Goal: Transaction & Acquisition: Purchase product/service

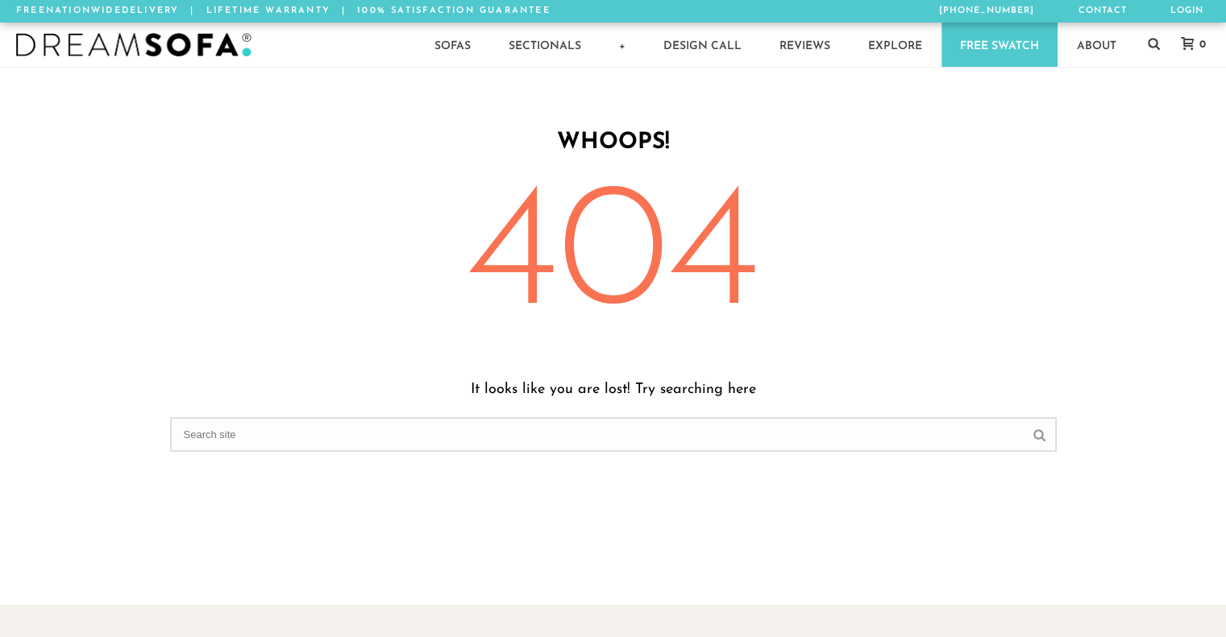
scroll to position [13, 13]
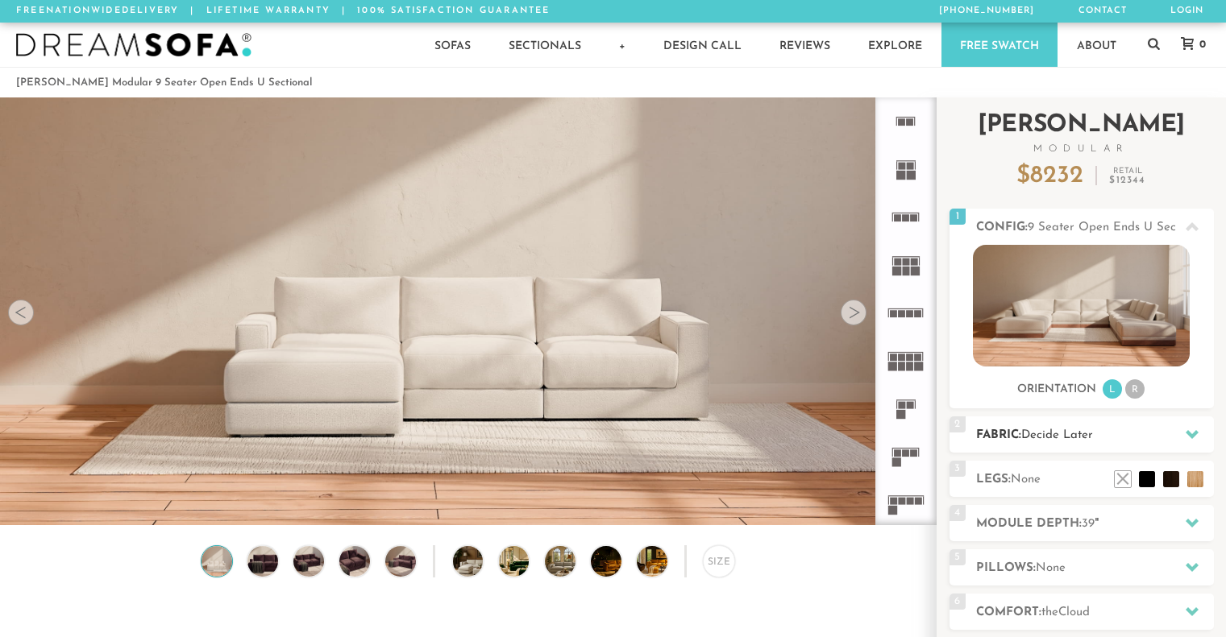
click at [1065, 449] on div "2 Fabric: Decide Later" at bounding box center [1081, 435] width 264 height 36
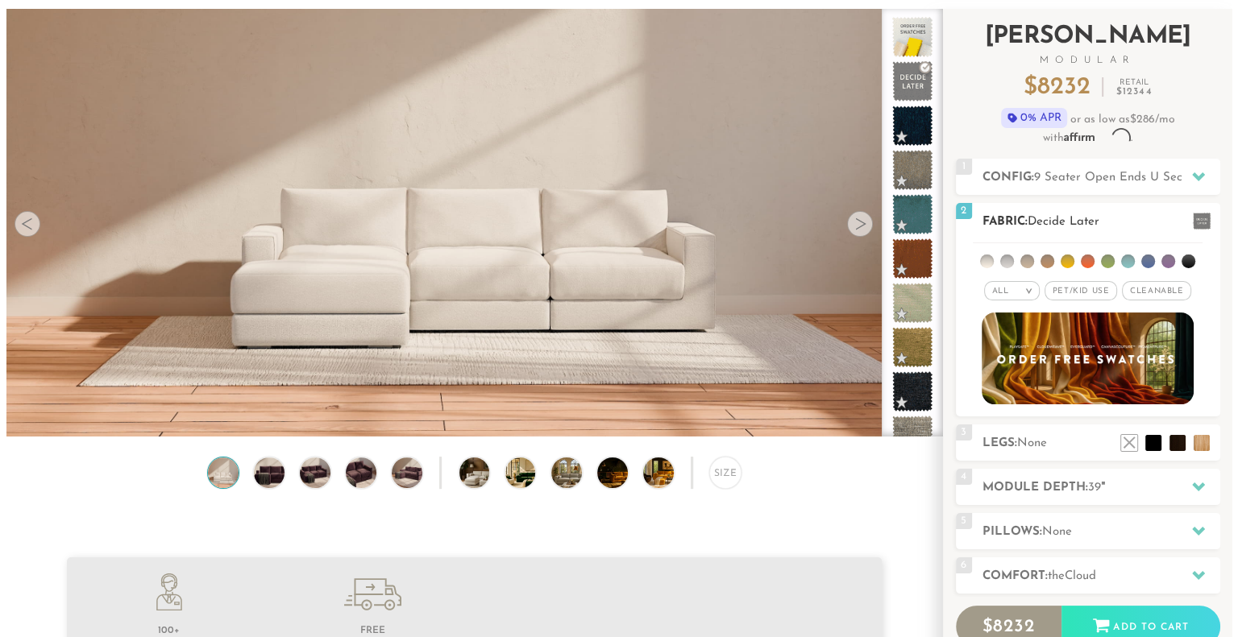
scroll to position [17927, 1213]
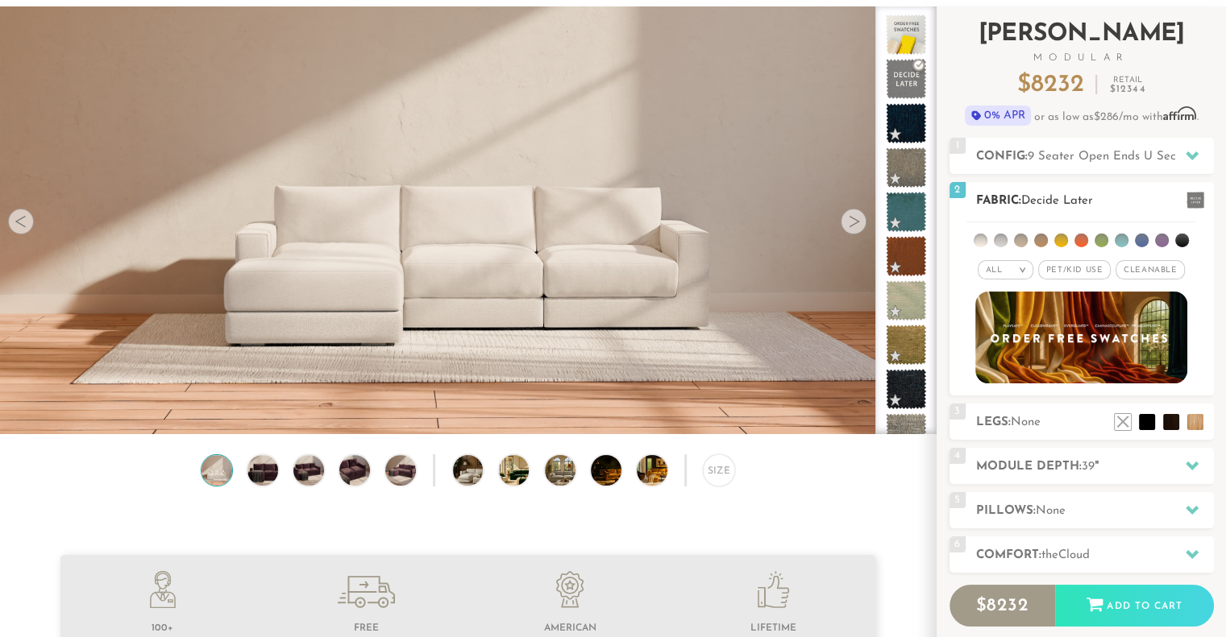
click at [1202, 196] on span at bounding box center [1195, 200] width 18 height 17
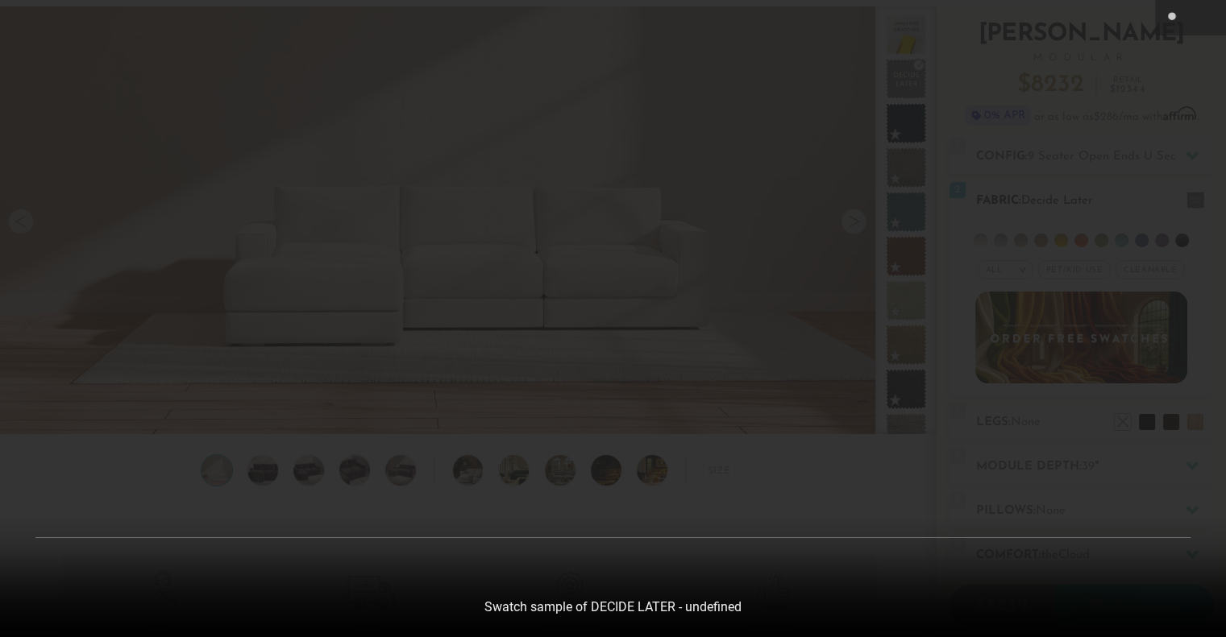
scroll to position [17951, 1225]
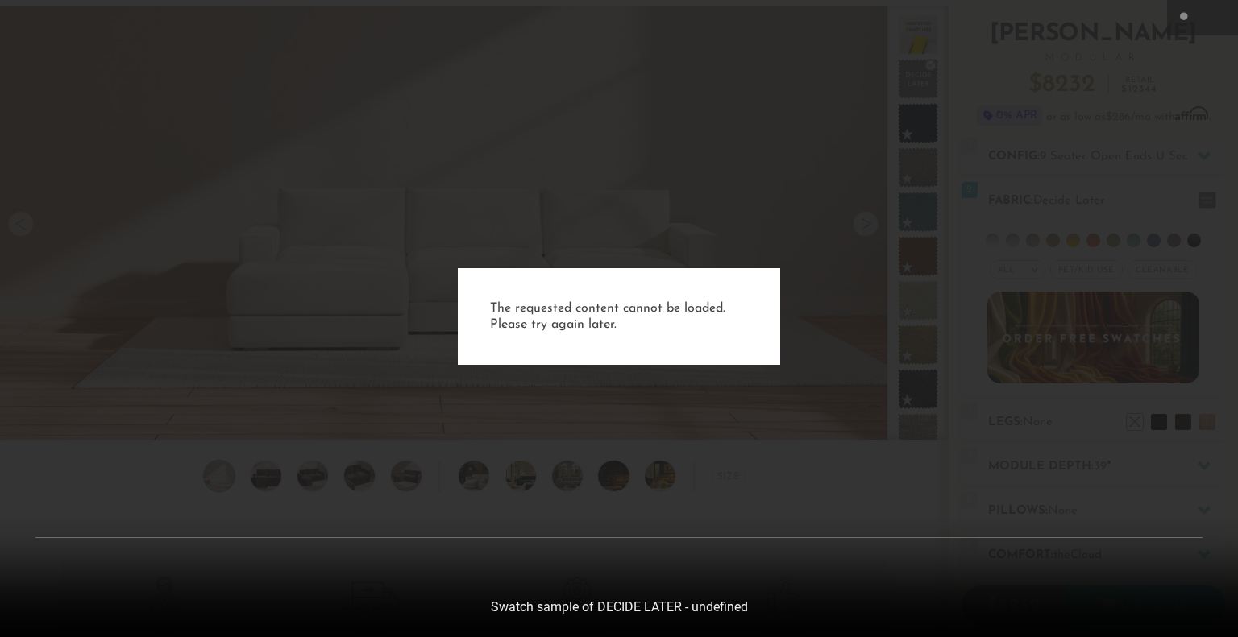
click at [1202, 196] on div "The requested content cannot be loaded. Please try again later." at bounding box center [619, 318] width 1238 height 637
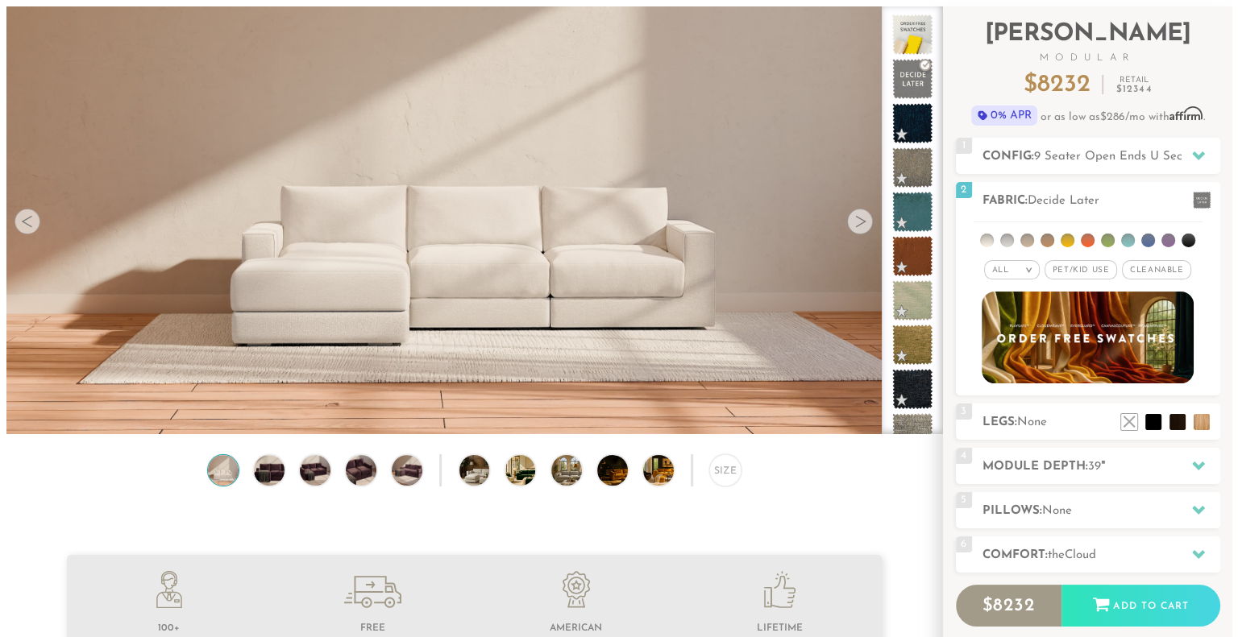
scroll to position [12, 13]
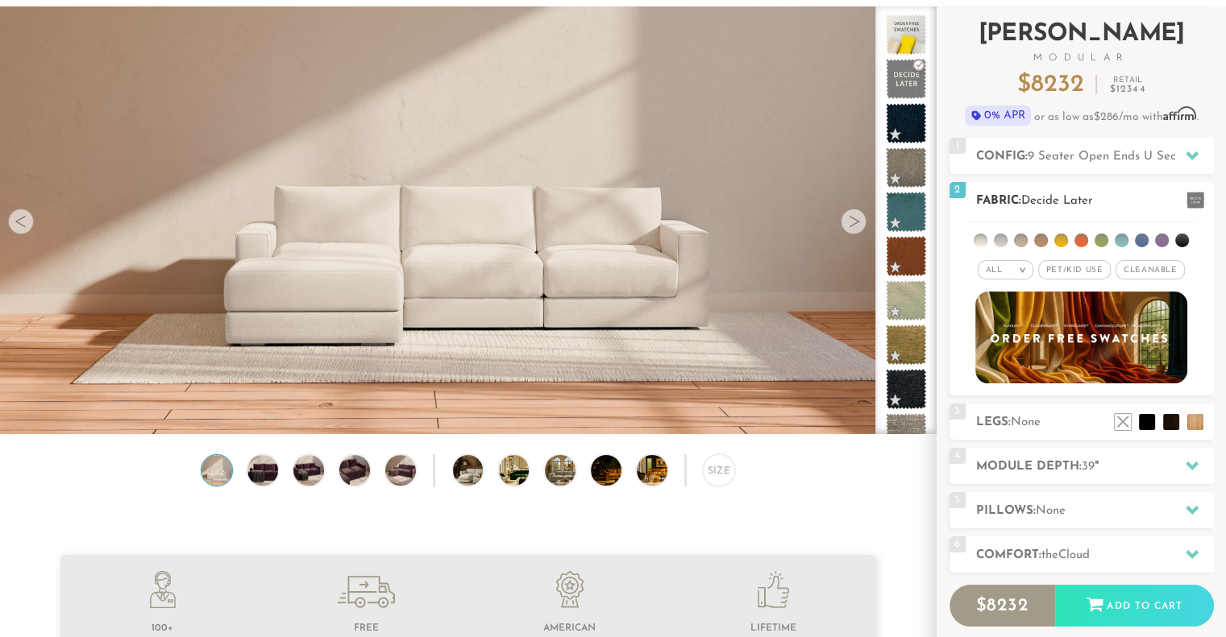
click at [1018, 266] on em ">" at bounding box center [1022, 270] width 12 height 8
click at [1017, 309] on li "Tier" at bounding box center [1006, 313] width 56 height 23
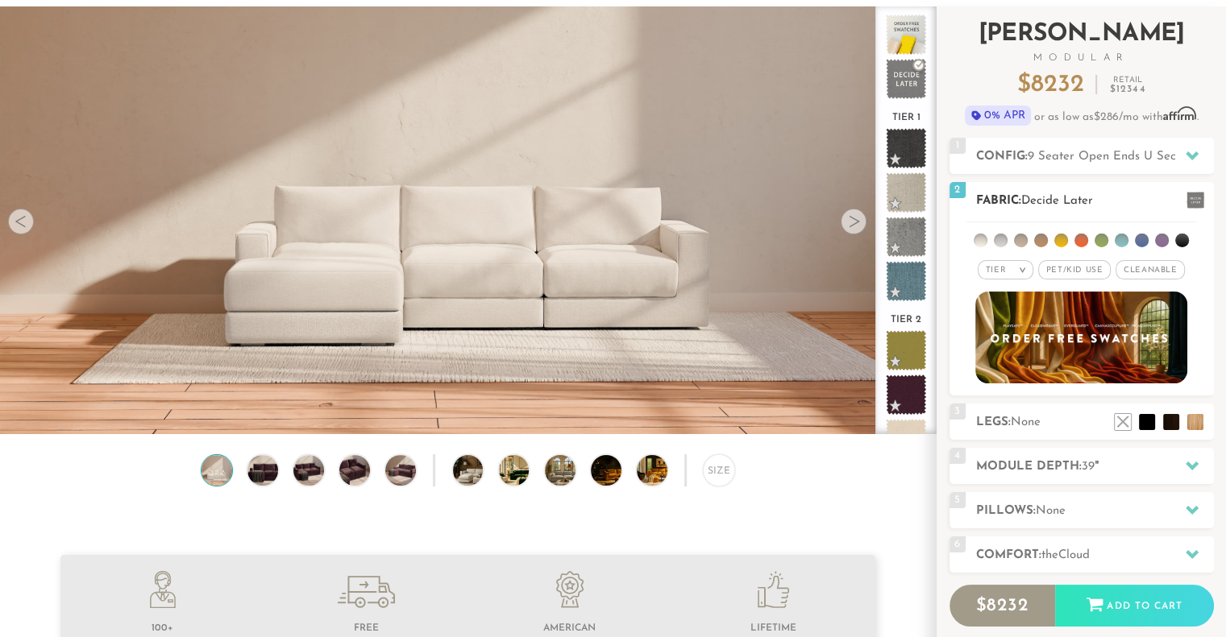
click at [1003, 268] on em "Tier" at bounding box center [996, 270] width 20 height 9
click at [1006, 315] on li "Tier" at bounding box center [1006, 313] width 56 height 23
click at [1097, 241] on li at bounding box center [1101, 241] width 14 height 14
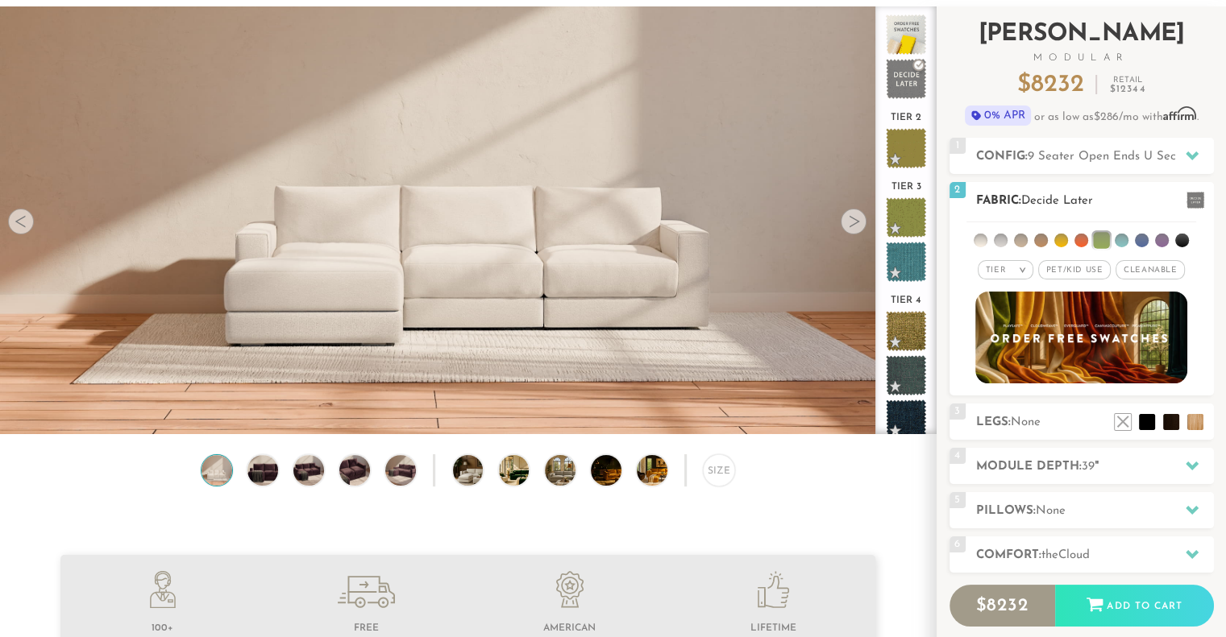
click at [1139, 238] on li at bounding box center [1142, 241] width 14 height 14
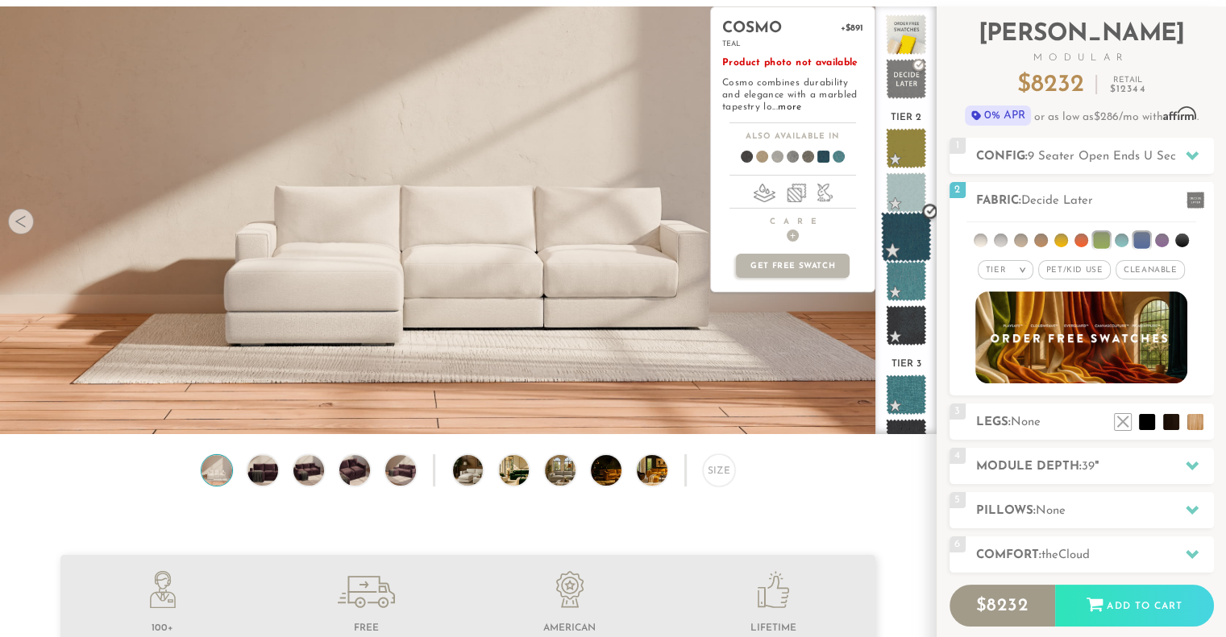
click at [907, 238] on span at bounding box center [906, 237] width 51 height 51
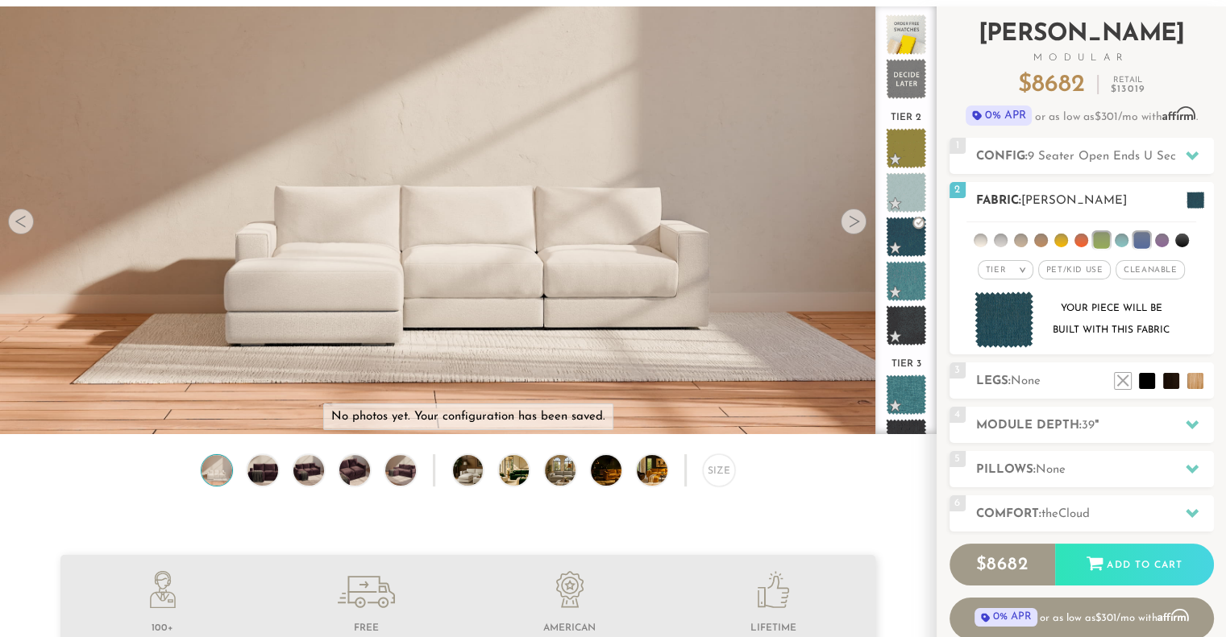
click at [1028, 322] on img at bounding box center [1004, 320] width 60 height 57
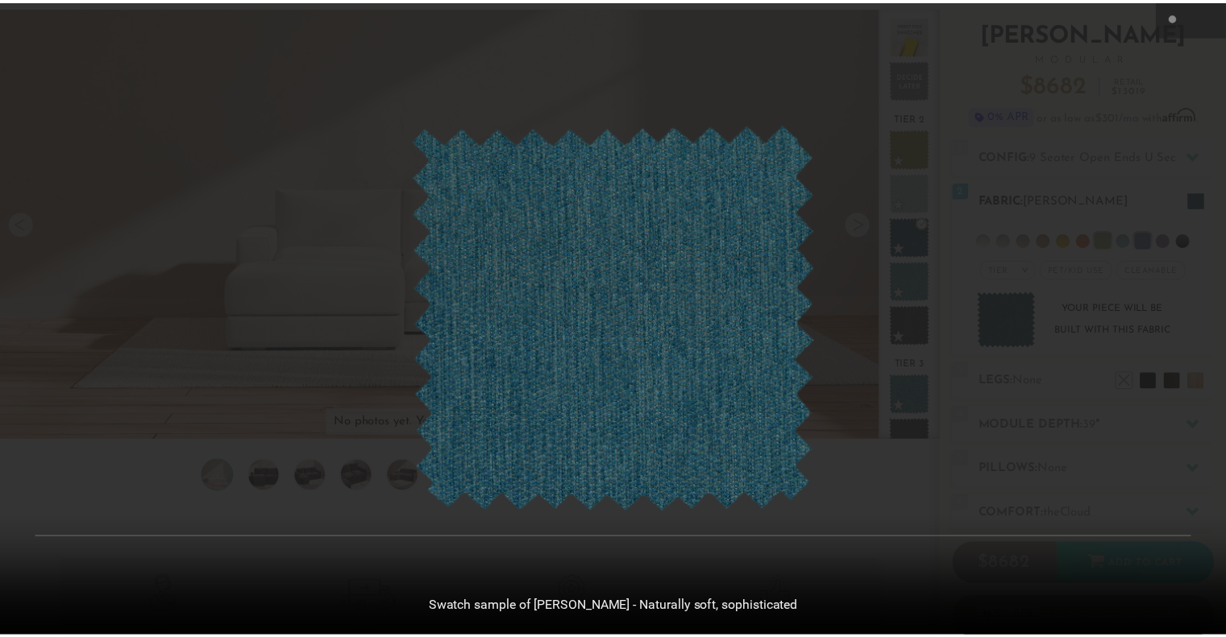
scroll to position [17951, 1225]
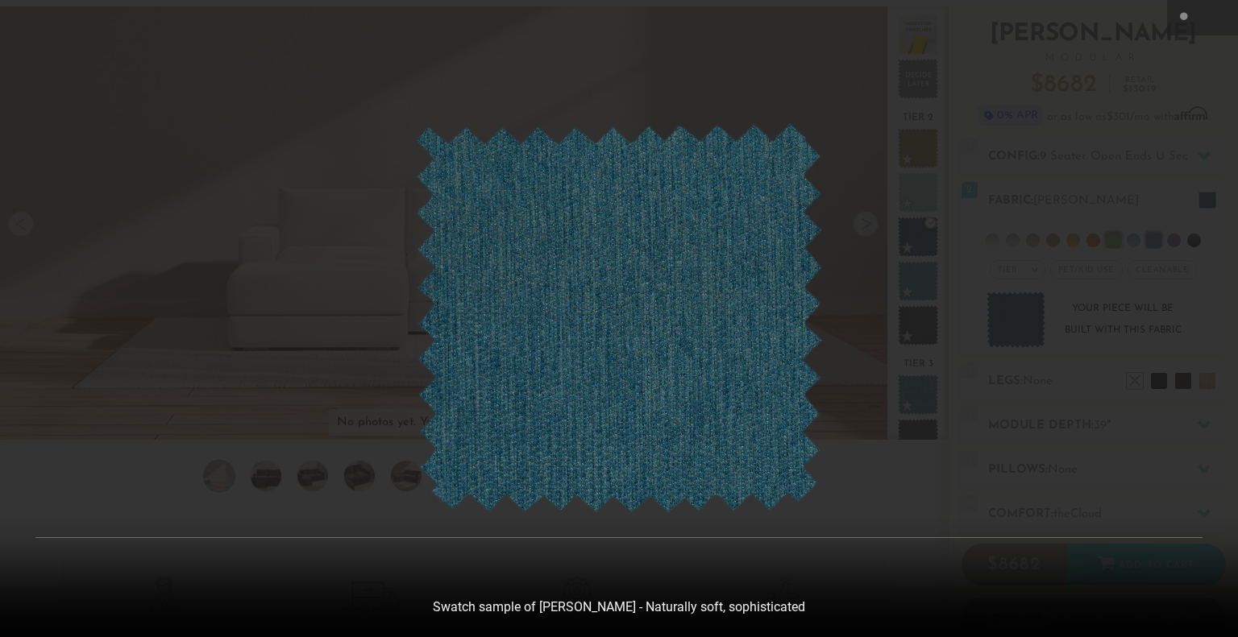
click at [1054, 216] on div at bounding box center [619, 318] width 1238 height 637
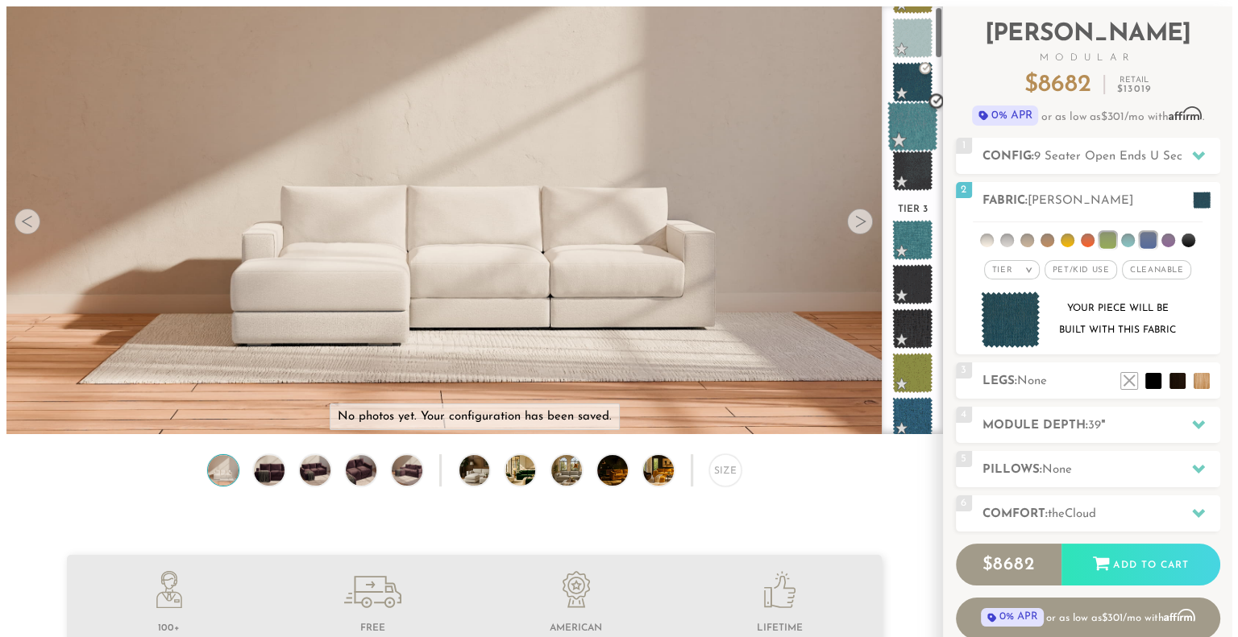
scroll to position [0, 0]
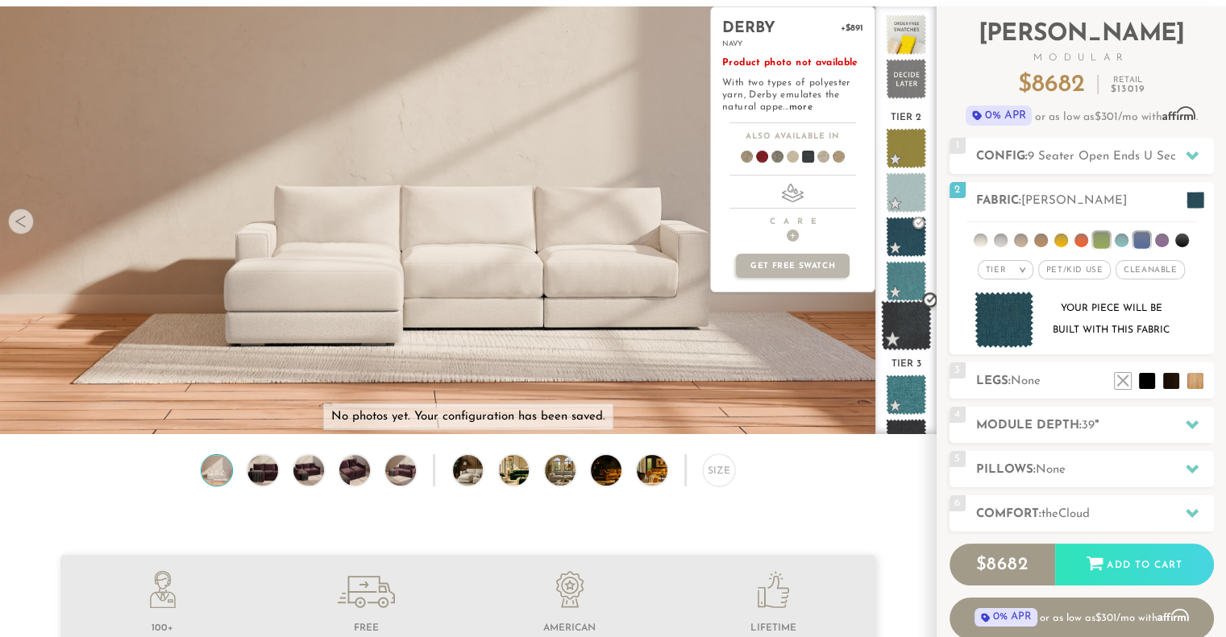
click at [913, 325] on span at bounding box center [906, 326] width 51 height 51
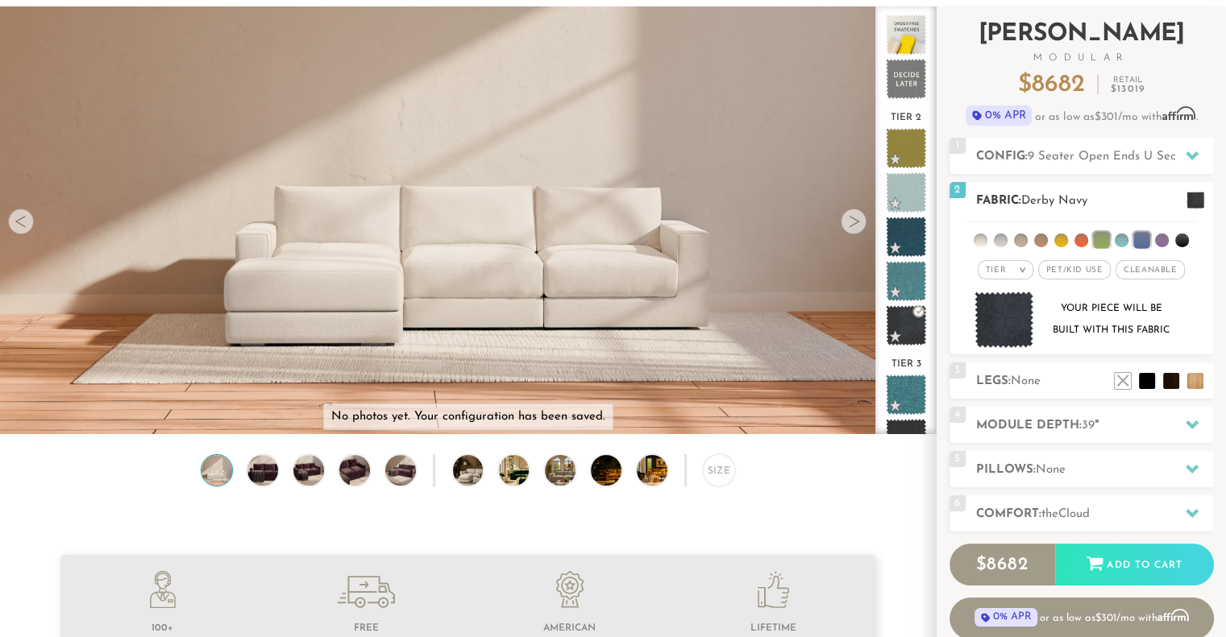
click at [1014, 334] on img at bounding box center [1004, 320] width 60 height 57
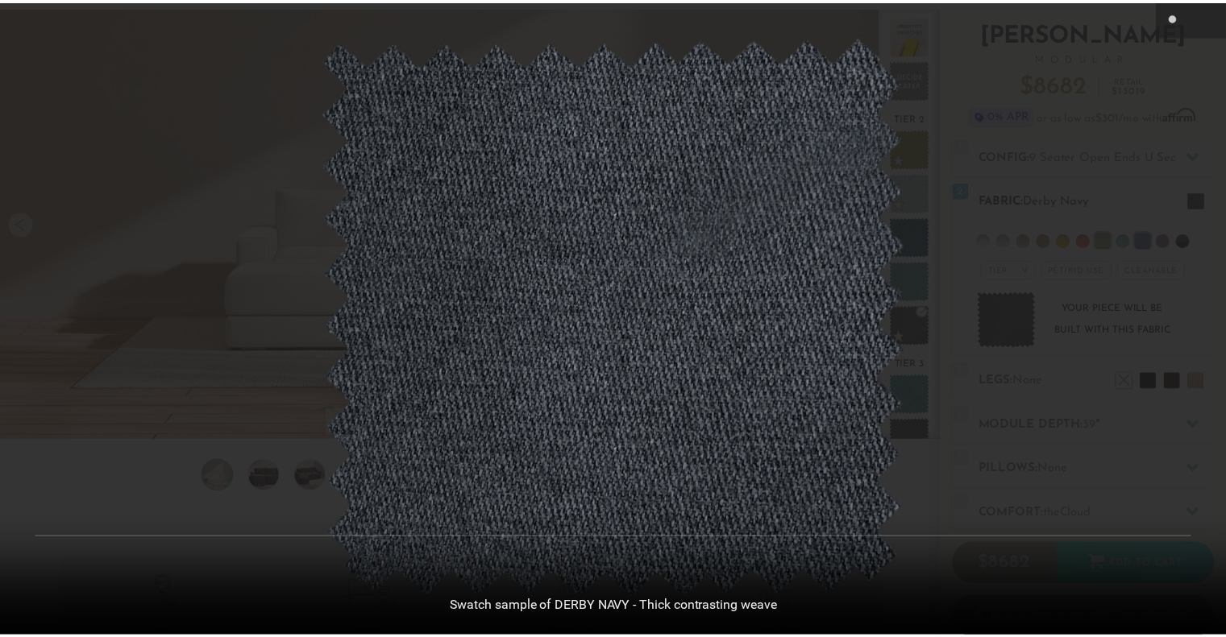
scroll to position [17951, 1225]
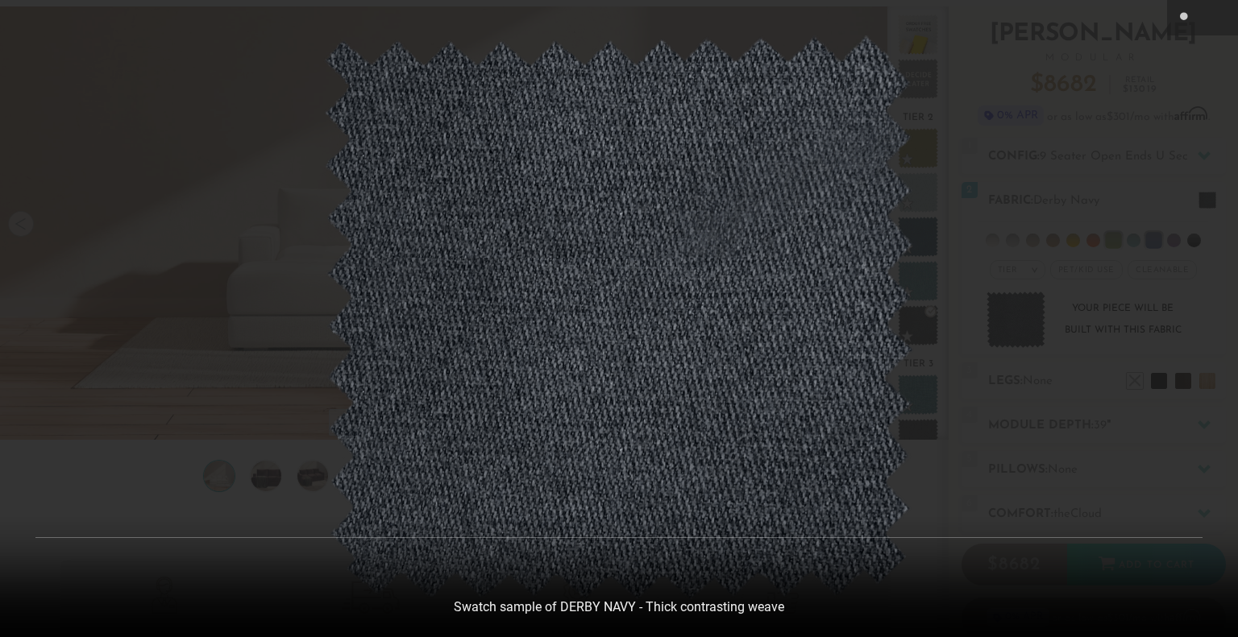
click at [1032, 257] on div at bounding box center [619, 318] width 1238 height 637
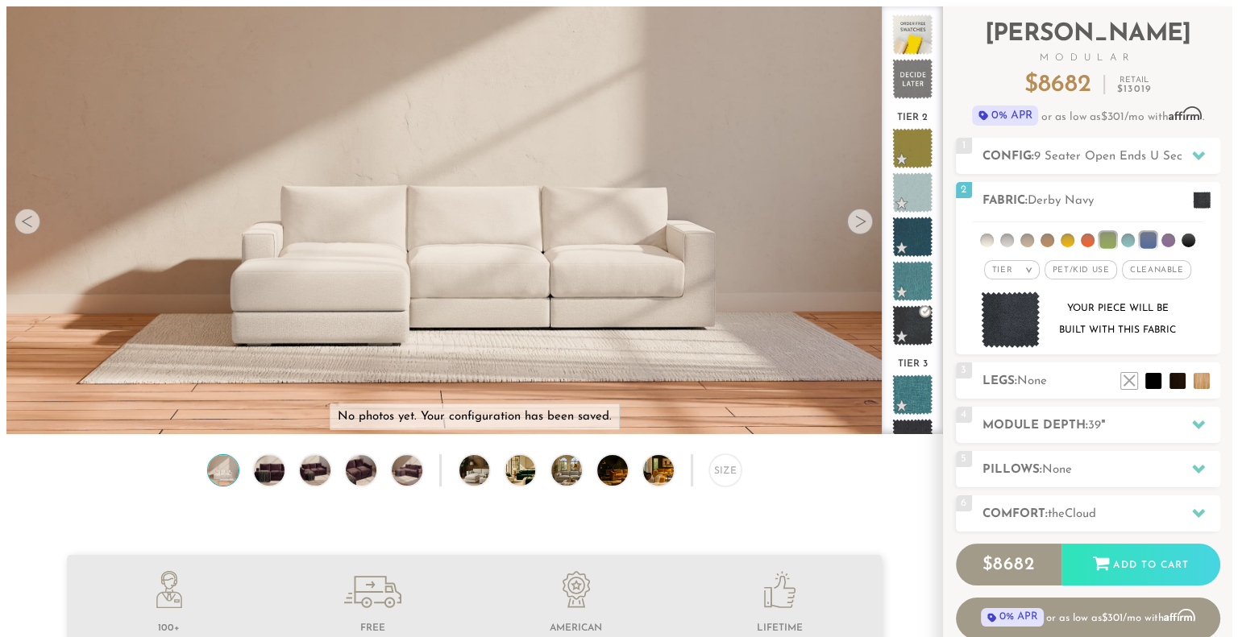
scroll to position [12, 13]
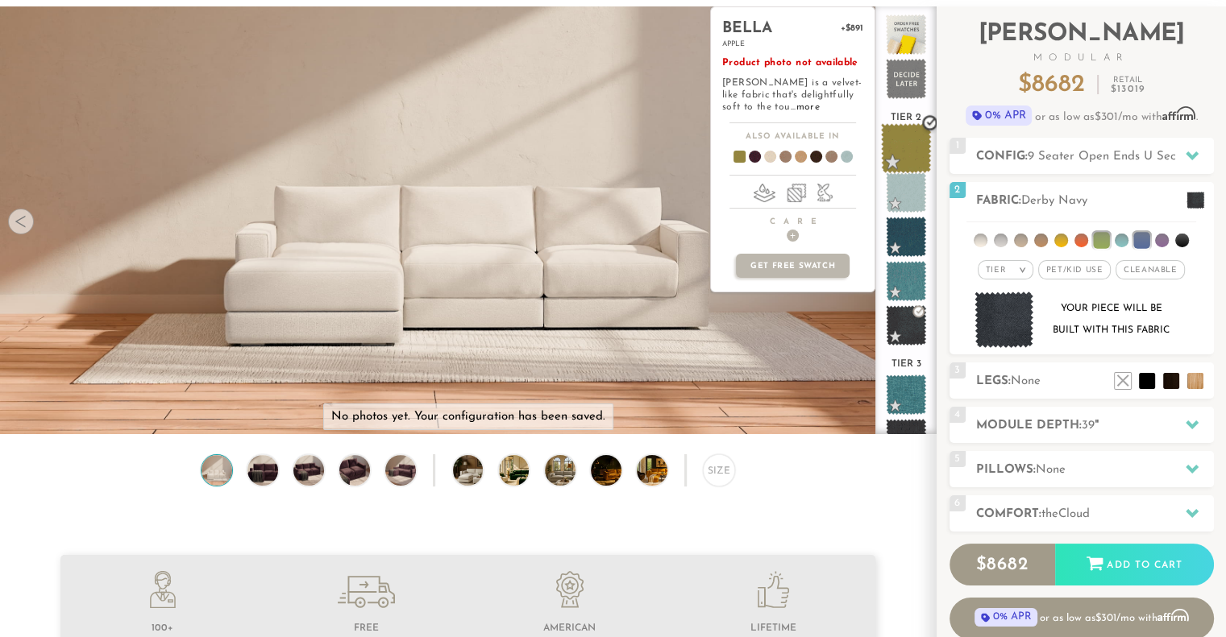
click at [909, 147] on span at bounding box center [906, 148] width 51 height 51
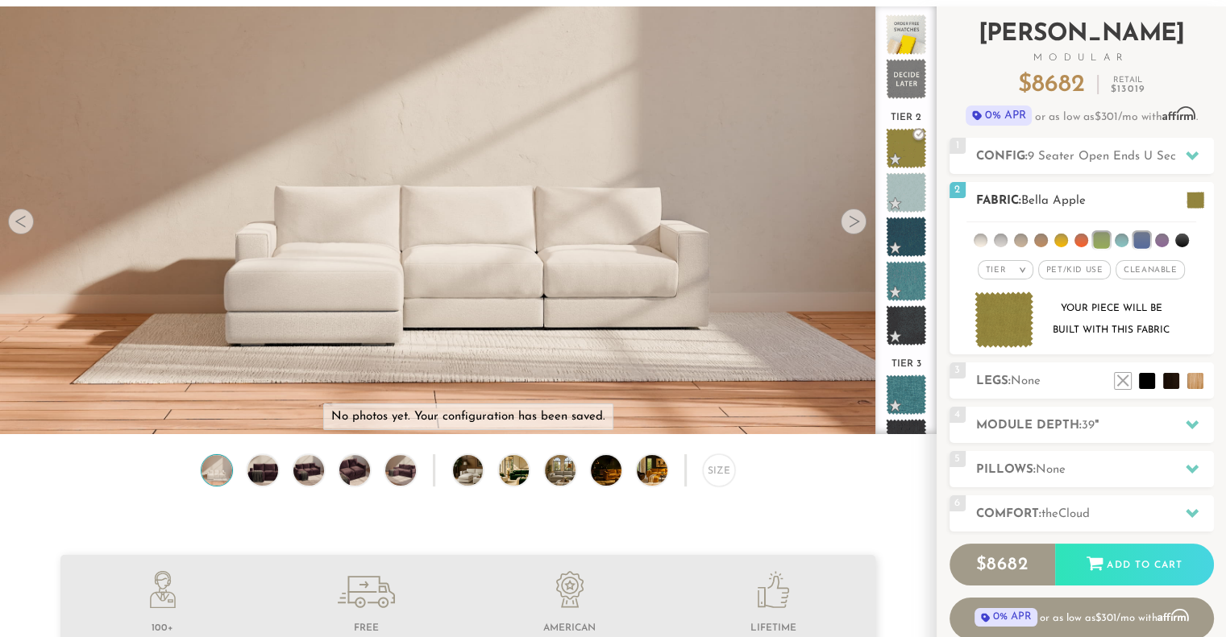
click at [1003, 312] on img at bounding box center [1004, 320] width 60 height 57
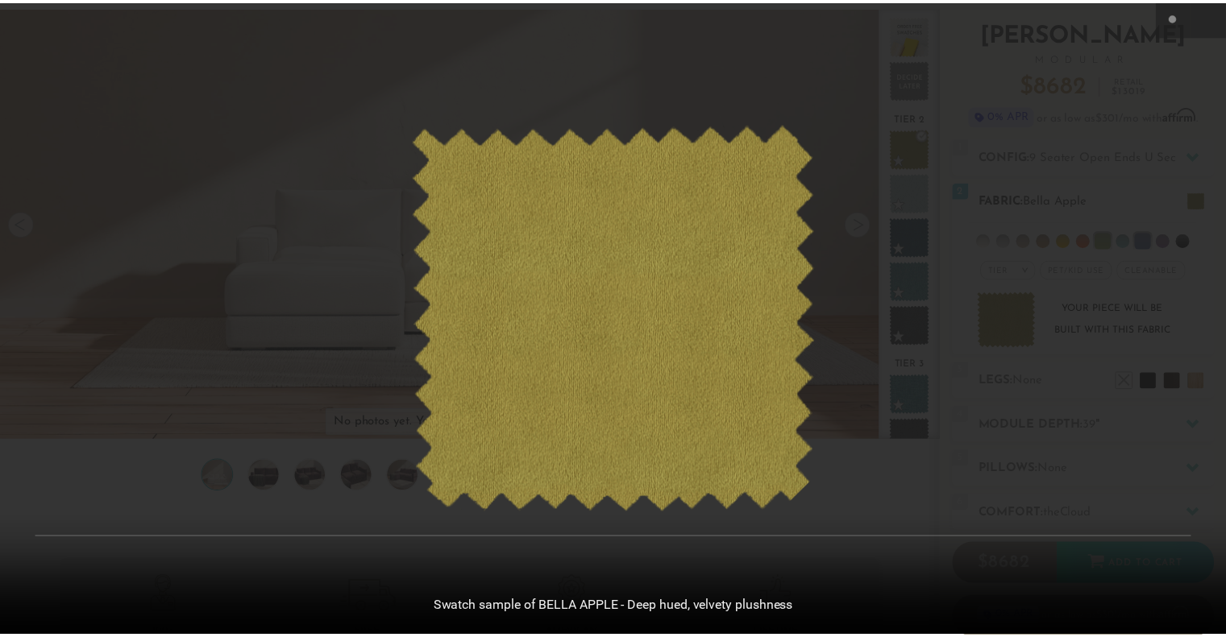
scroll to position [17951, 1225]
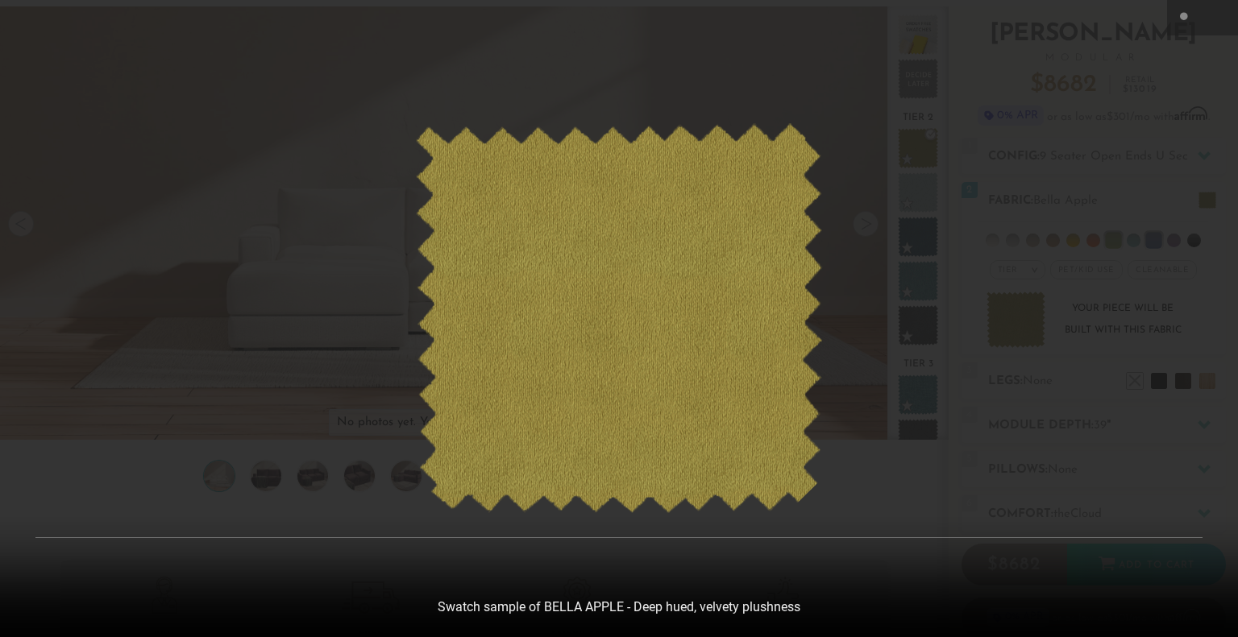
click at [944, 347] on div at bounding box center [619, 318] width 1238 height 637
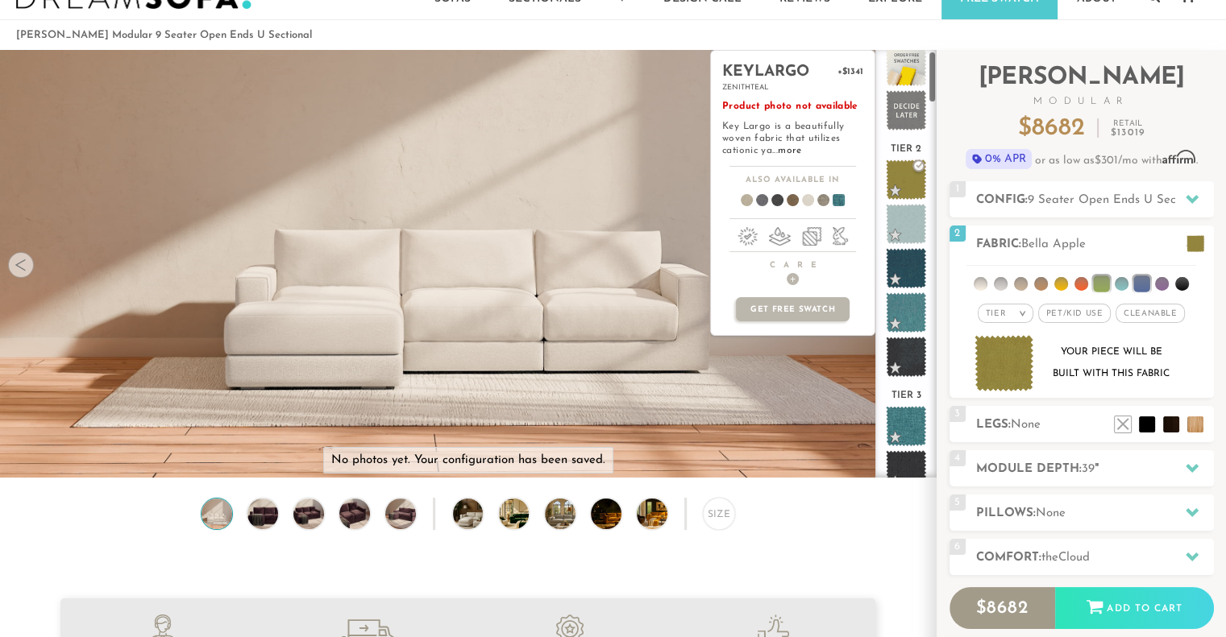
scroll to position [0, 0]
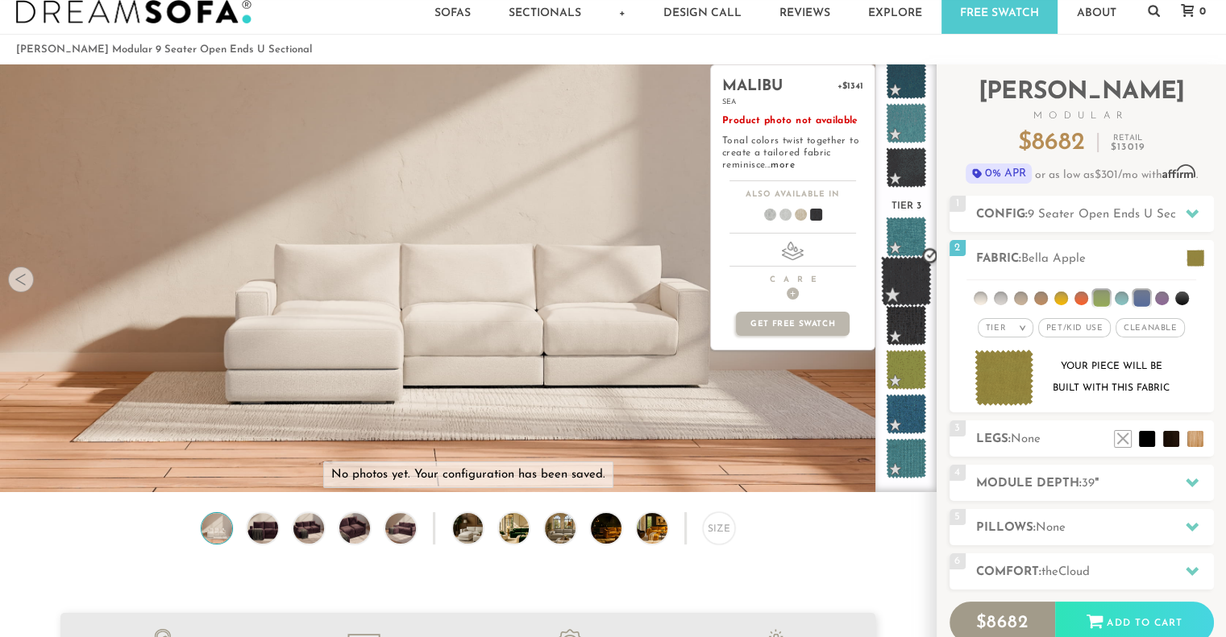
click at [908, 286] on span at bounding box center [906, 281] width 51 height 51
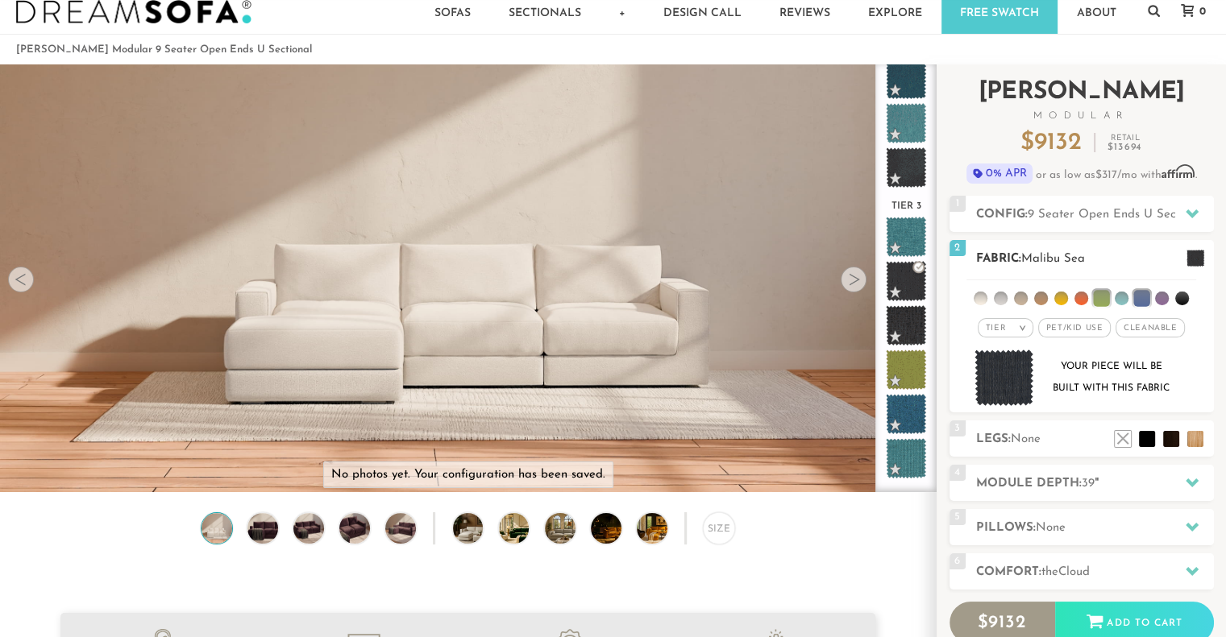
click at [1006, 363] on img at bounding box center [1004, 378] width 60 height 57
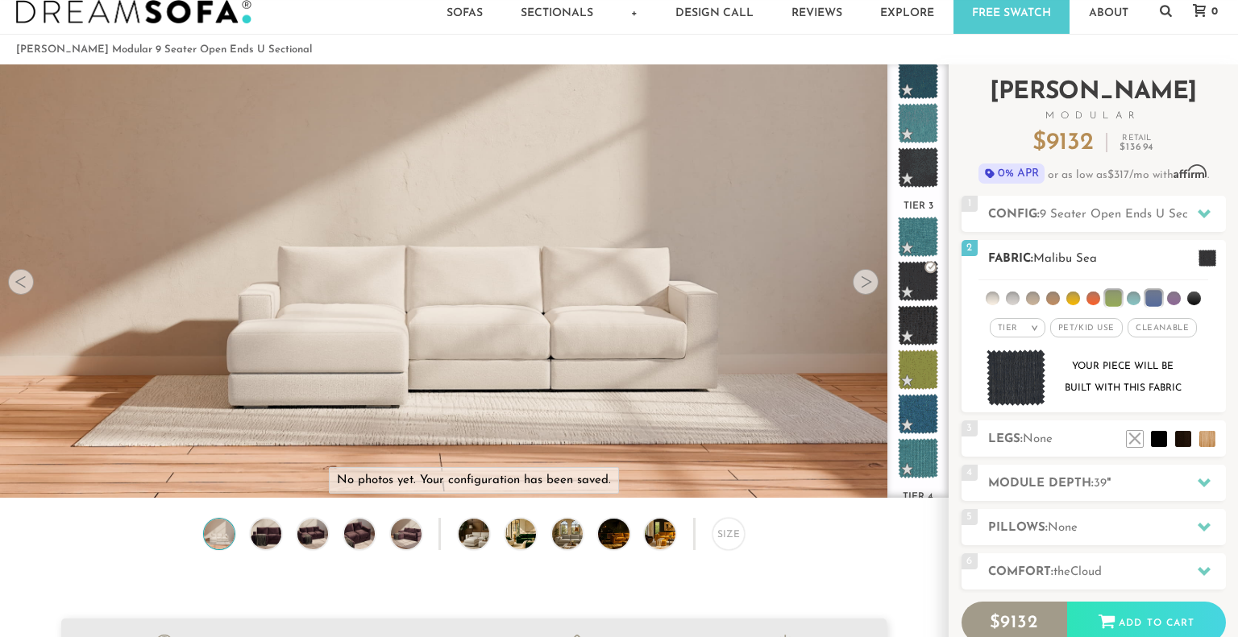
scroll to position [13, 13]
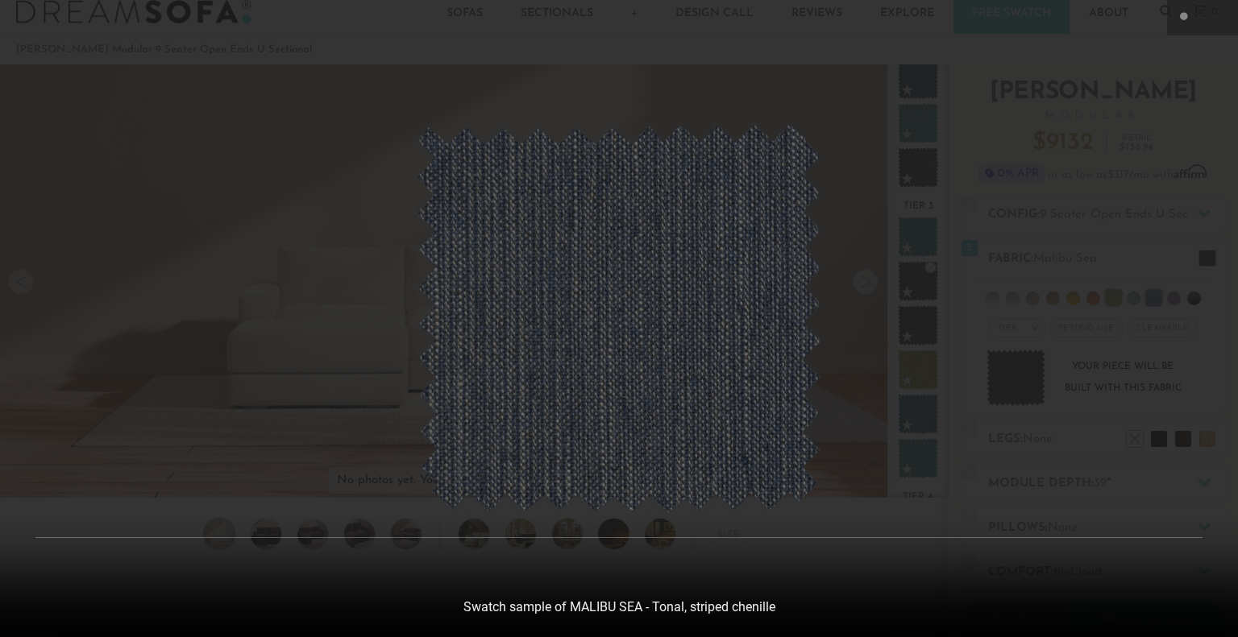
click at [1132, 96] on div at bounding box center [619, 318] width 1238 height 637
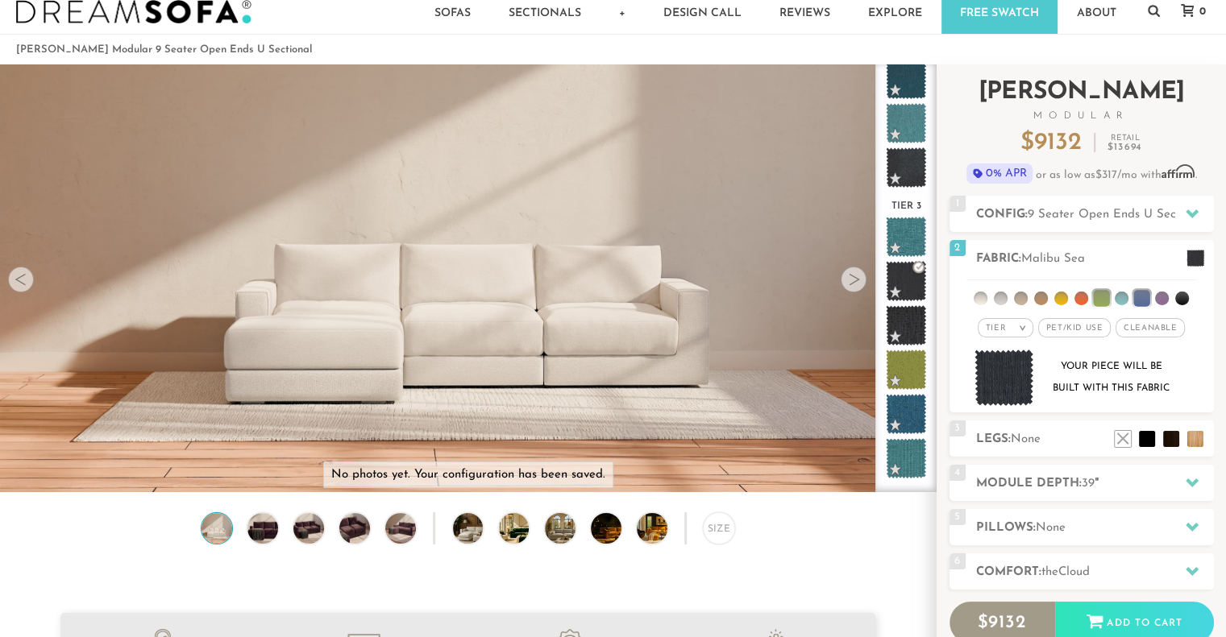
scroll to position [12, 13]
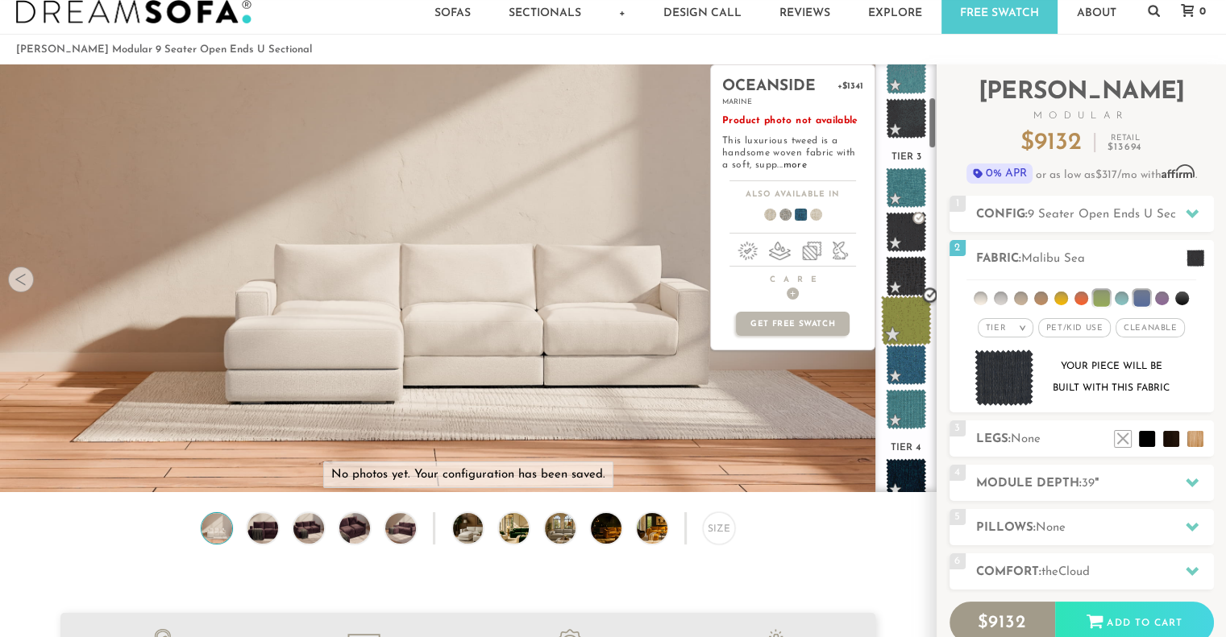
click at [908, 372] on span at bounding box center [906, 365] width 40 height 40
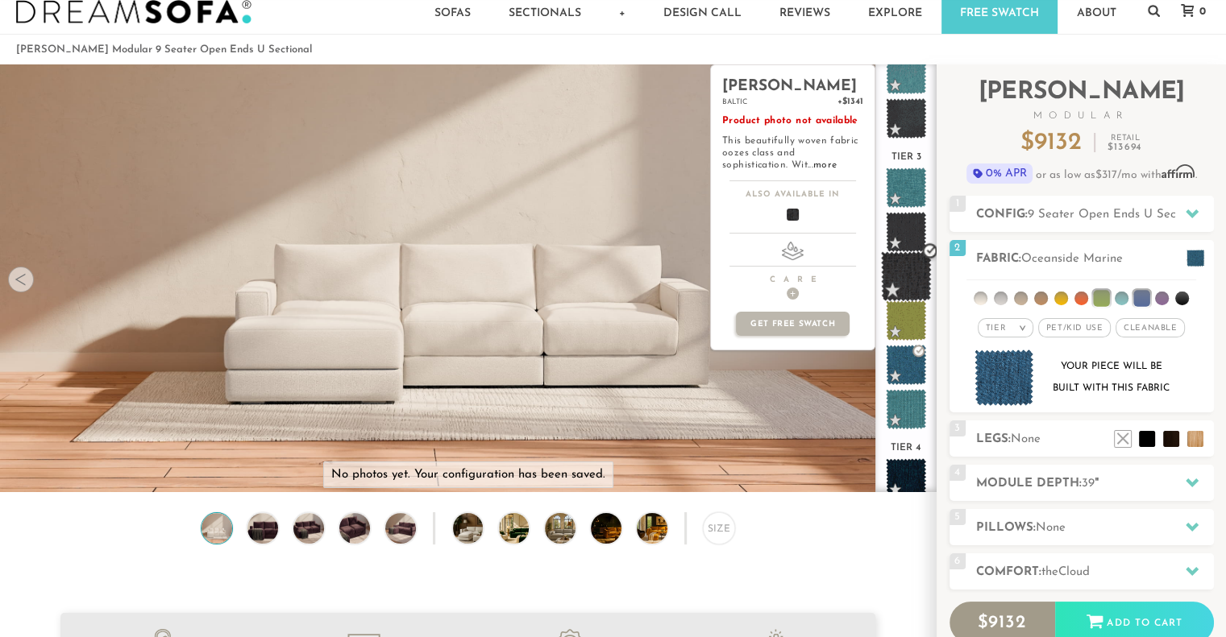
click at [902, 286] on span at bounding box center [906, 276] width 51 height 51
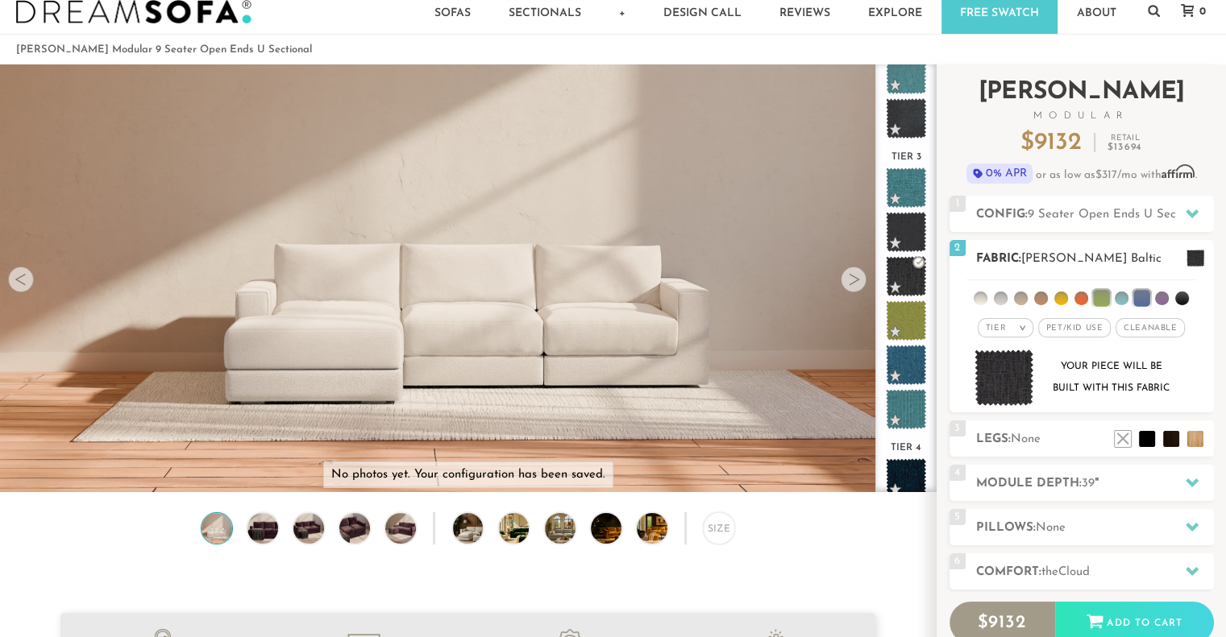
click at [1017, 386] on img at bounding box center [1004, 378] width 60 height 57
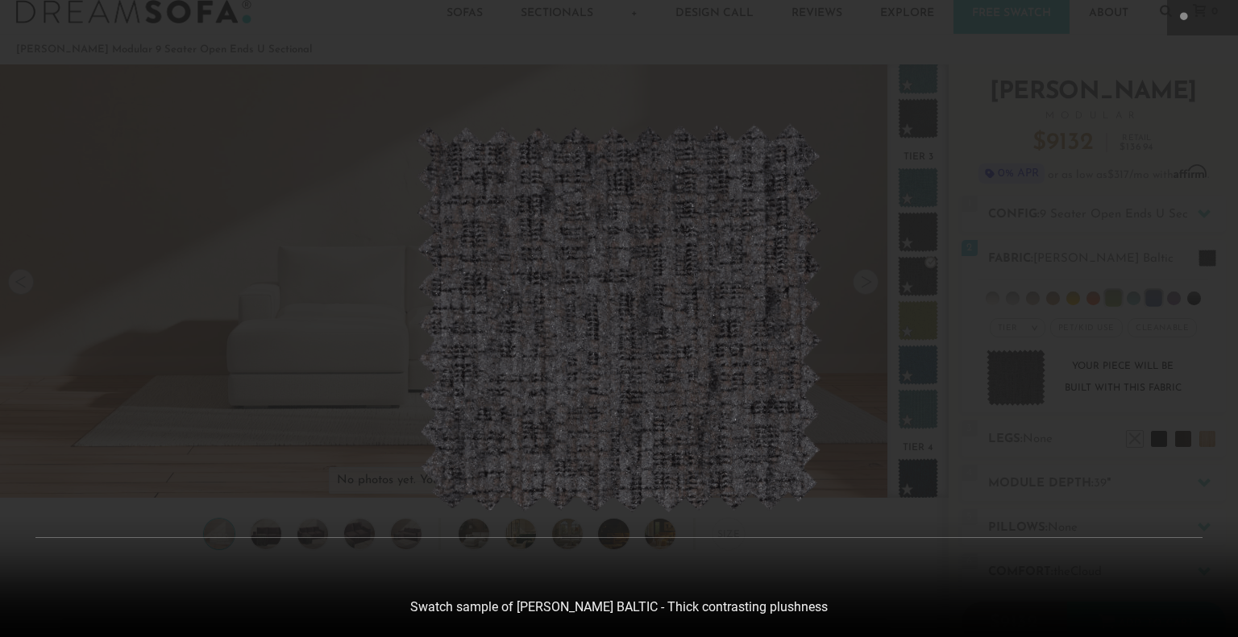
click at [928, 387] on div at bounding box center [619, 318] width 1238 height 637
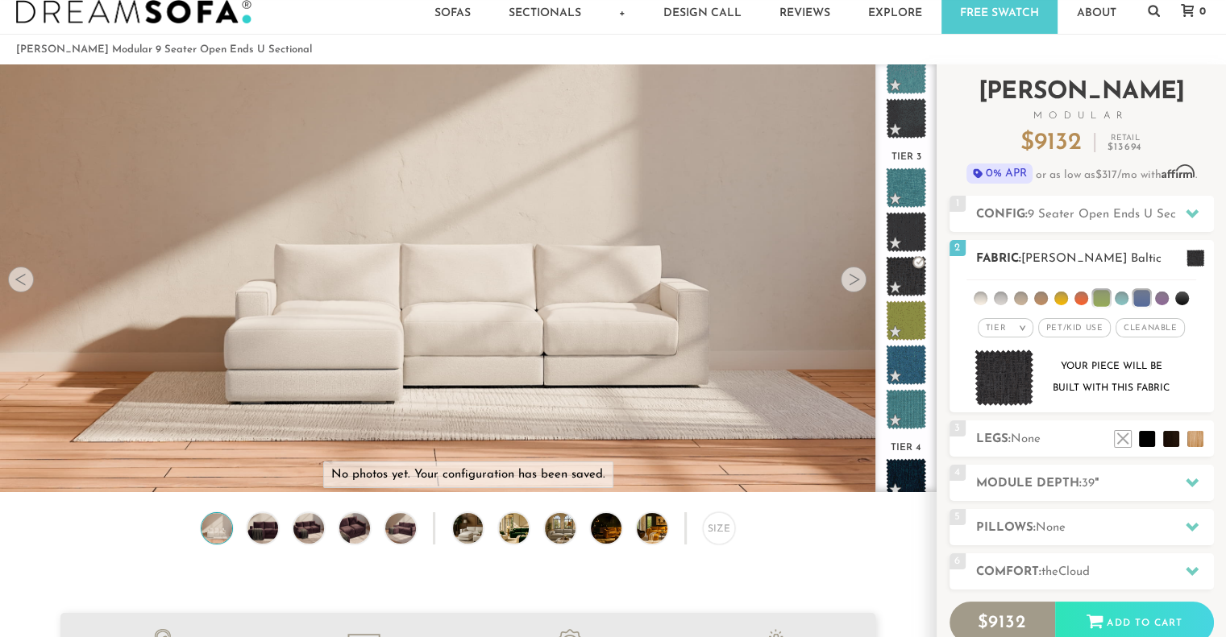
click at [1011, 367] on img at bounding box center [1004, 378] width 60 height 57
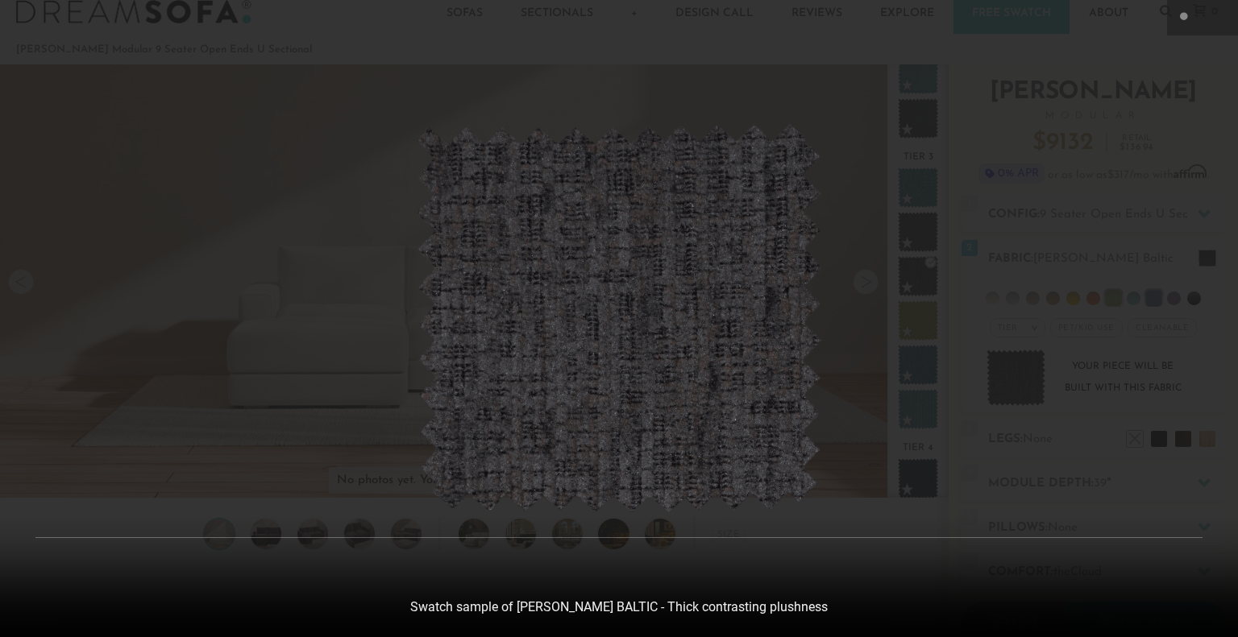
click at [1032, 301] on div at bounding box center [619, 318] width 1238 height 637
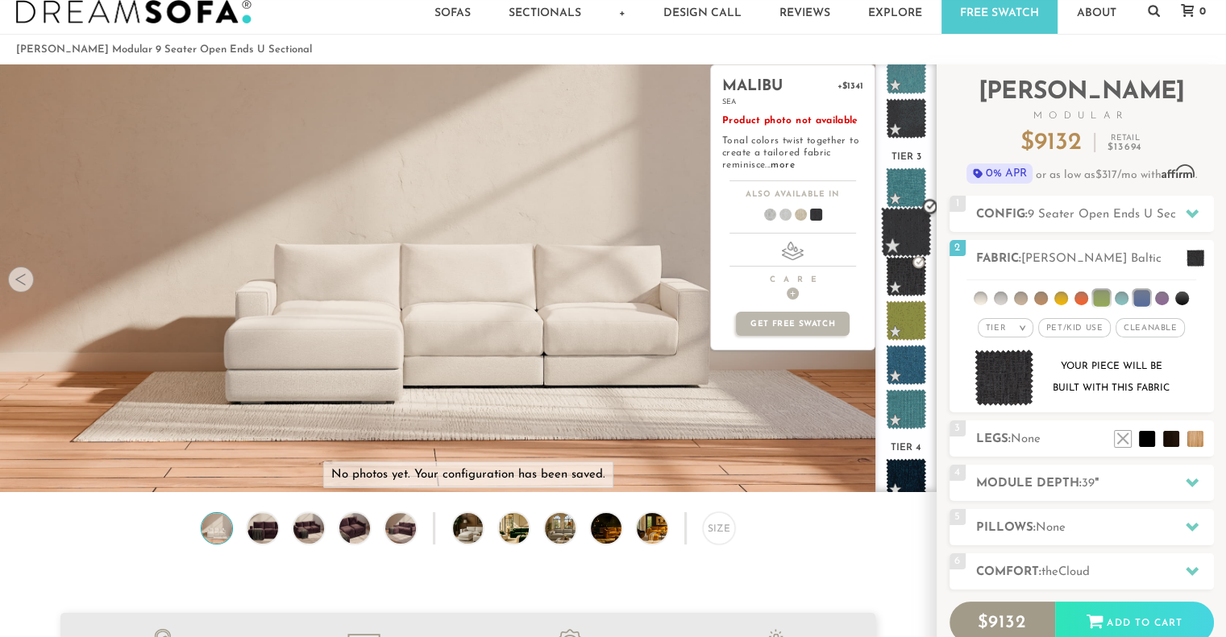
click at [906, 229] on span at bounding box center [906, 232] width 51 height 51
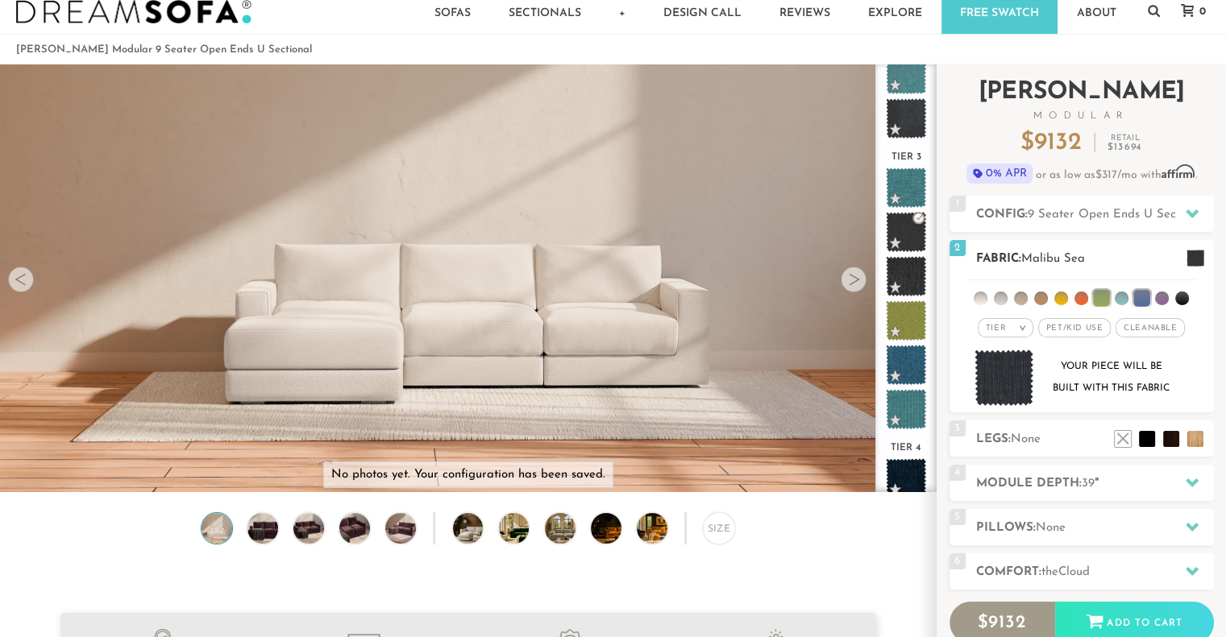
click at [996, 378] on img at bounding box center [1004, 378] width 60 height 57
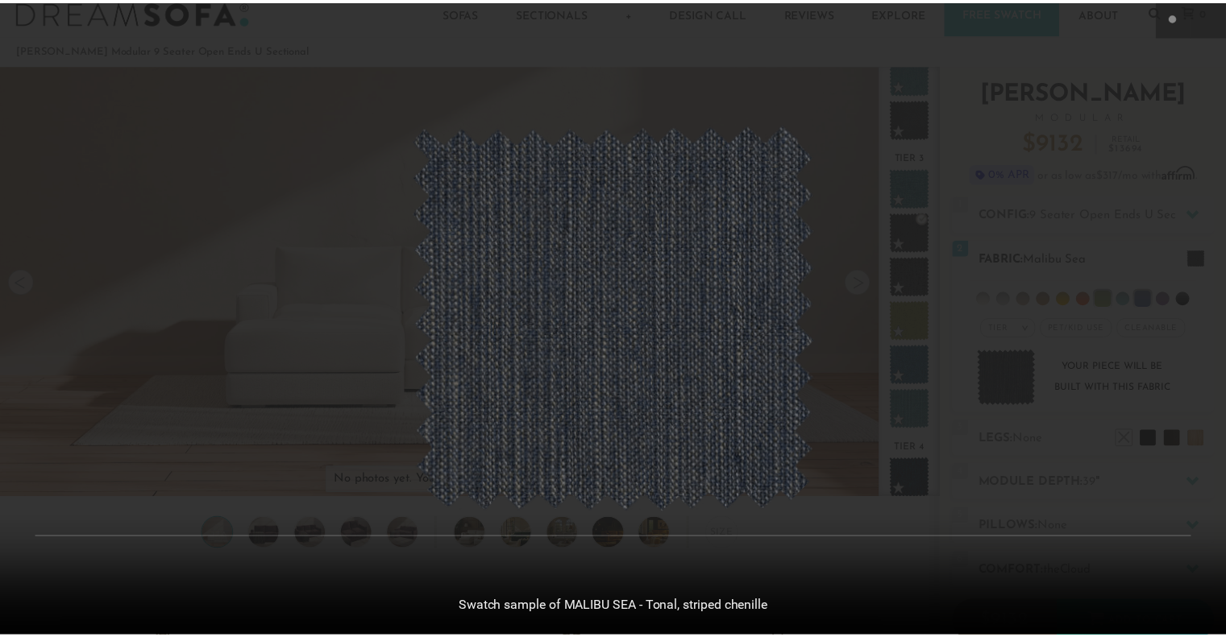
scroll to position [17951, 1225]
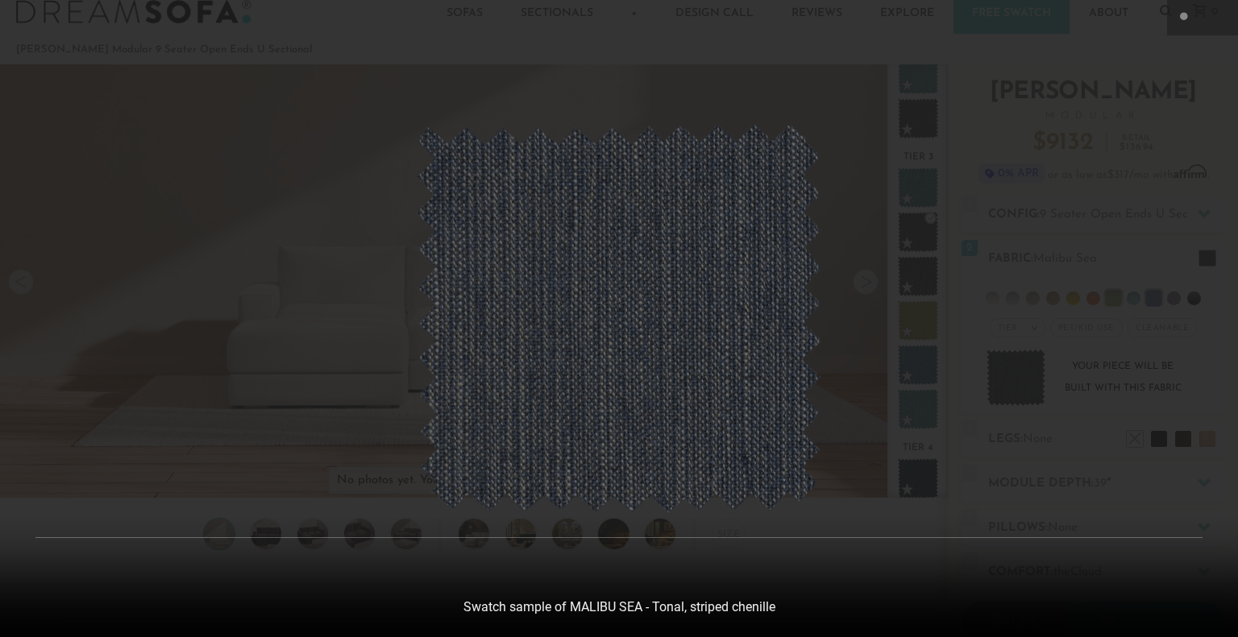
click at [984, 220] on div at bounding box center [619, 318] width 1238 height 637
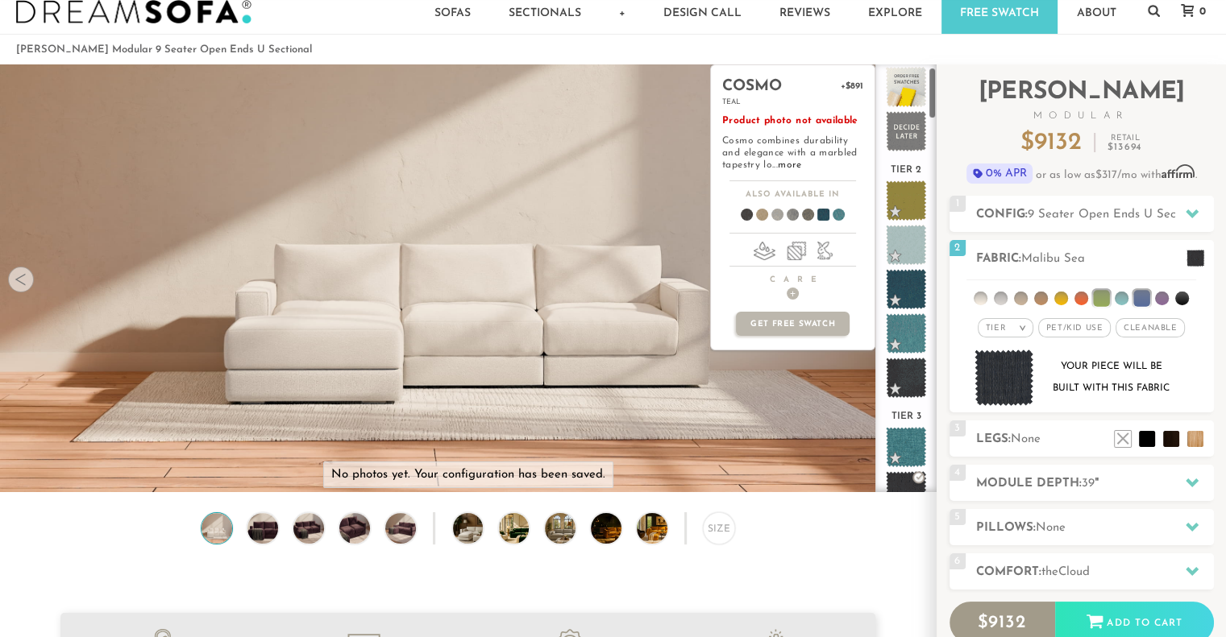
scroll to position [0, 0]
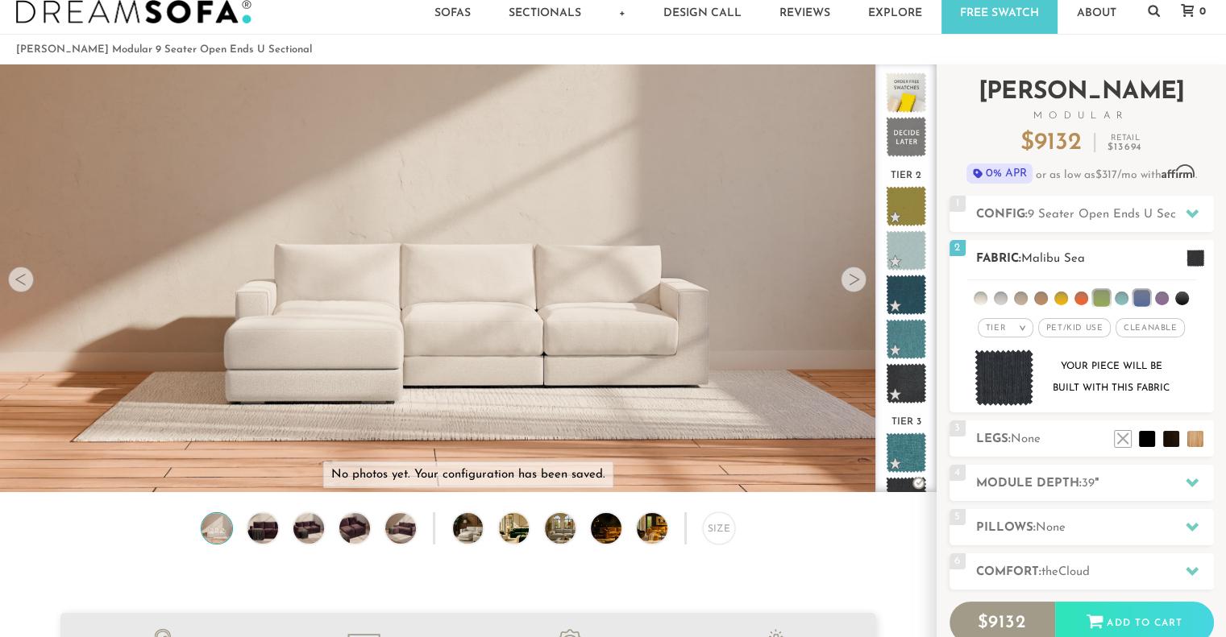
click at [1067, 331] on span "Pet/Kid Use x" at bounding box center [1074, 327] width 73 height 19
click at [1156, 336] on span "Cleanable x" at bounding box center [1155, 327] width 69 height 19
click at [976, 334] on div "Tier >" at bounding box center [993, 327] width 56 height 19
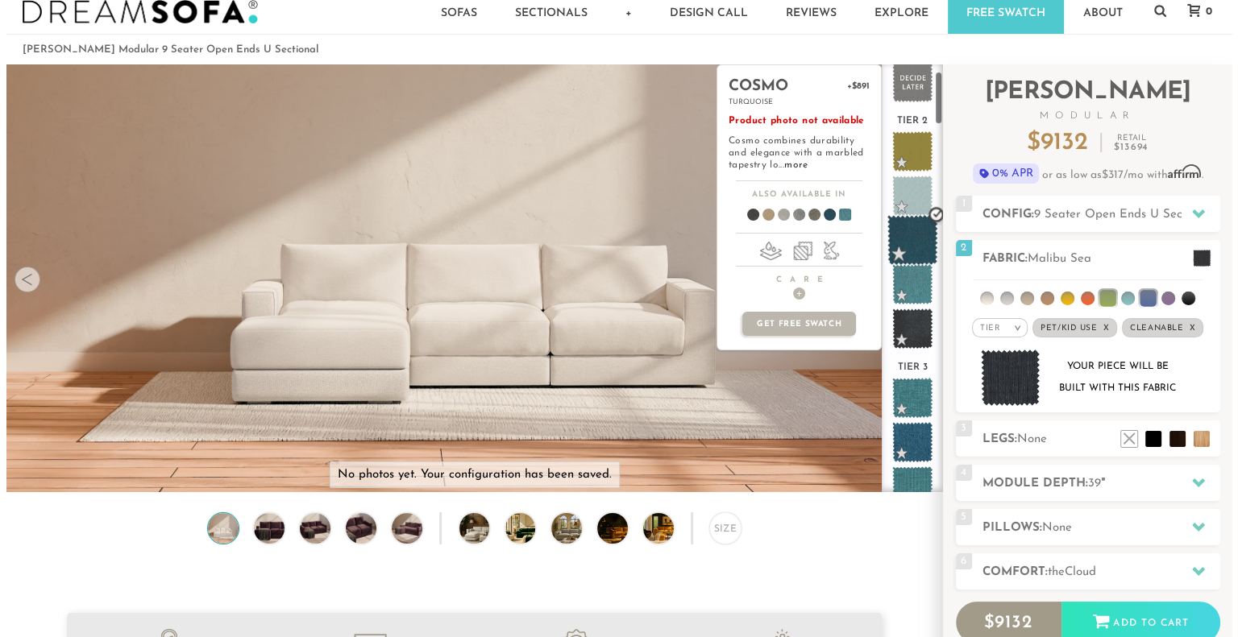
scroll to position [52, 0]
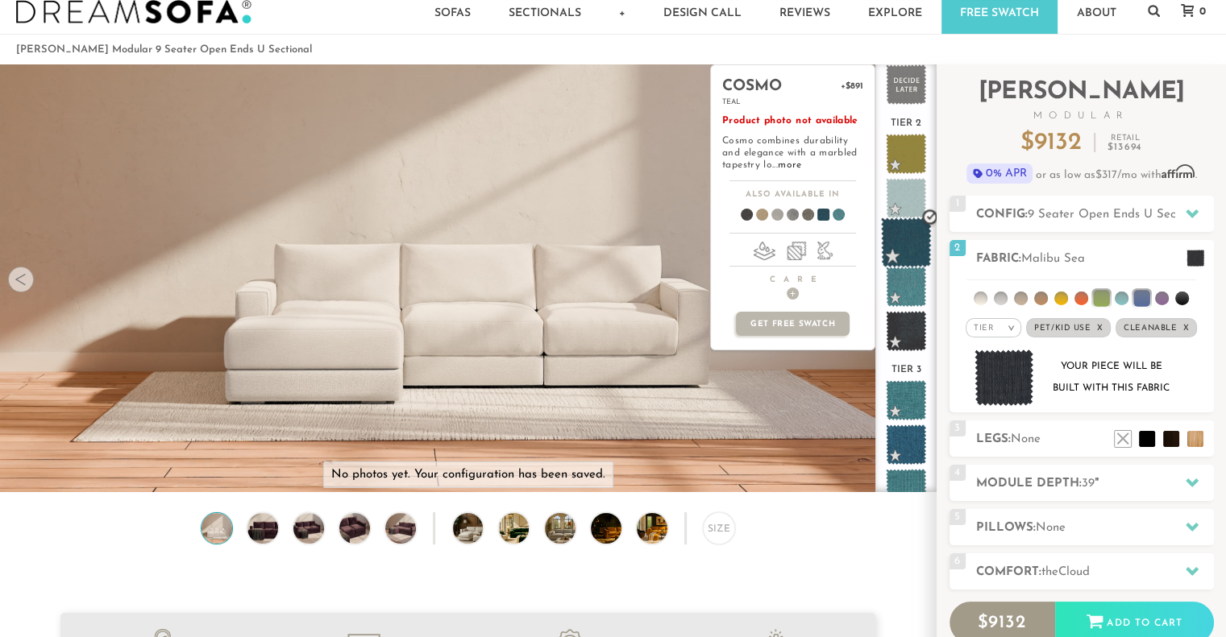
click at [906, 224] on span at bounding box center [906, 243] width 51 height 51
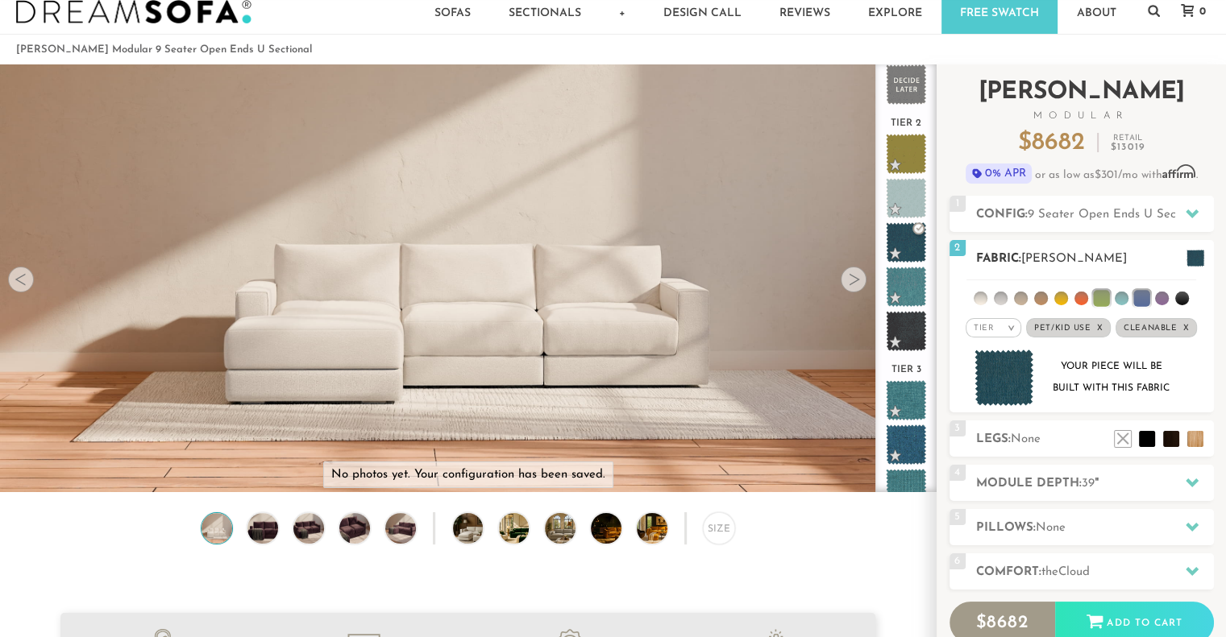
click at [1035, 386] on div "Your piece will be built with this fabric" at bounding box center [1081, 378] width 238 height 57
click at [1007, 372] on img at bounding box center [1004, 378] width 60 height 57
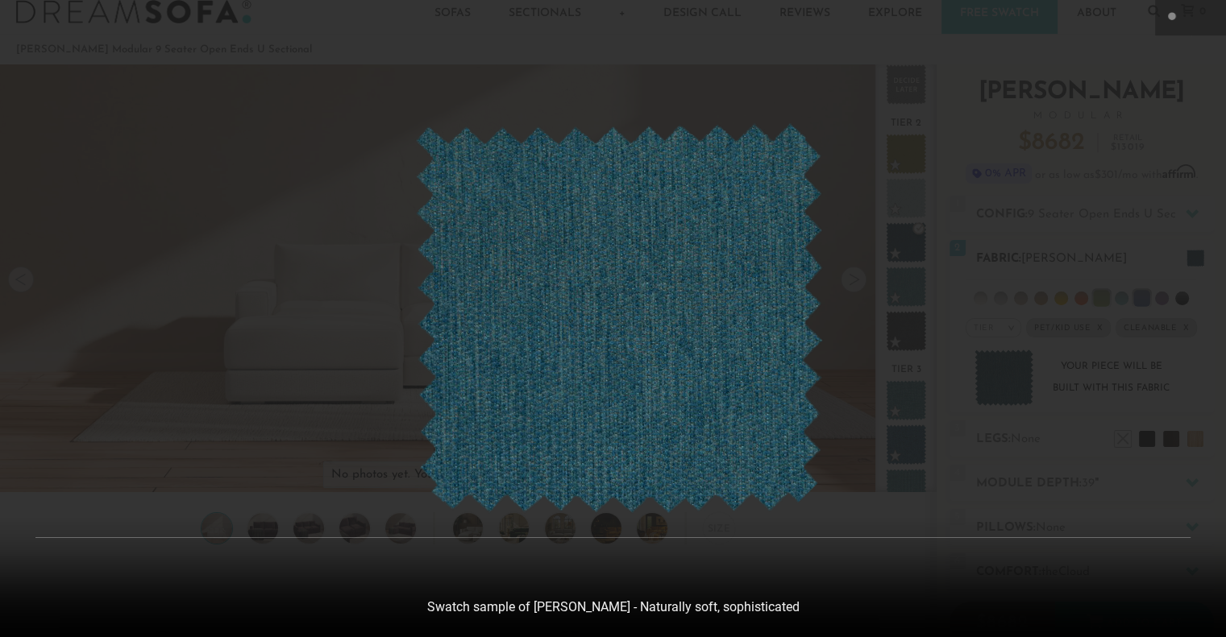
scroll to position [17951, 1225]
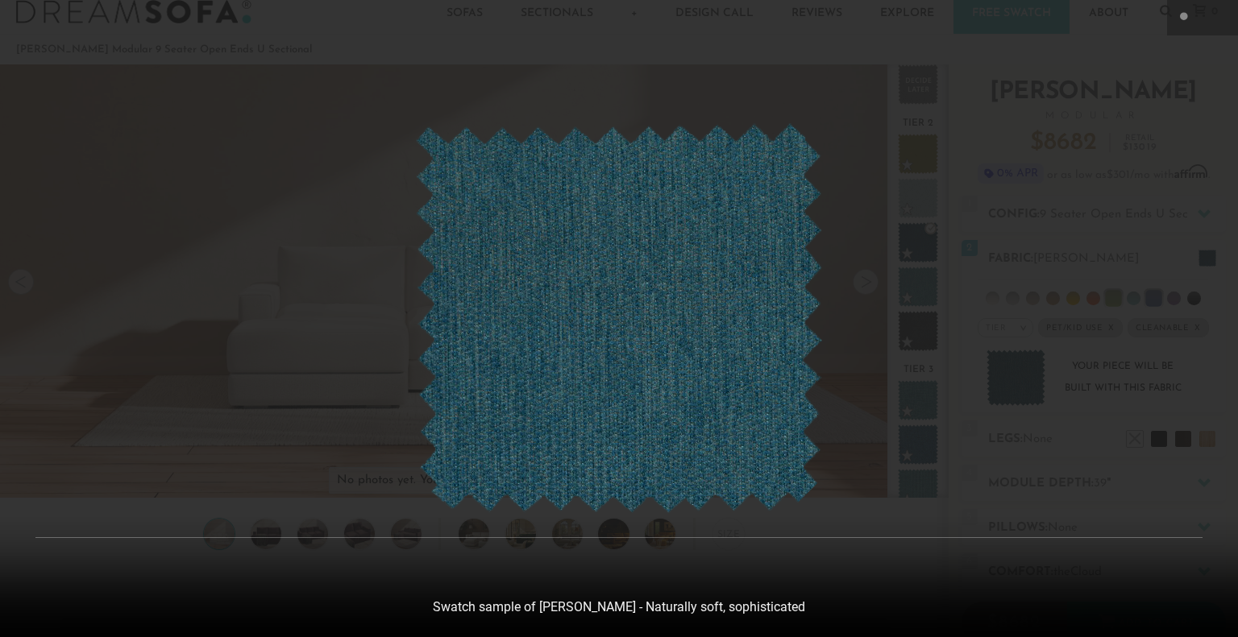
click at [1165, 93] on div at bounding box center [619, 318] width 1238 height 637
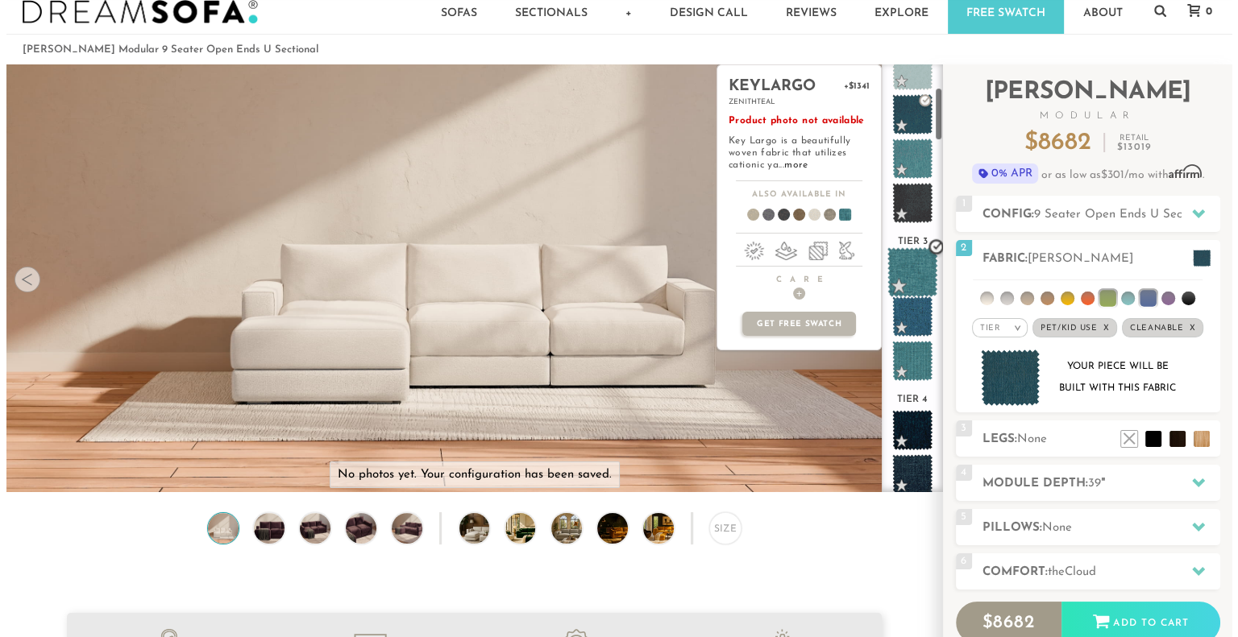
scroll to position [181, 0]
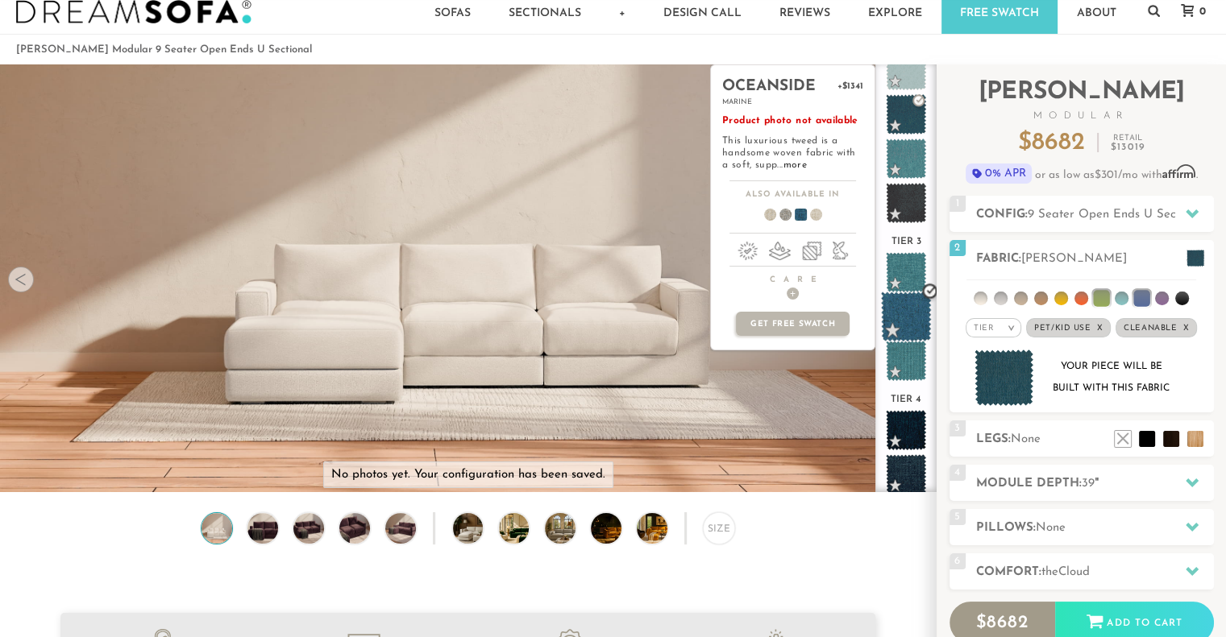
click at [903, 315] on span at bounding box center [906, 317] width 51 height 51
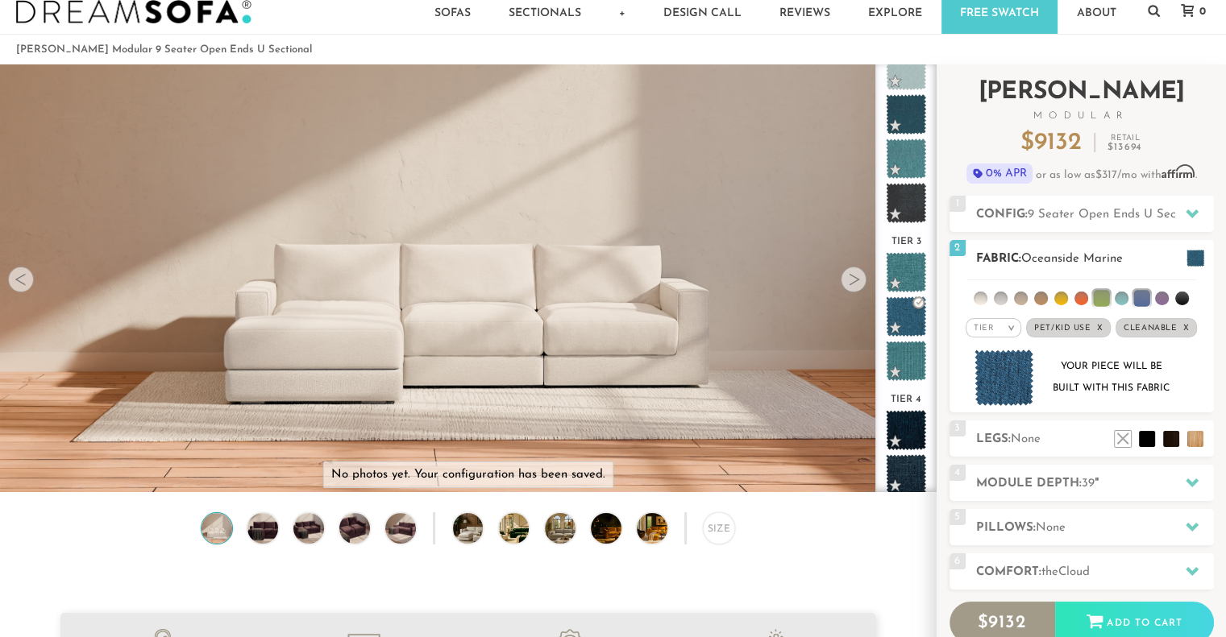
click at [991, 378] on img at bounding box center [1004, 378] width 60 height 57
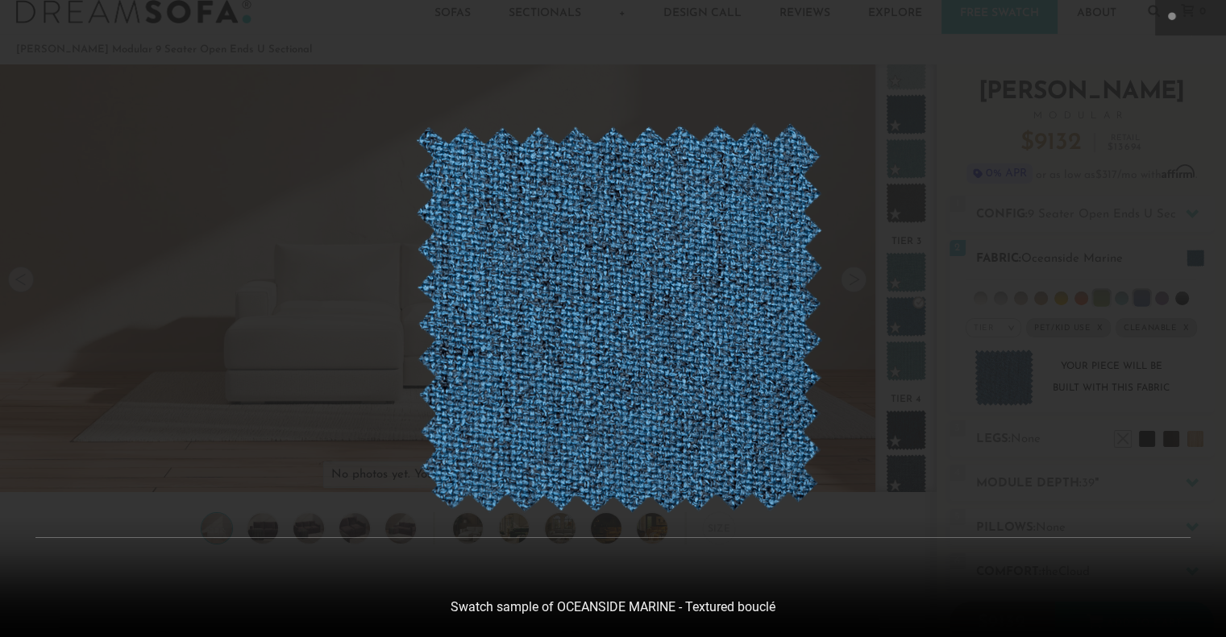
scroll to position [17951, 1225]
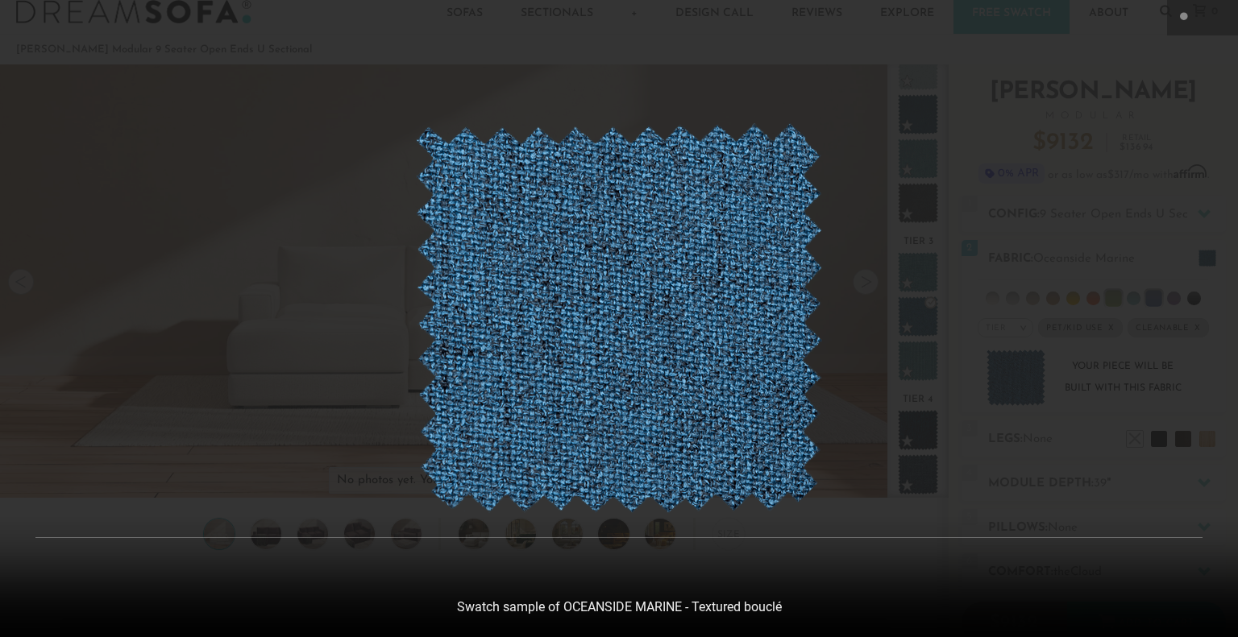
click at [964, 369] on div at bounding box center [619, 318] width 1238 height 637
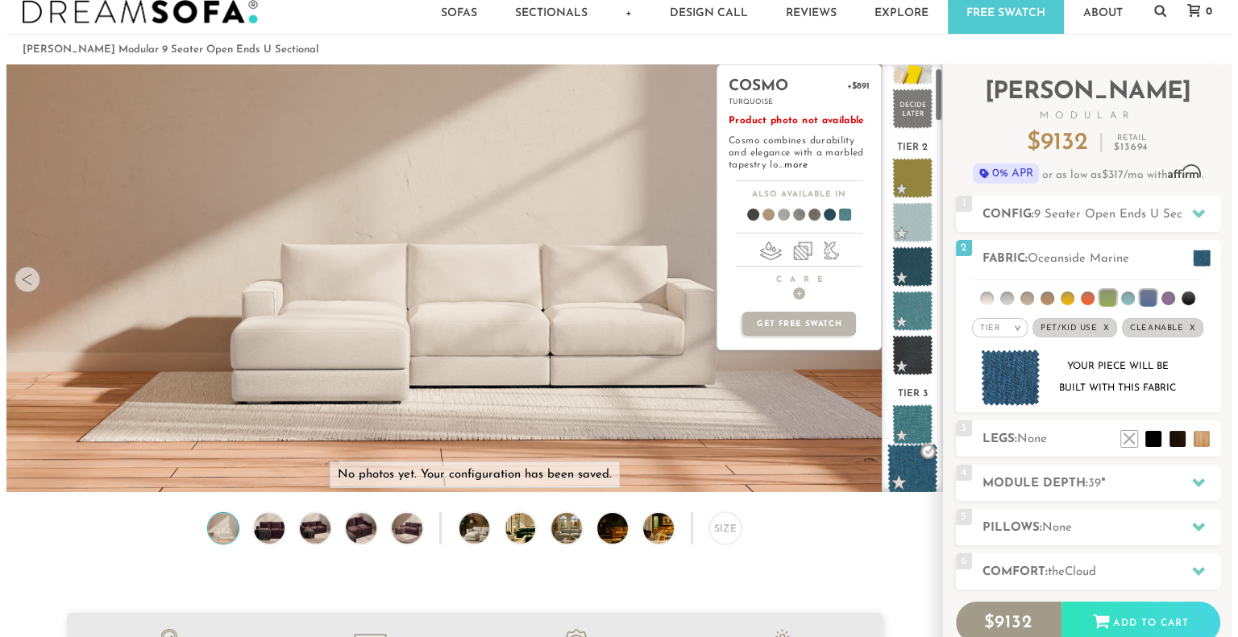
scroll to position [28, 0]
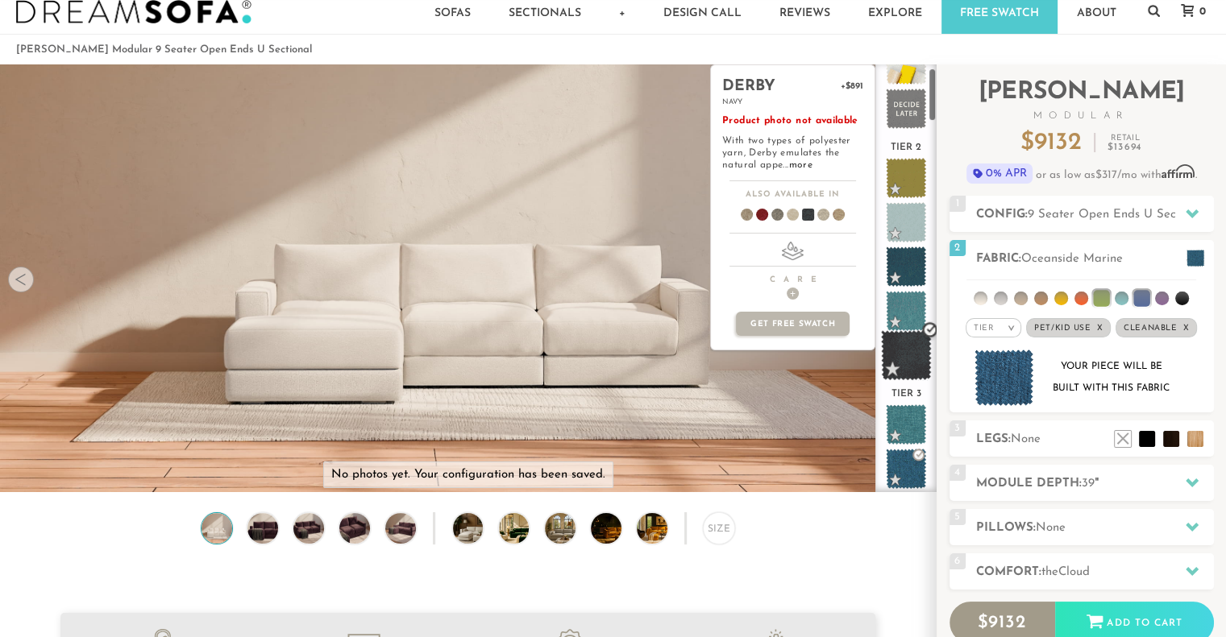
click at [908, 345] on span at bounding box center [906, 355] width 51 height 51
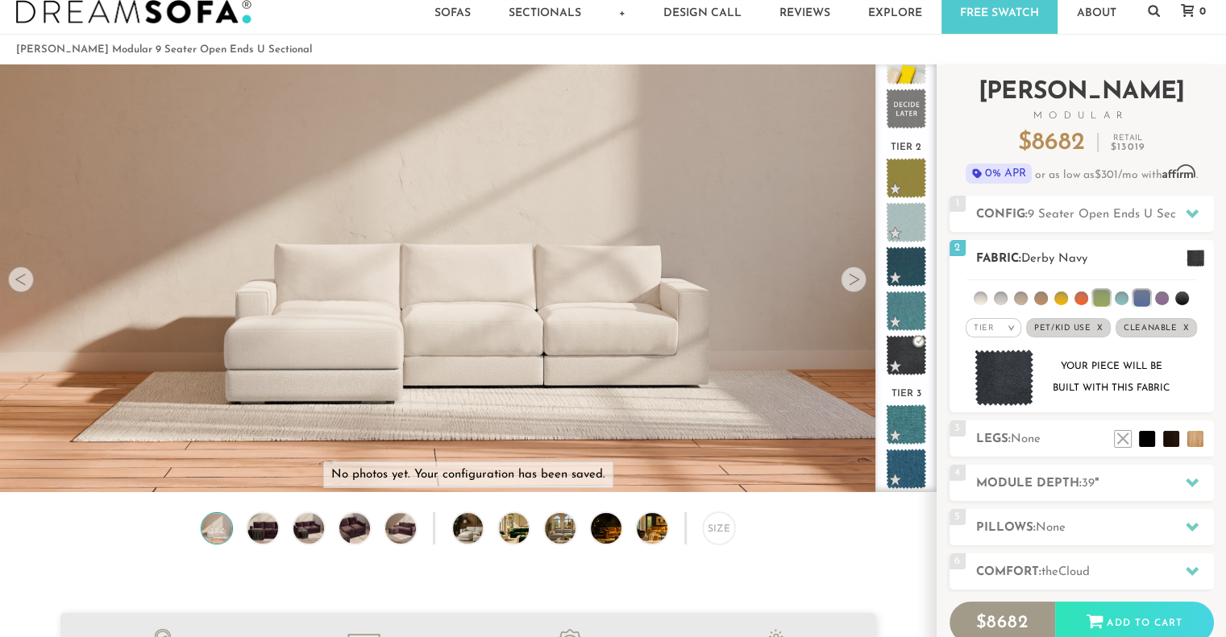
click at [1022, 377] on img at bounding box center [1004, 378] width 60 height 57
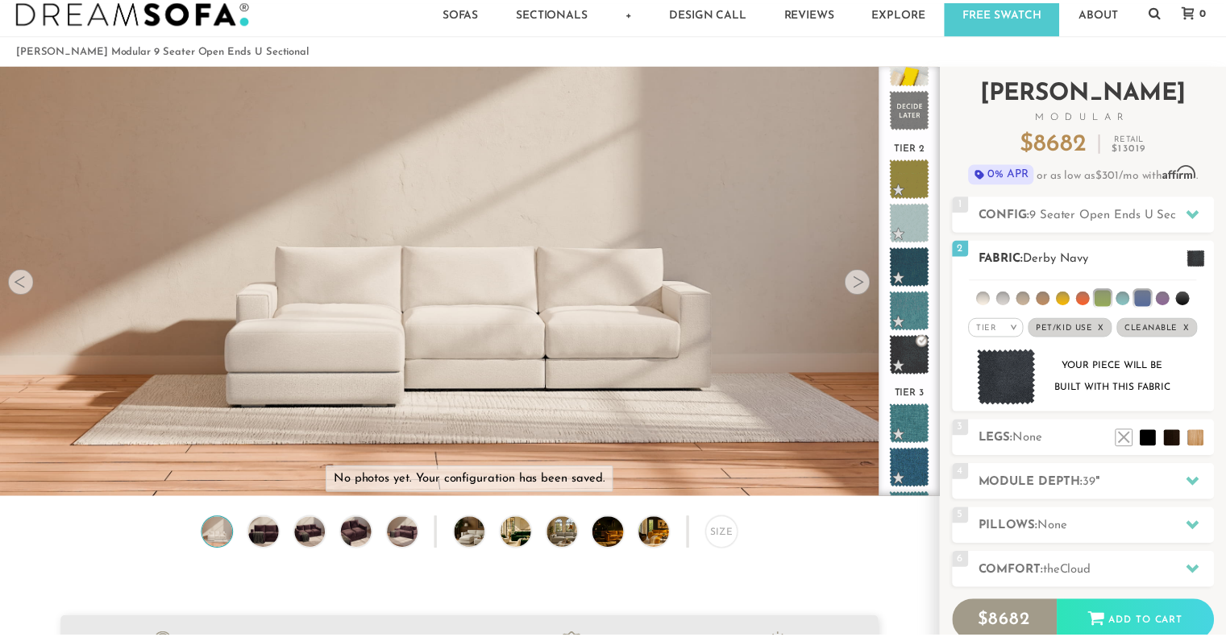
scroll to position [17951, 1225]
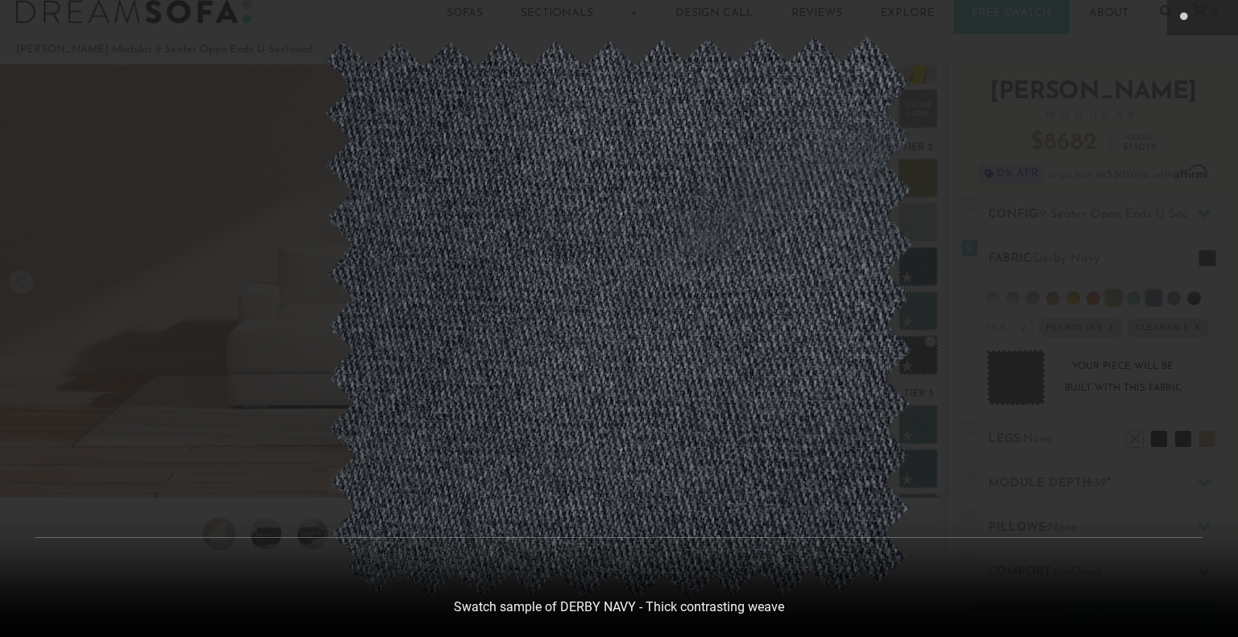
click at [938, 389] on div at bounding box center [619, 318] width 1238 height 637
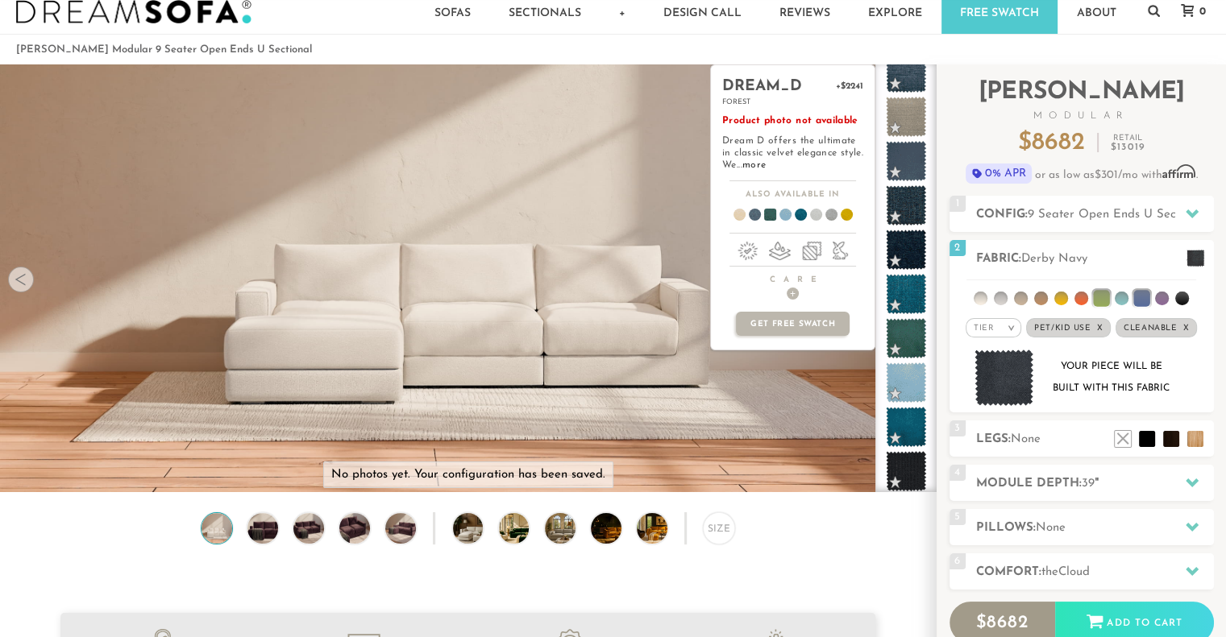
scroll to position [1008, 0]
click at [906, 355] on span at bounding box center [906, 337] width 40 height 40
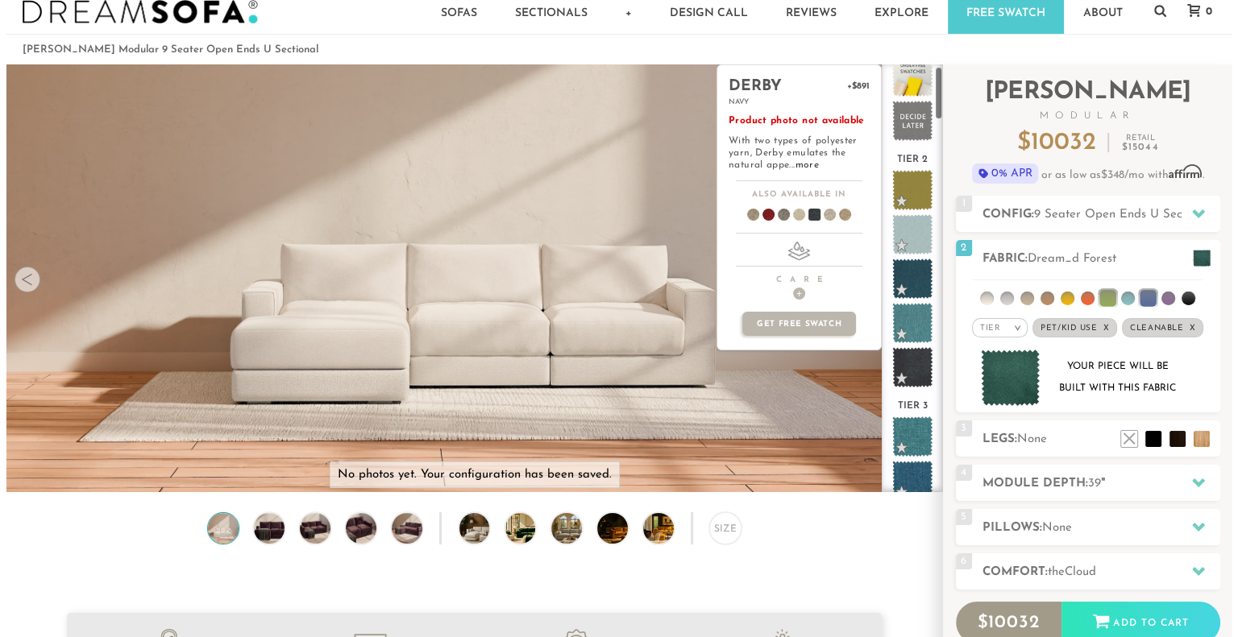
scroll to position [18, 0]
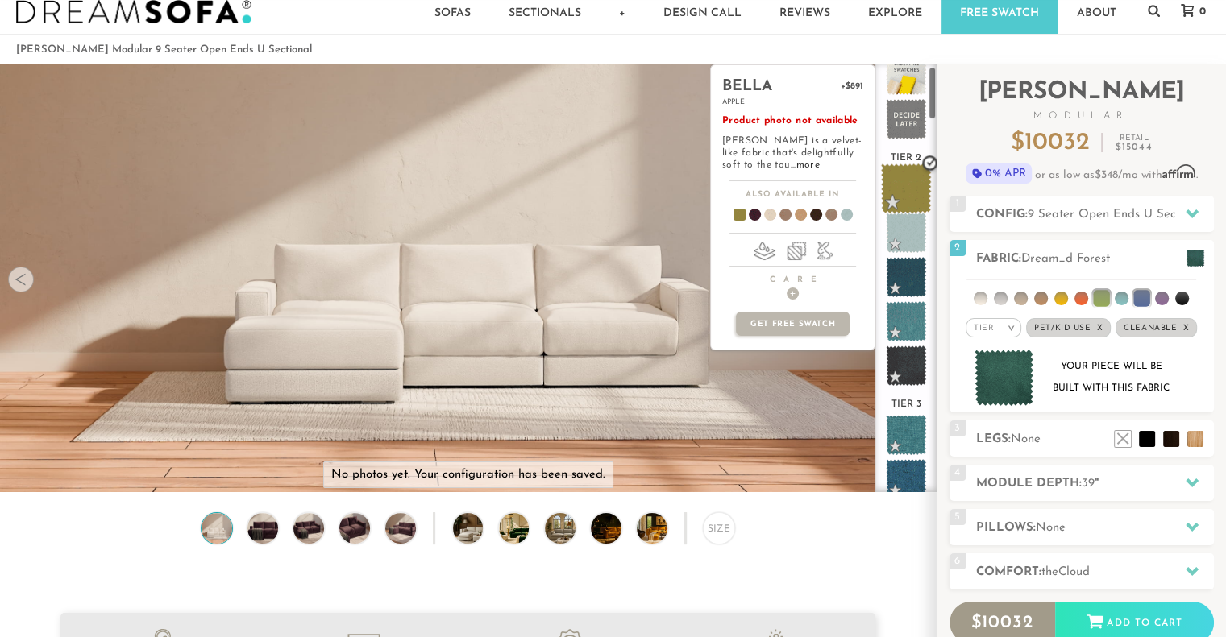
click at [906, 178] on span at bounding box center [906, 189] width 51 height 51
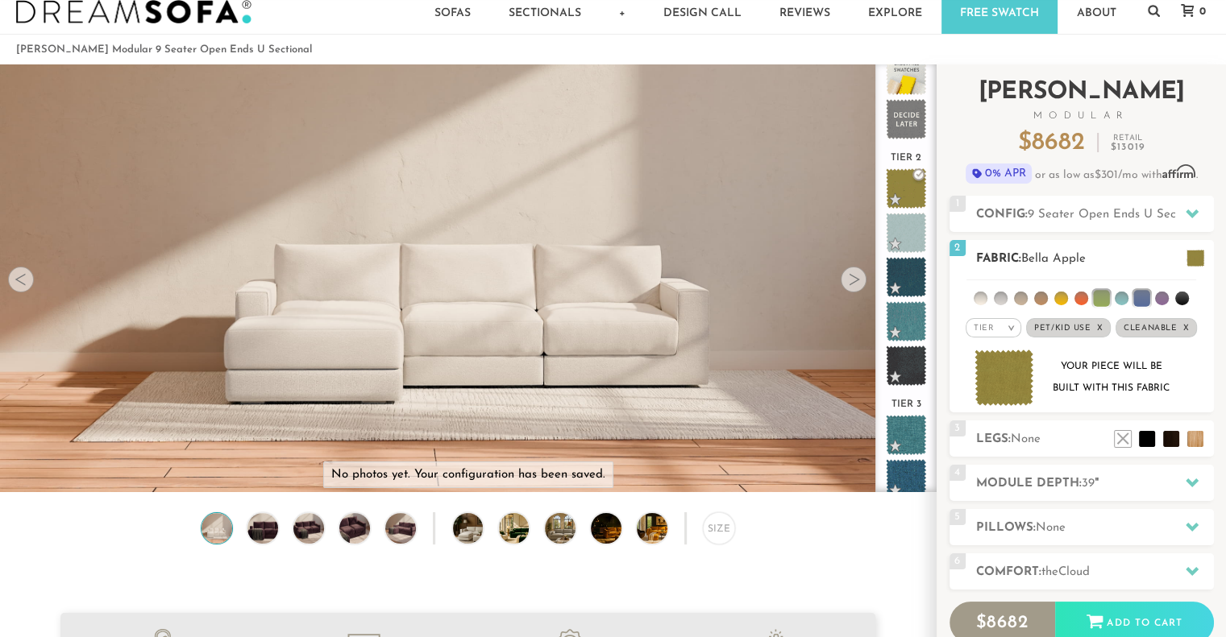
click at [986, 392] on img at bounding box center [1004, 378] width 60 height 57
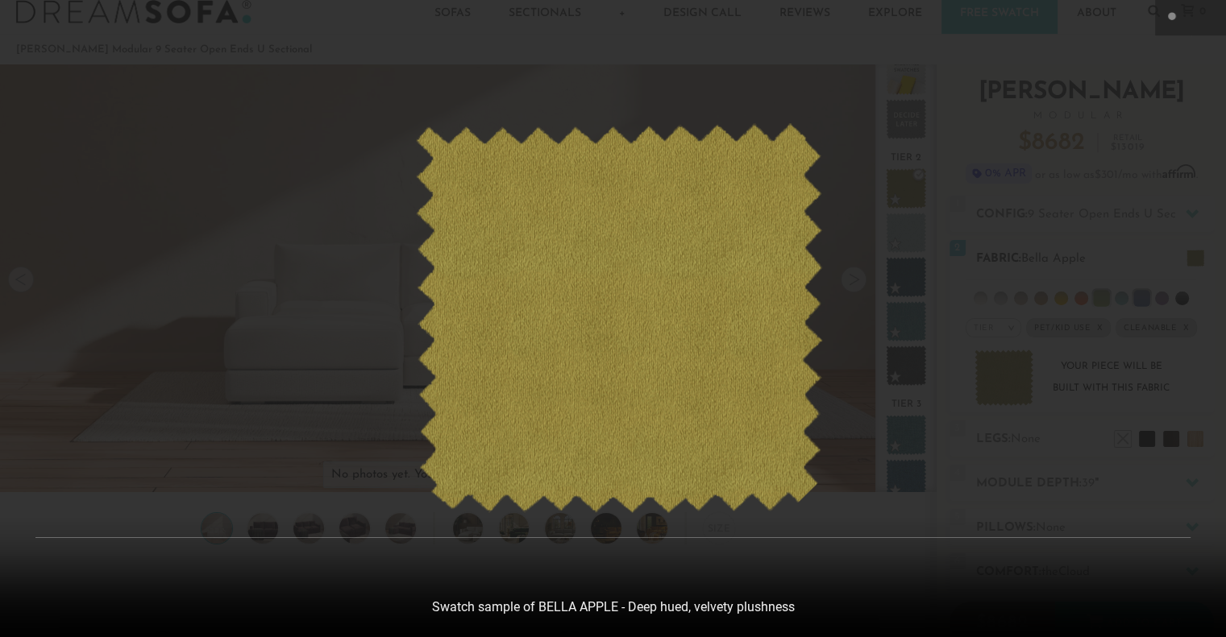
scroll to position [17951, 1225]
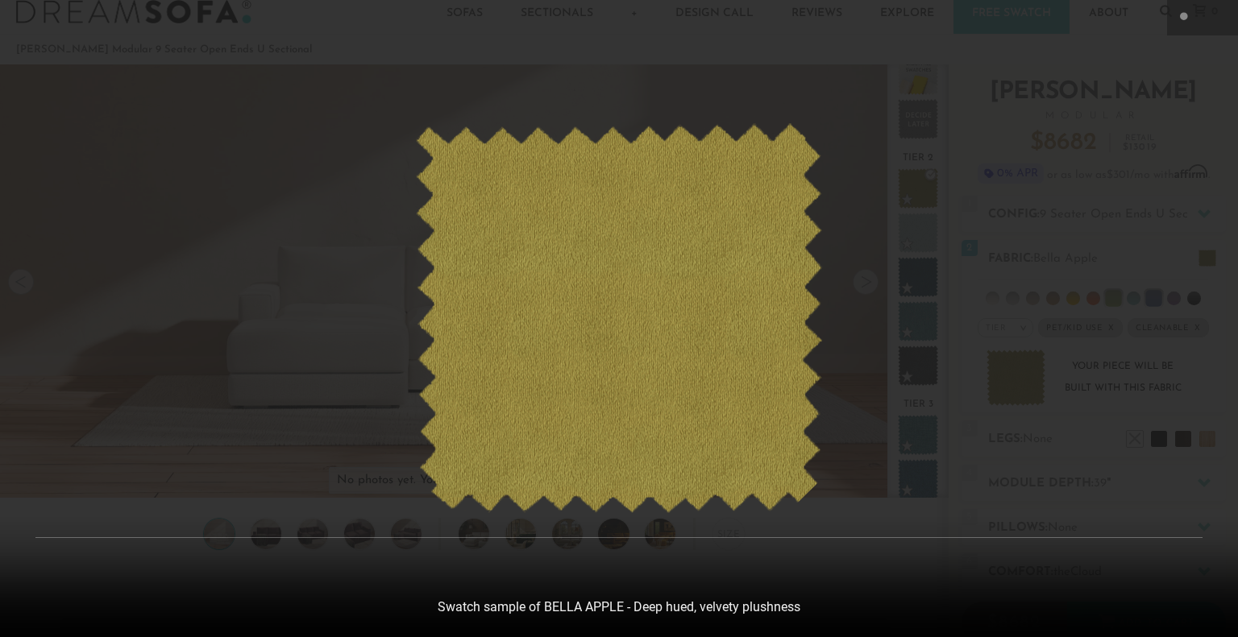
click at [1131, 152] on div at bounding box center [619, 318] width 1238 height 637
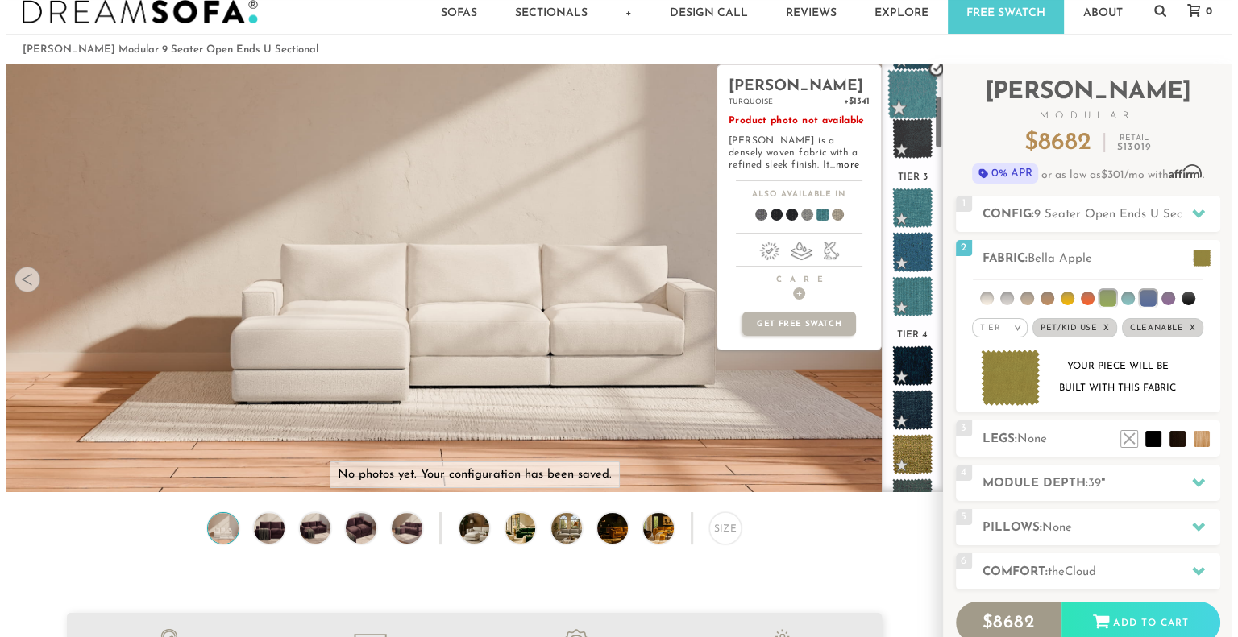
scroll to position [246, 0]
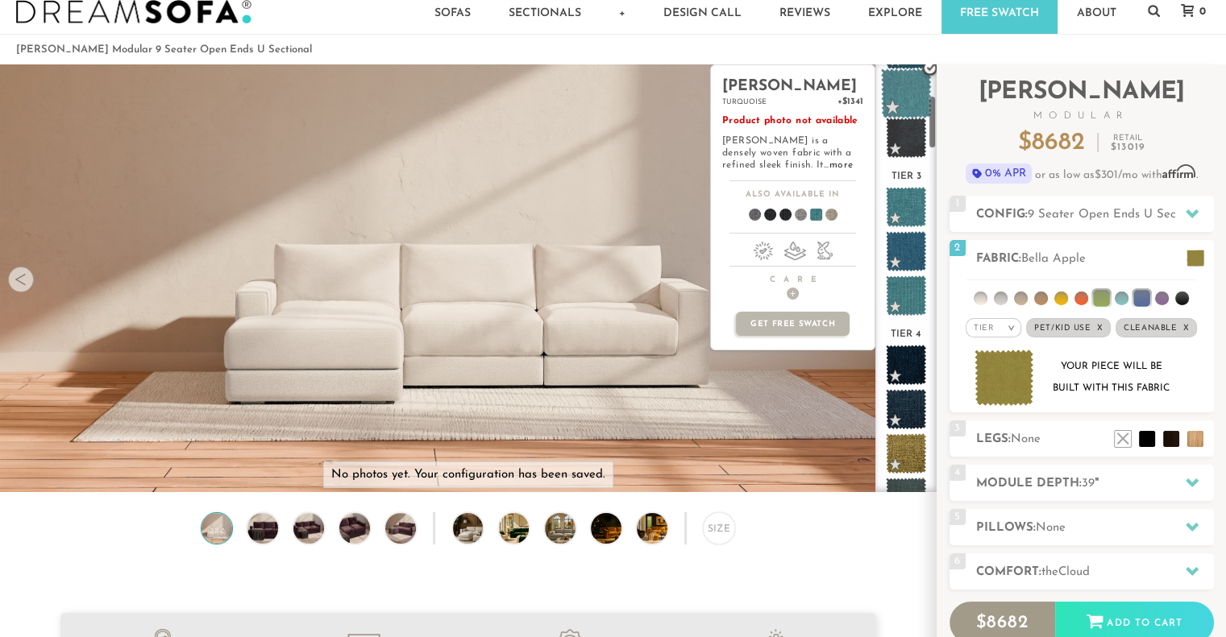
click at [896, 310] on span at bounding box center [906, 296] width 40 height 40
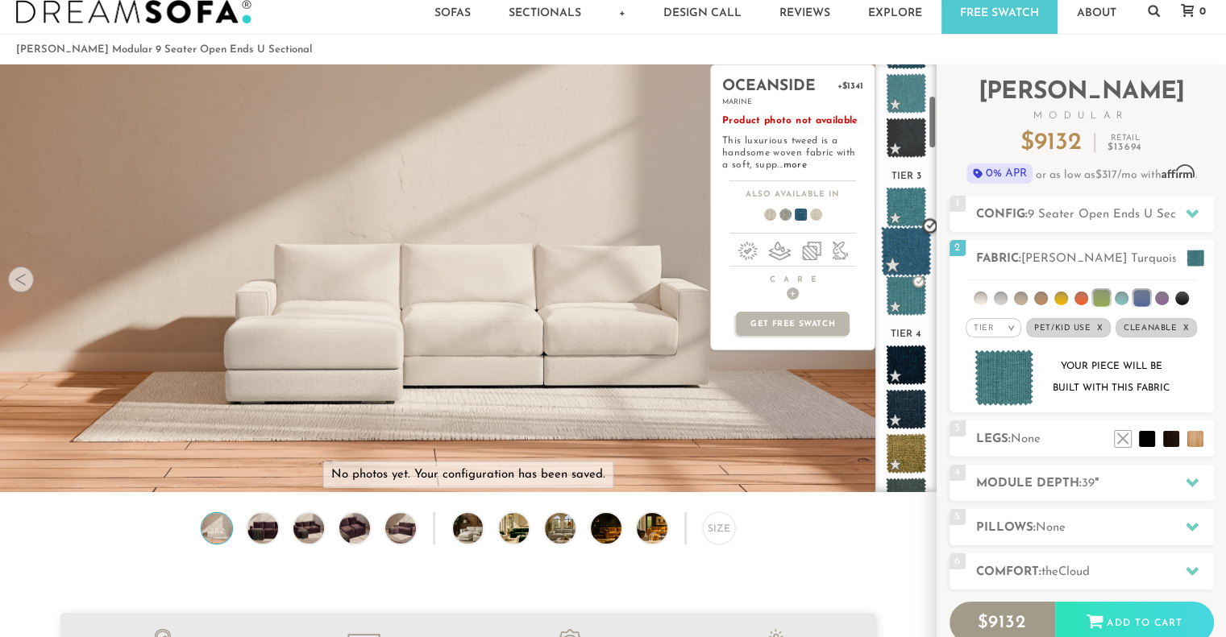
click at [893, 243] on span at bounding box center [906, 251] width 51 height 51
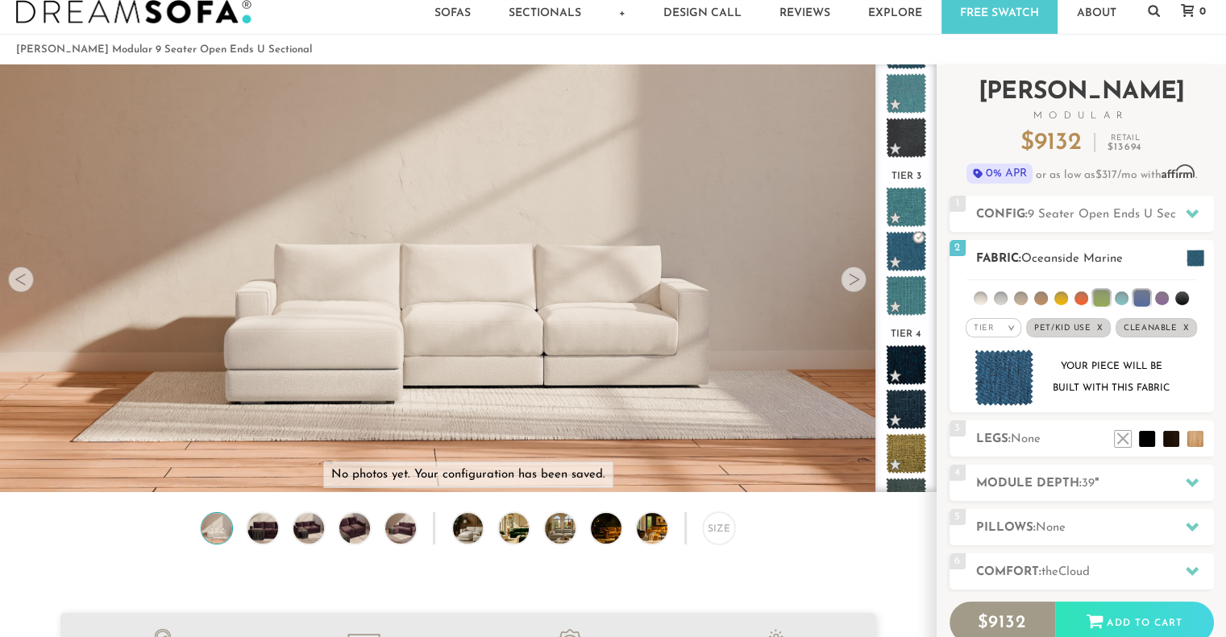
click at [985, 369] on img at bounding box center [1004, 378] width 60 height 57
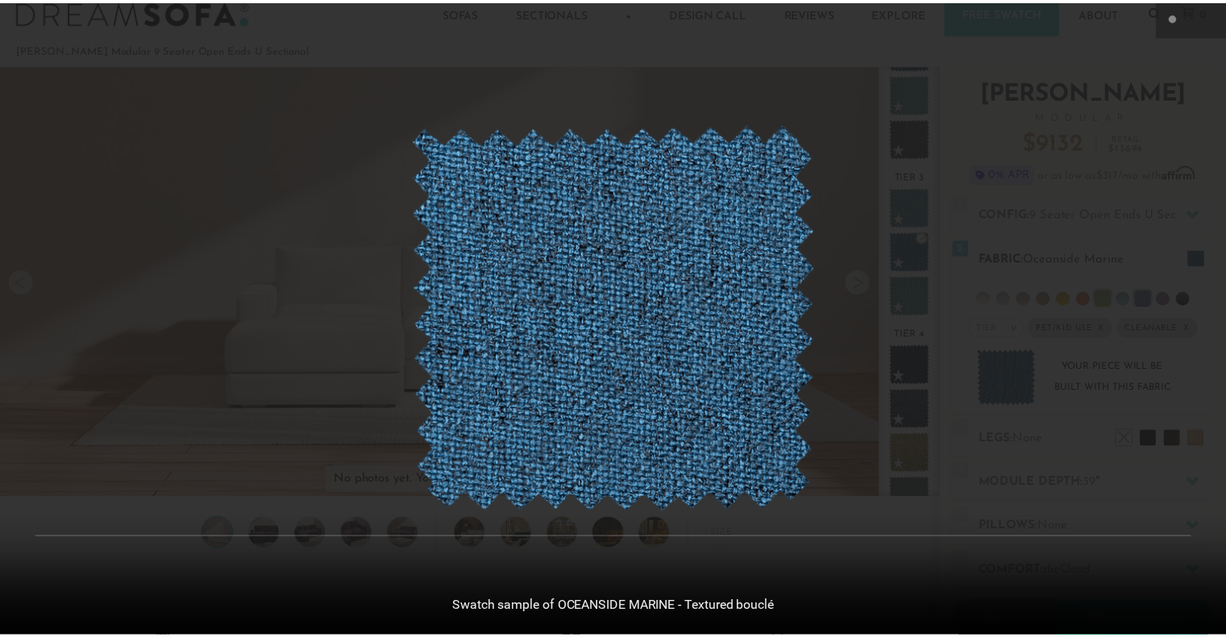
scroll to position [17951, 1225]
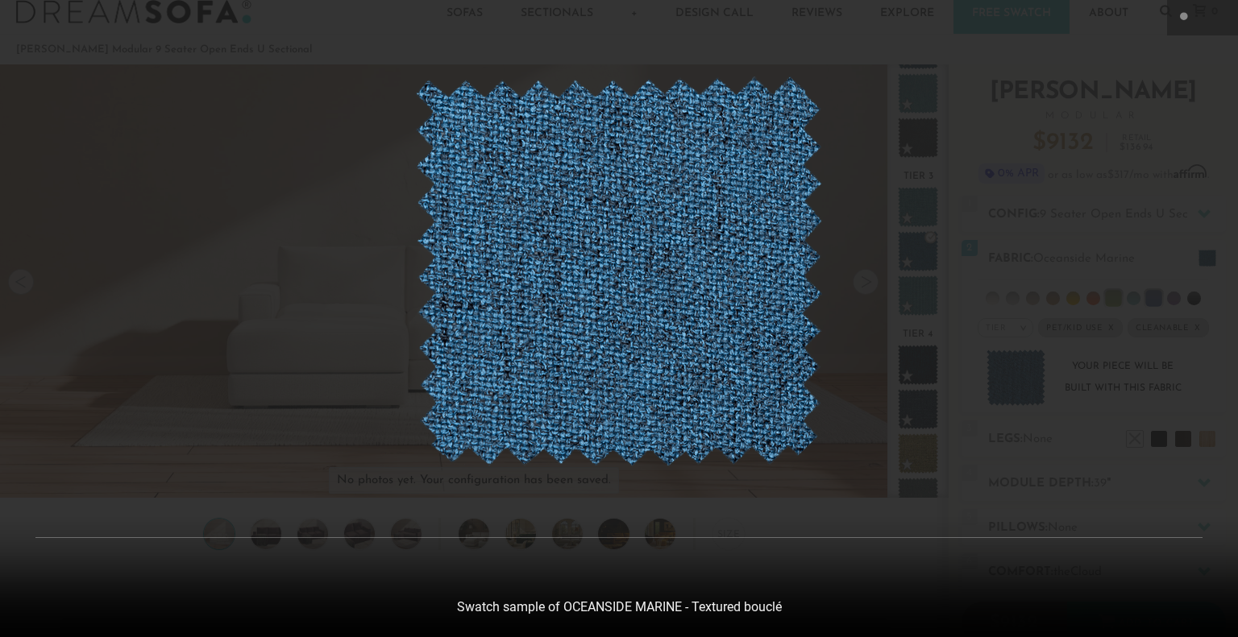
drag, startPoint x: 985, startPoint y: 369, endPoint x: 992, endPoint y: 277, distance: 92.2
click at [992, 277] on div at bounding box center [619, 271] width 1238 height 637
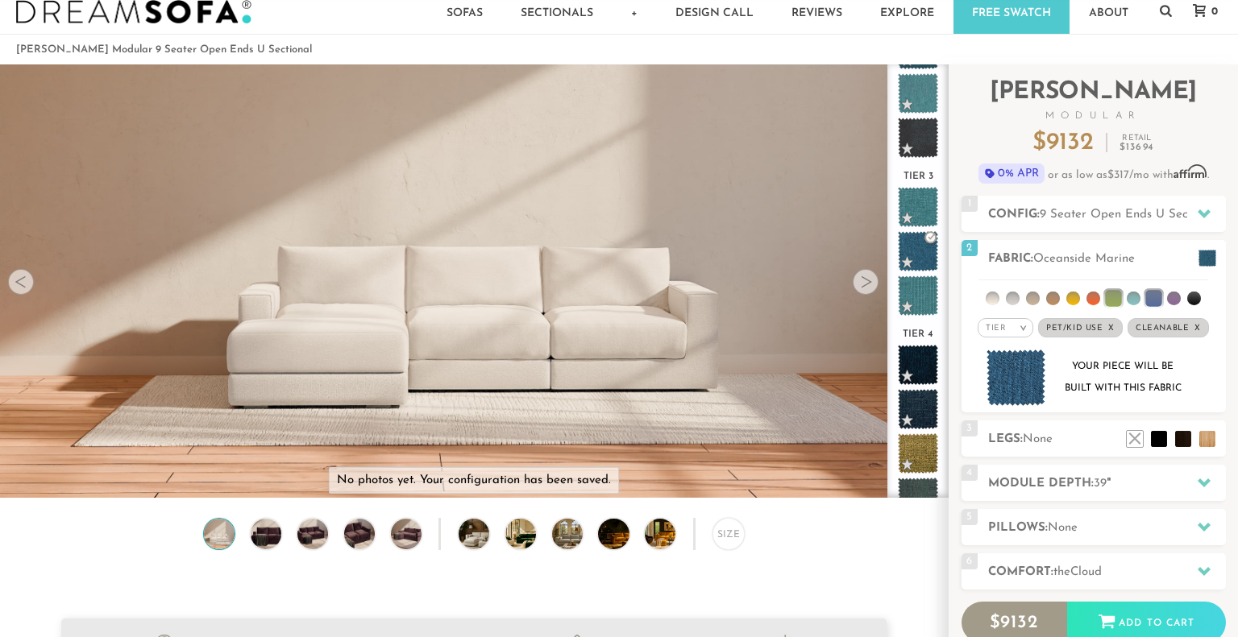
scroll to position [12, 13]
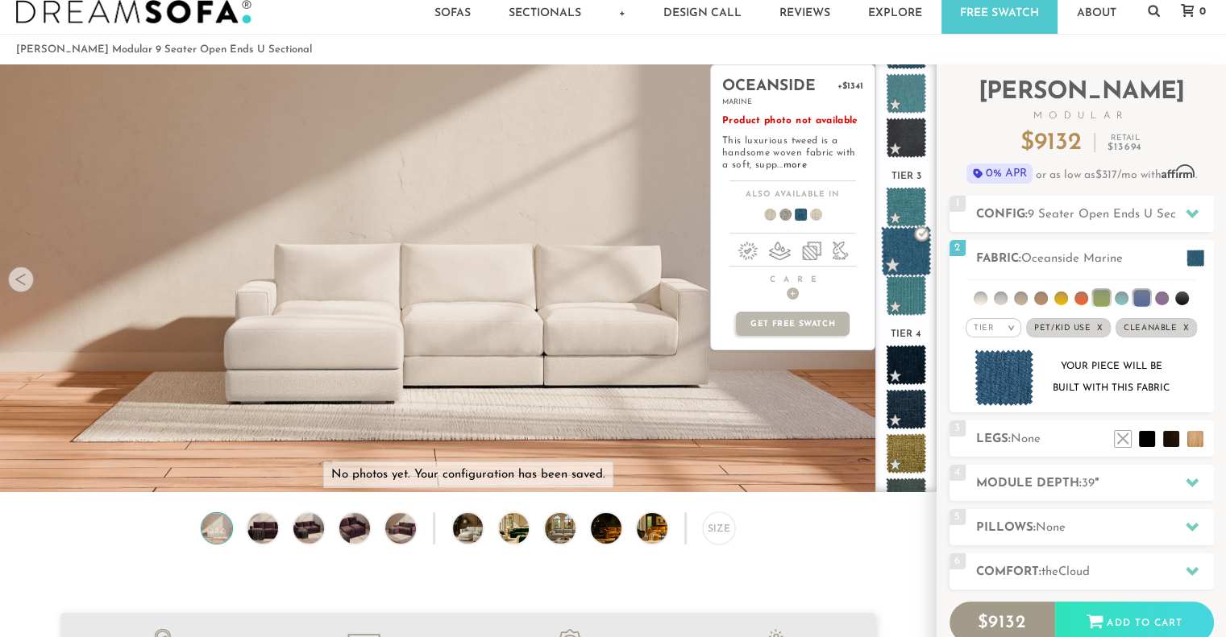
click at [906, 257] on span at bounding box center [906, 251] width 51 height 51
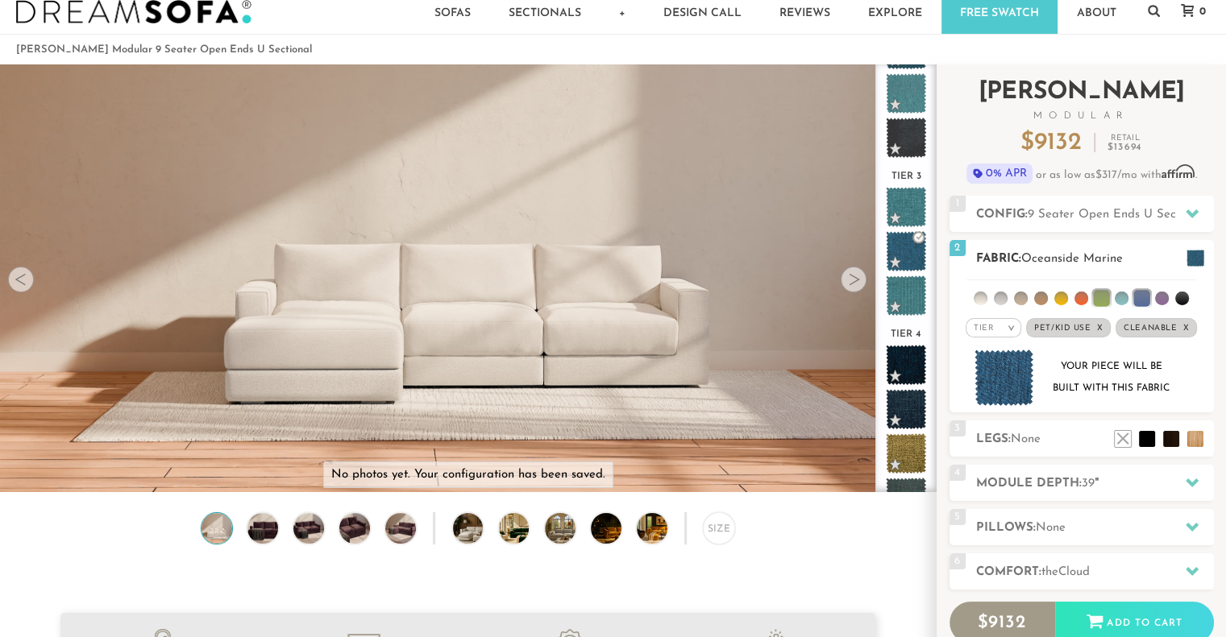
click at [1004, 380] on img at bounding box center [1004, 378] width 60 height 57
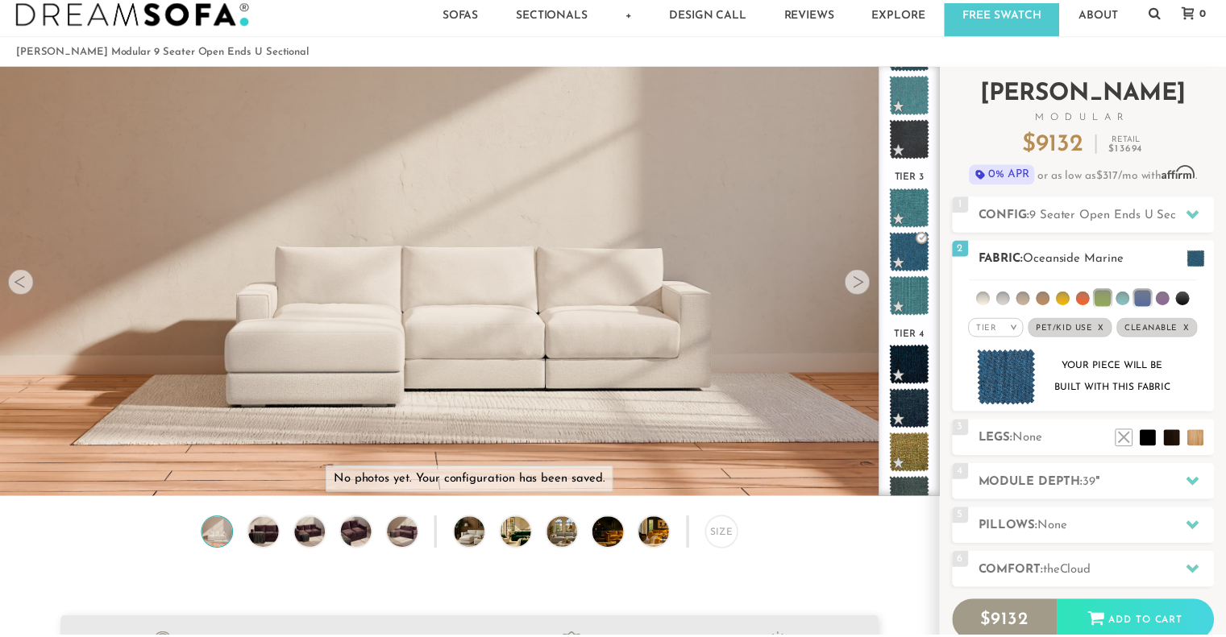
scroll to position [17951, 1225]
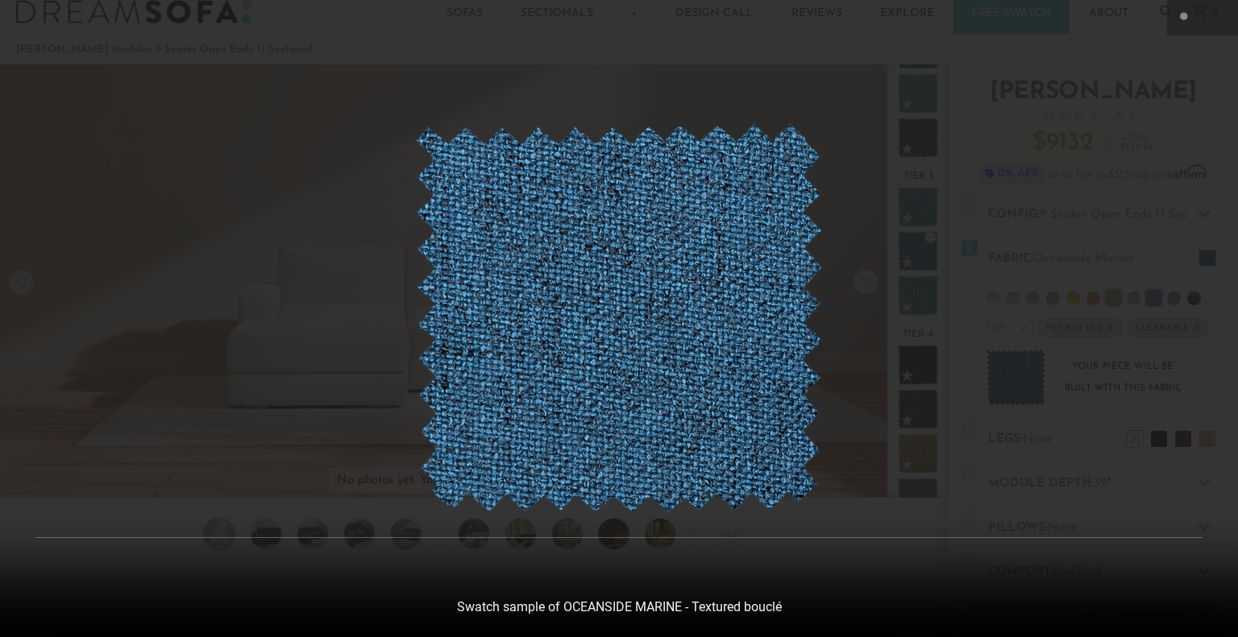
click at [890, 386] on div at bounding box center [619, 318] width 1238 height 637
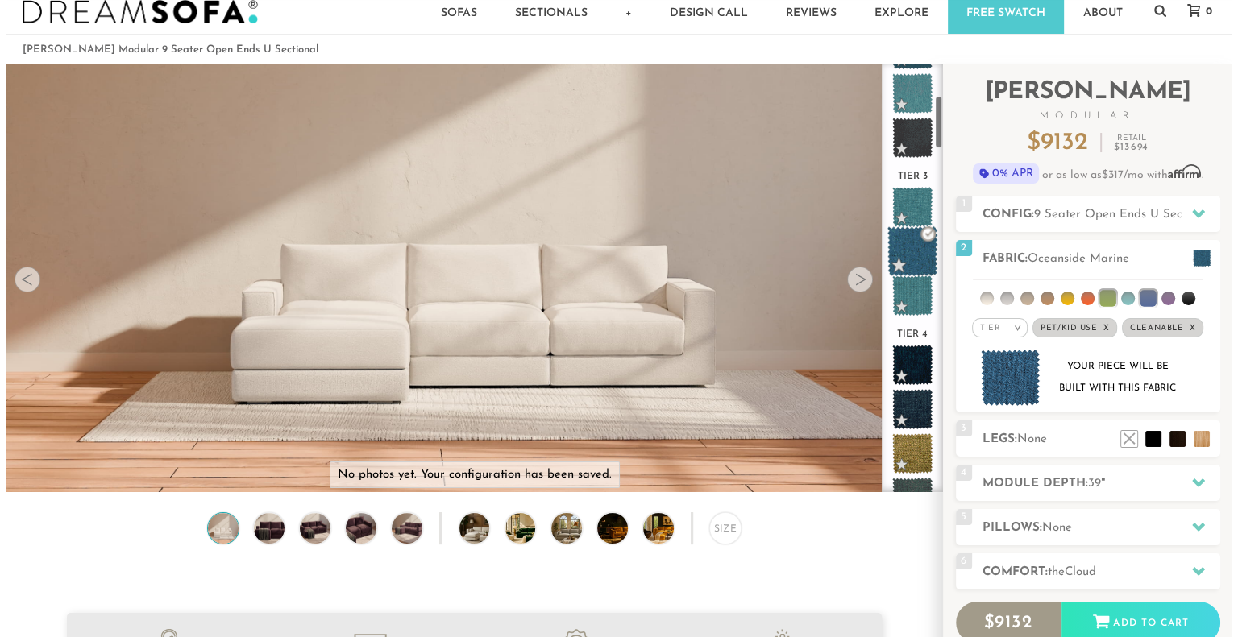
scroll to position [12, 13]
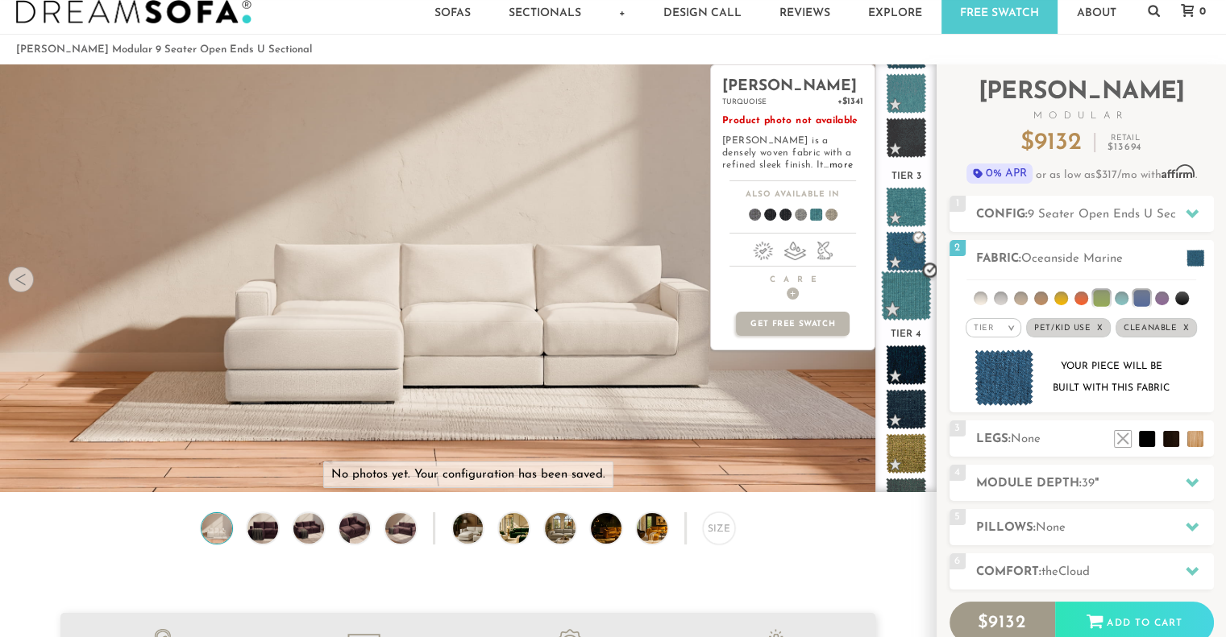
click at [909, 286] on span at bounding box center [906, 296] width 51 height 51
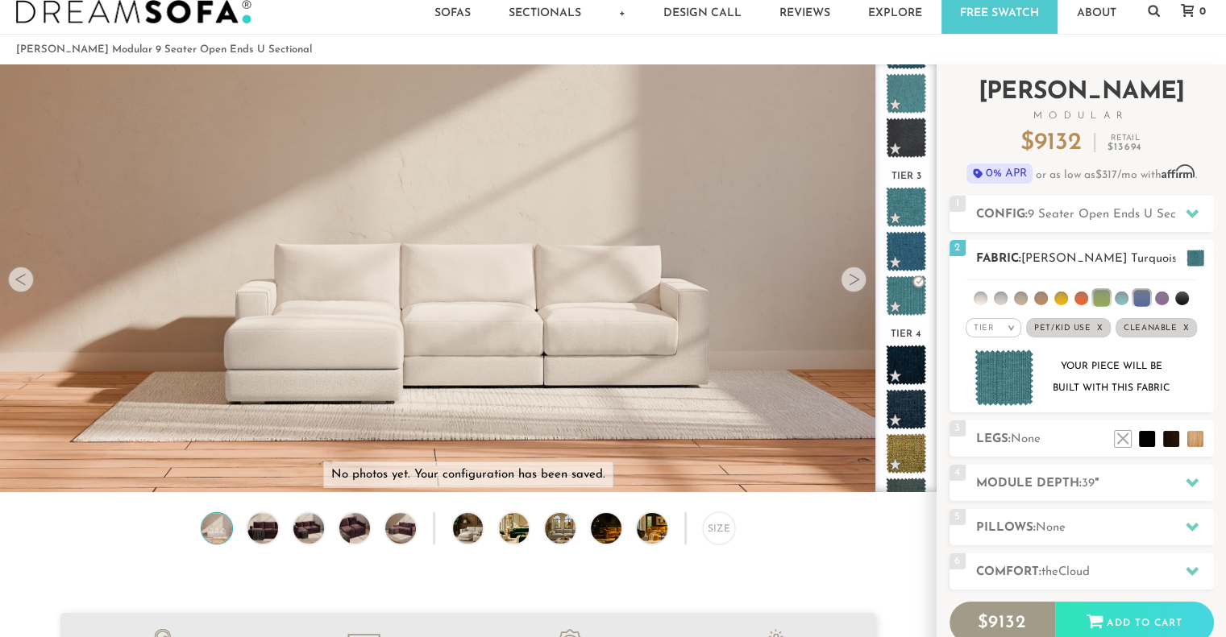
click at [989, 363] on img at bounding box center [1004, 378] width 60 height 57
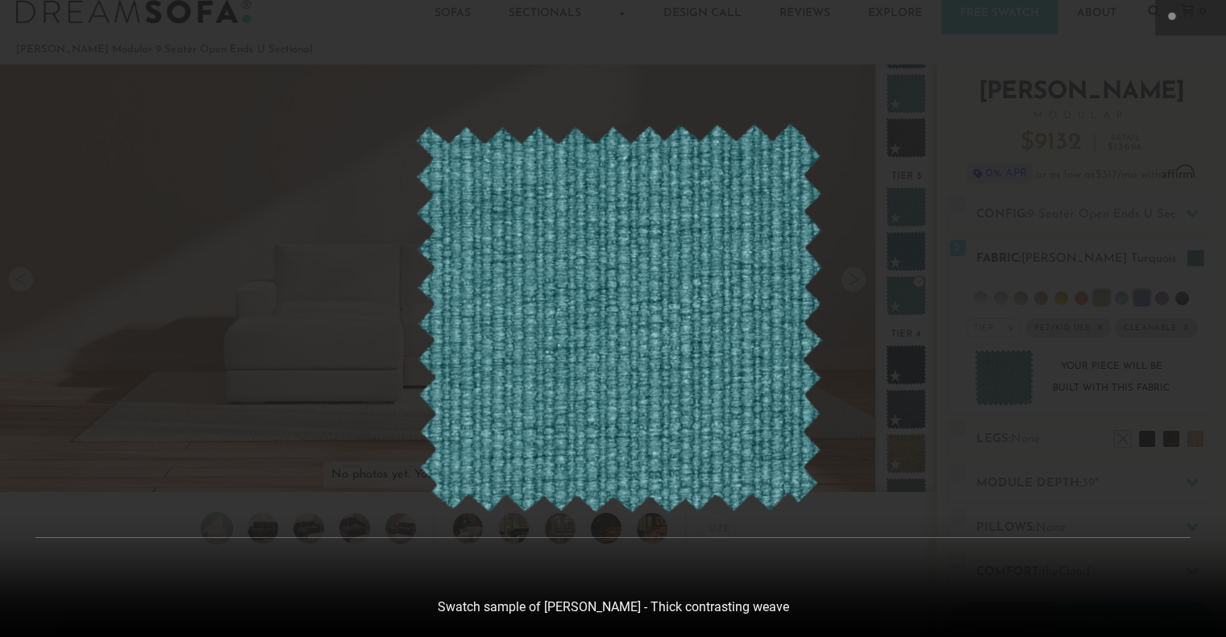
scroll to position [17951, 1225]
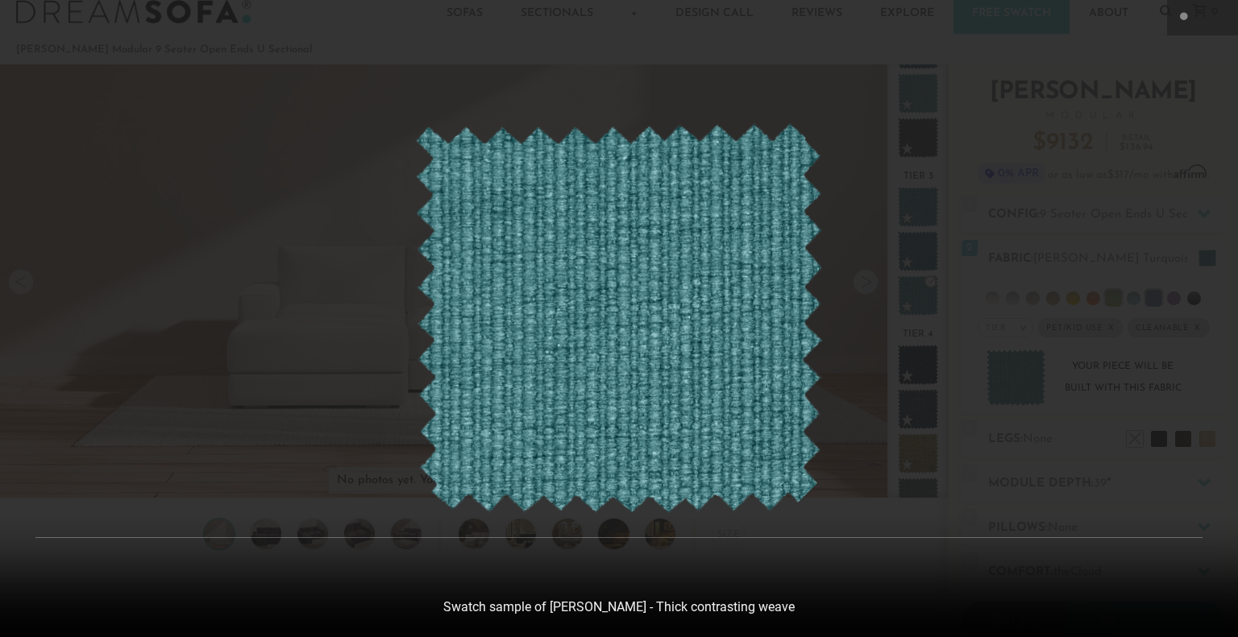
click at [928, 396] on div at bounding box center [619, 318] width 1238 height 637
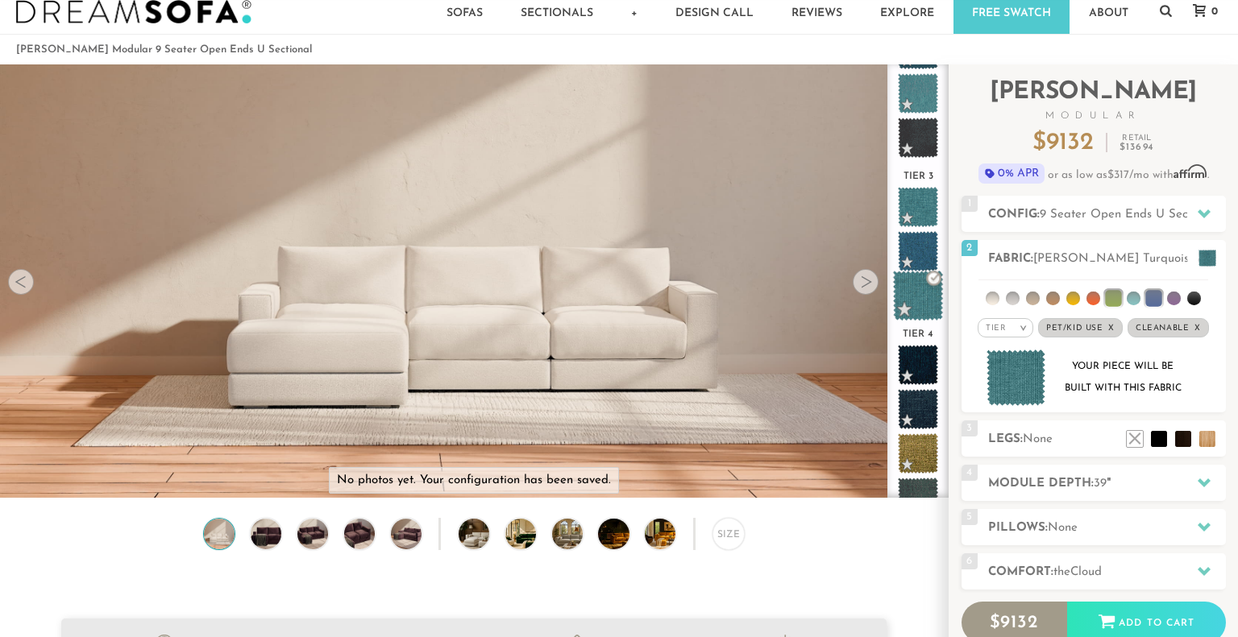
scroll to position [12, 13]
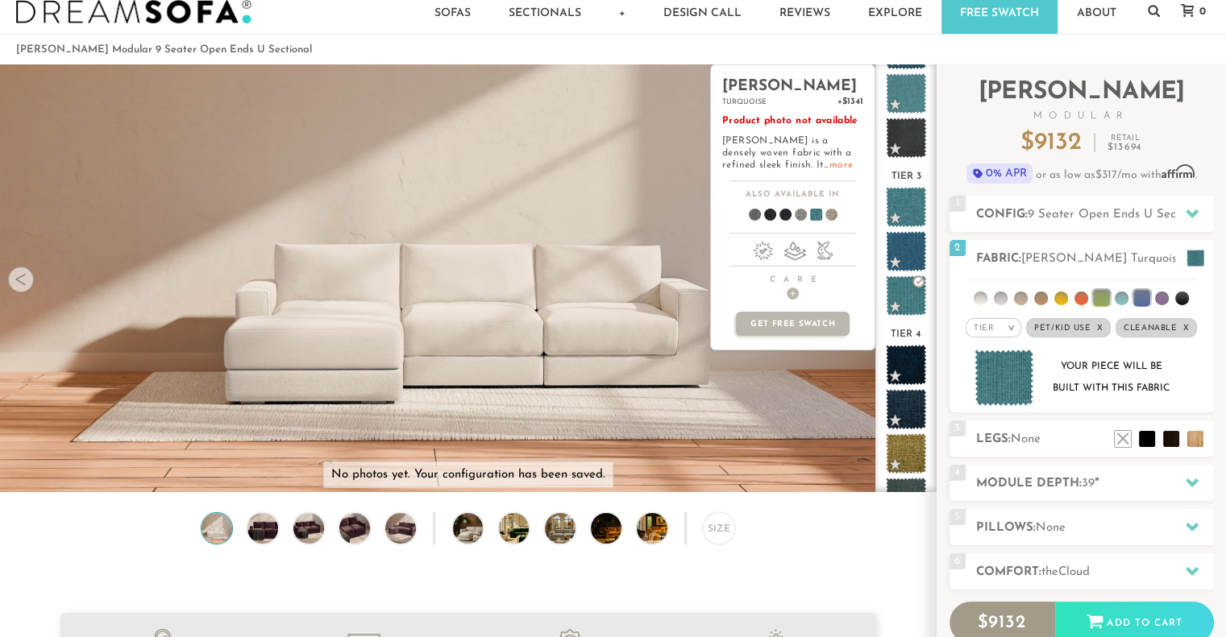
click at [829, 168] on link "more" at bounding box center [840, 165] width 23 height 10
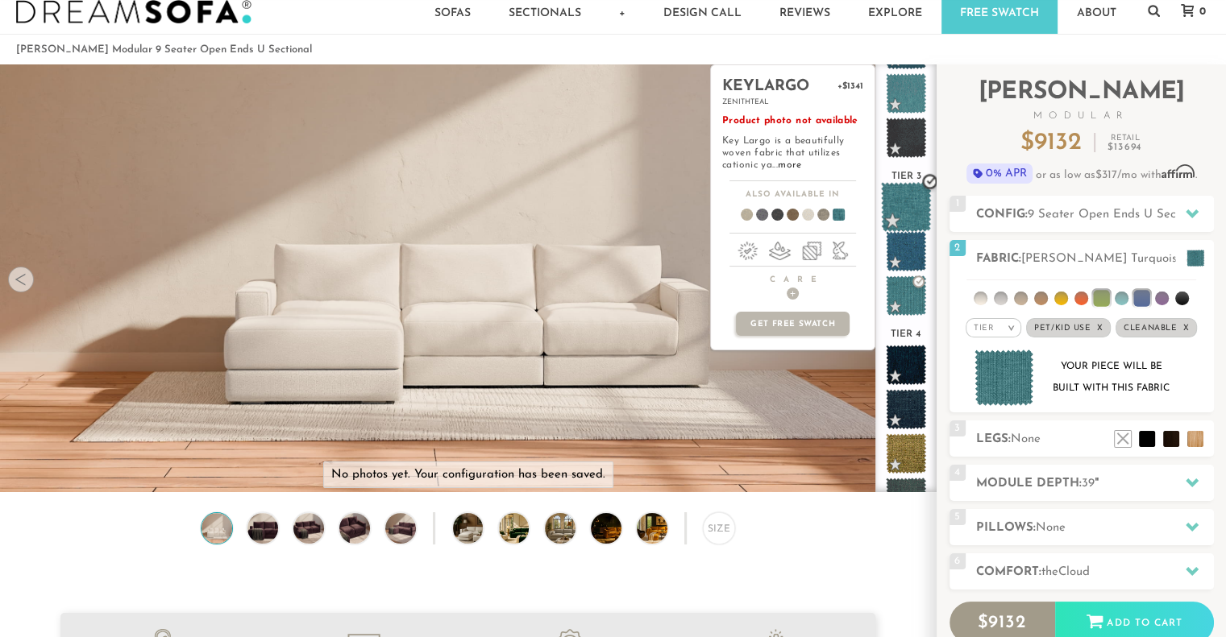
click at [904, 206] on span at bounding box center [906, 207] width 51 height 51
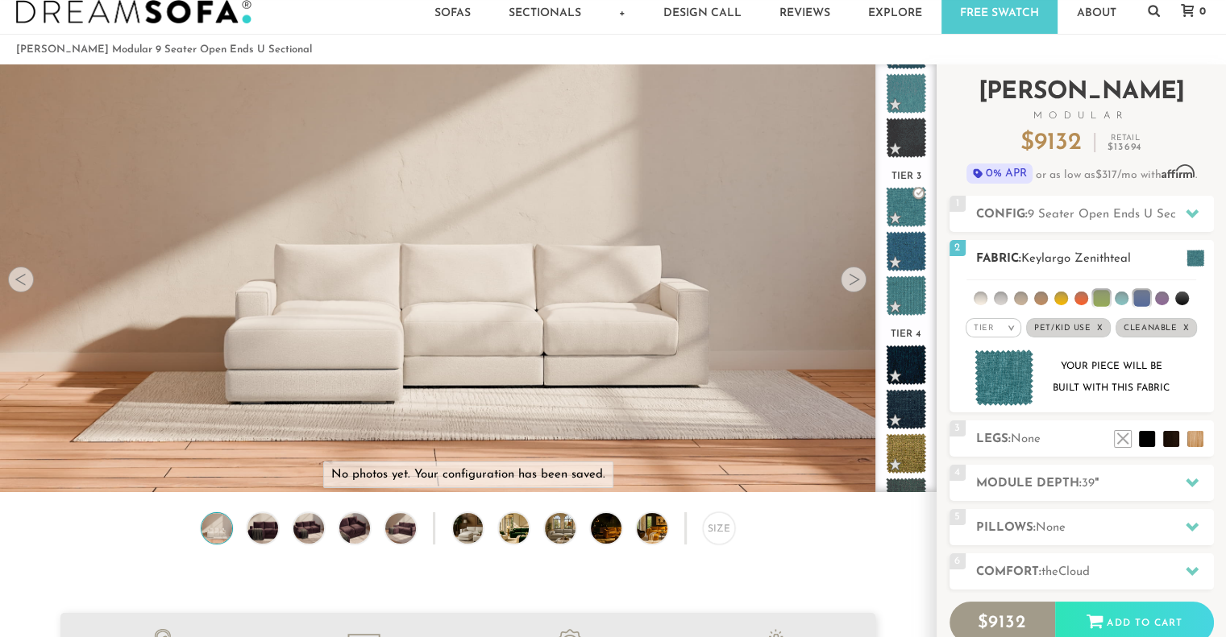
click at [1015, 378] on img at bounding box center [1004, 378] width 60 height 57
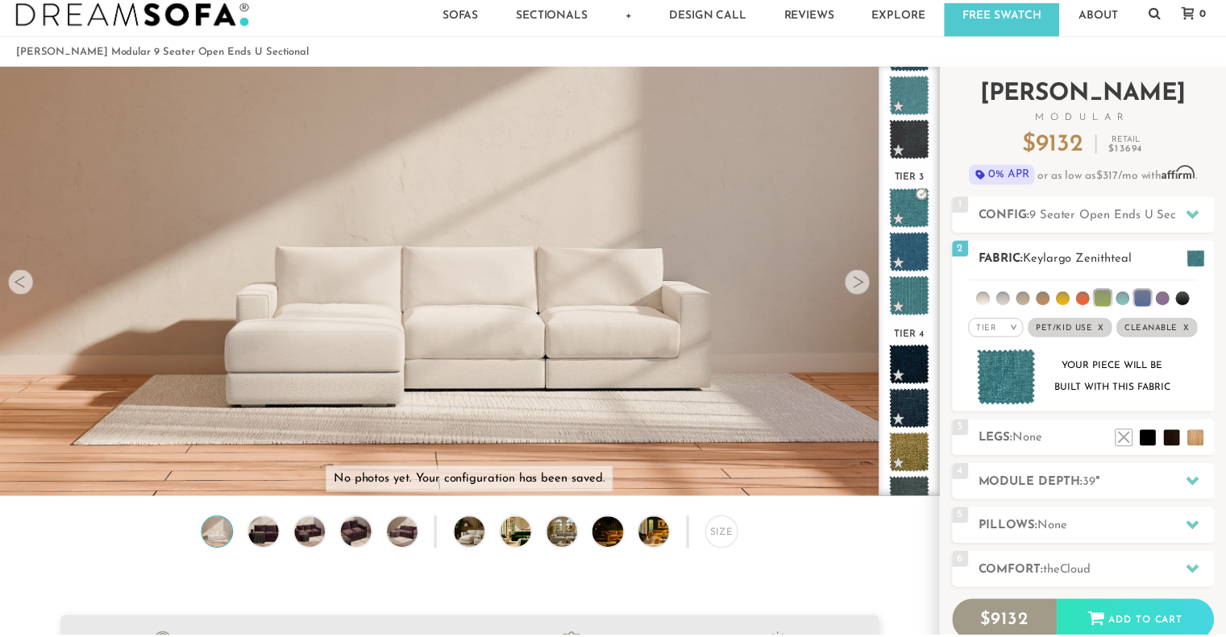
scroll to position [17951, 1225]
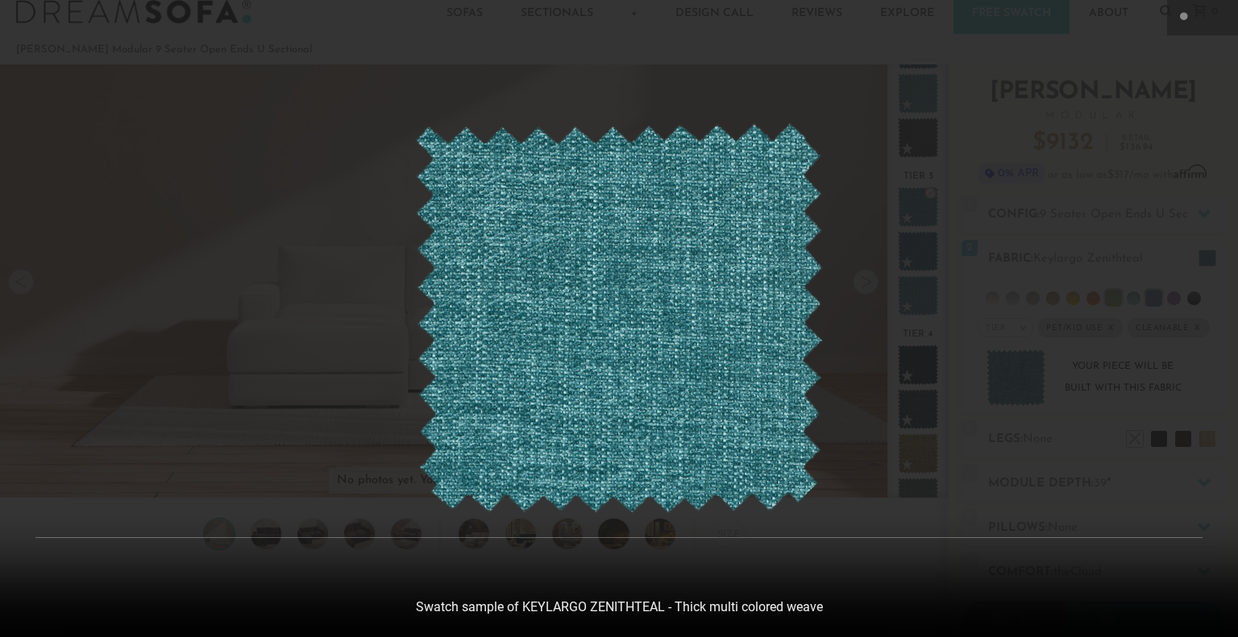
click at [1005, 260] on div at bounding box center [619, 318] width 1238 height 637
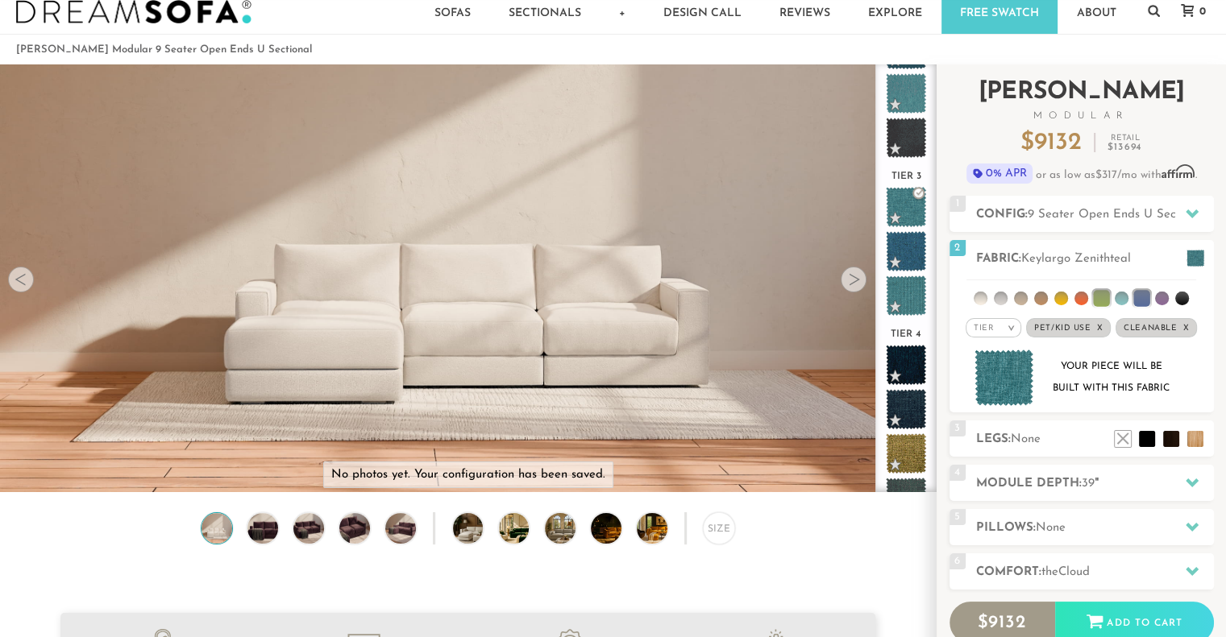
scroll to position [12, 13]
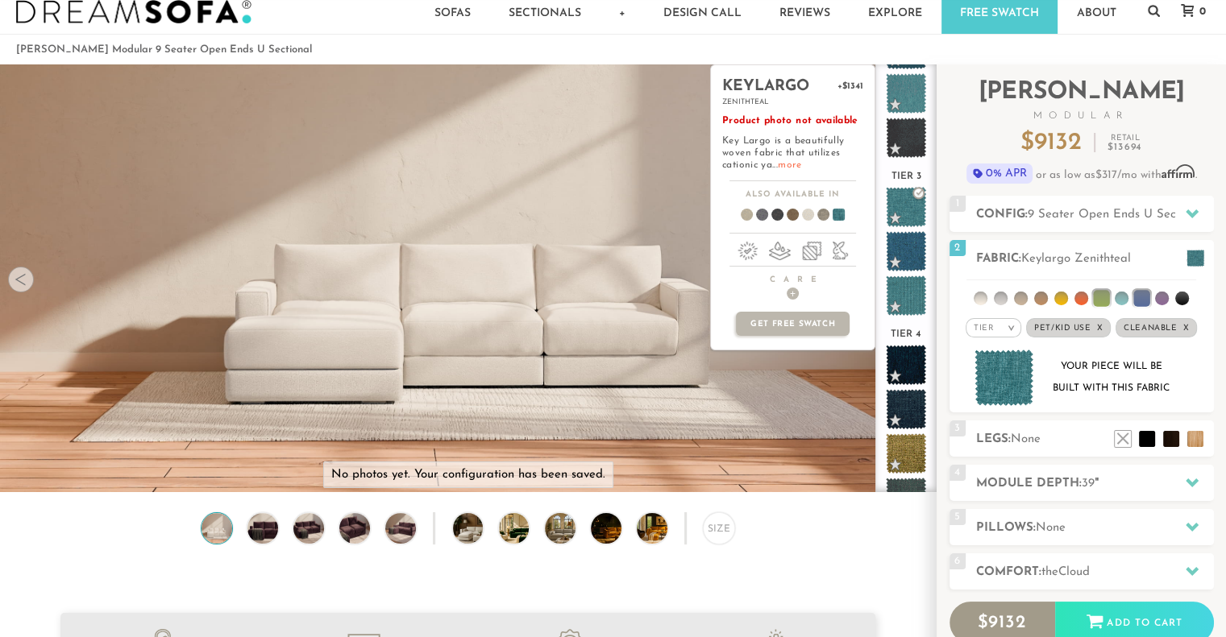
click at [780, 164] on link "more" at bounding box center [789, 165] width 23 height 10
click at [850, 85] on span "+$1341" at bounding box center [850, 86] width 26 height 15
drag, startPoint x: 841, startPoint y: 83, endPoint x: 852, endPoint y: 89, distance: 12.3
click at [852, 89] on span "+$1341" at bounding box center [850, 86] width 26 height 15
click at [857, 112] on div "keylargo +$1341 zenithteal Product photo not available Key Largo is a beautiful…" at bounding box center [793, 123] width 164 height 116
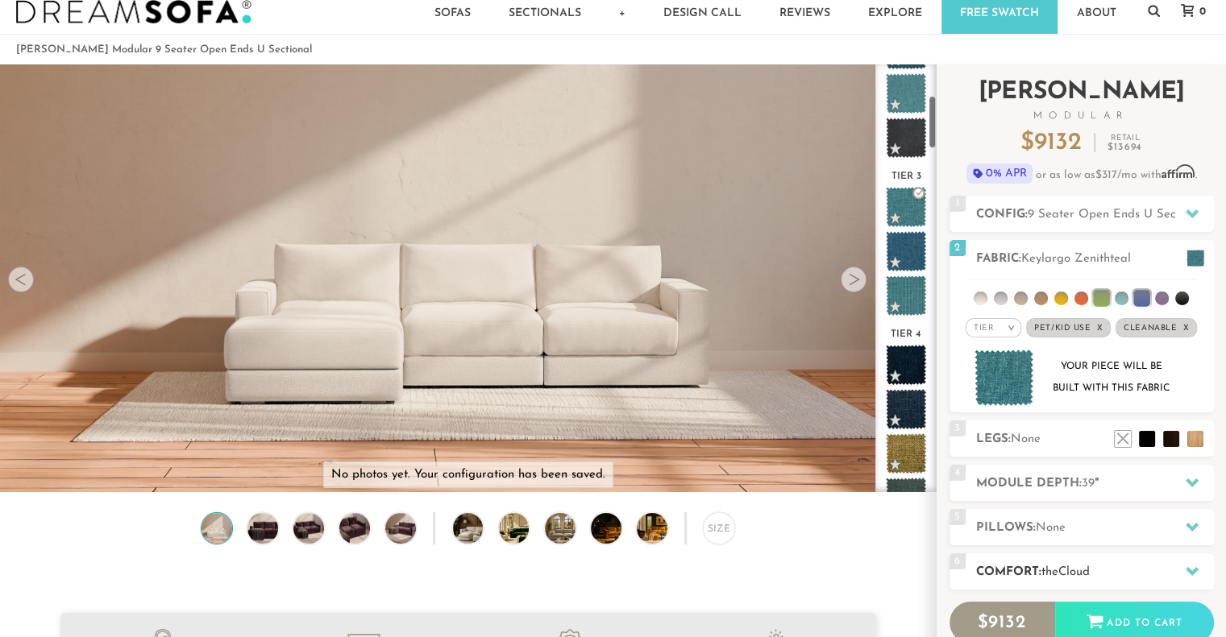
click at [1066, 560] on div "6 Comfort: the Cloud soft" at bounding box center [1081, 572] width 264 height 36
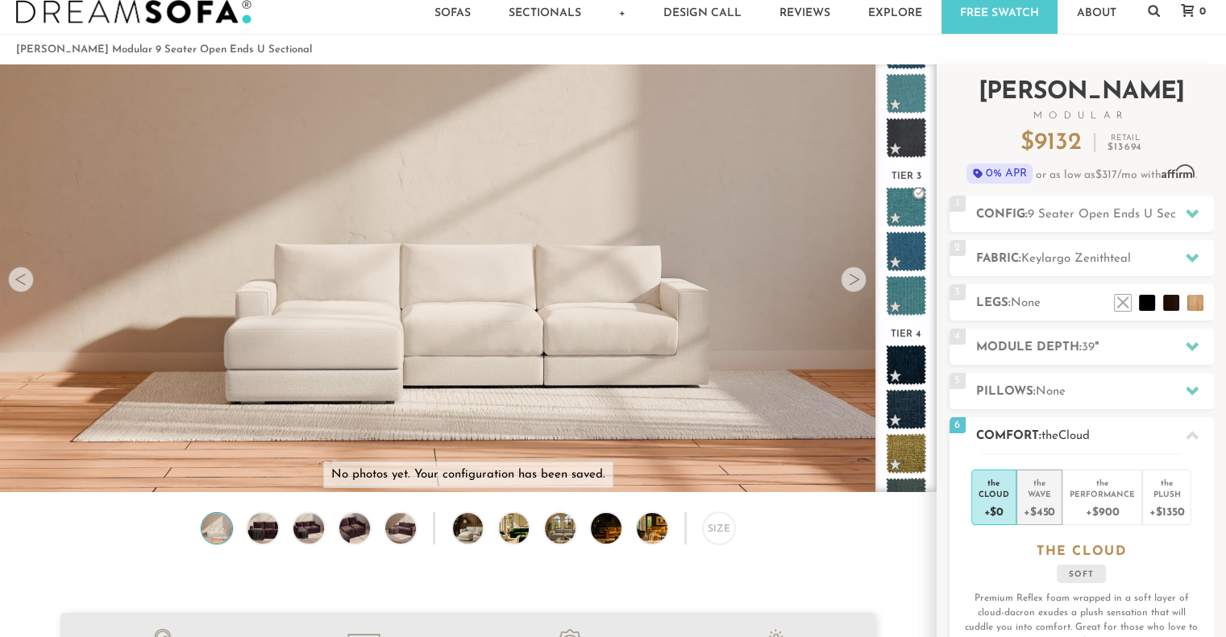
click at [1037, 509] on div "+$450" at bounding box center [1039, 511] width 31 height 23
click at [1009, 264] on h2 "Fabric: Keylargo Zenithteal" at bounding box center [1095, 259] width 238 height 19
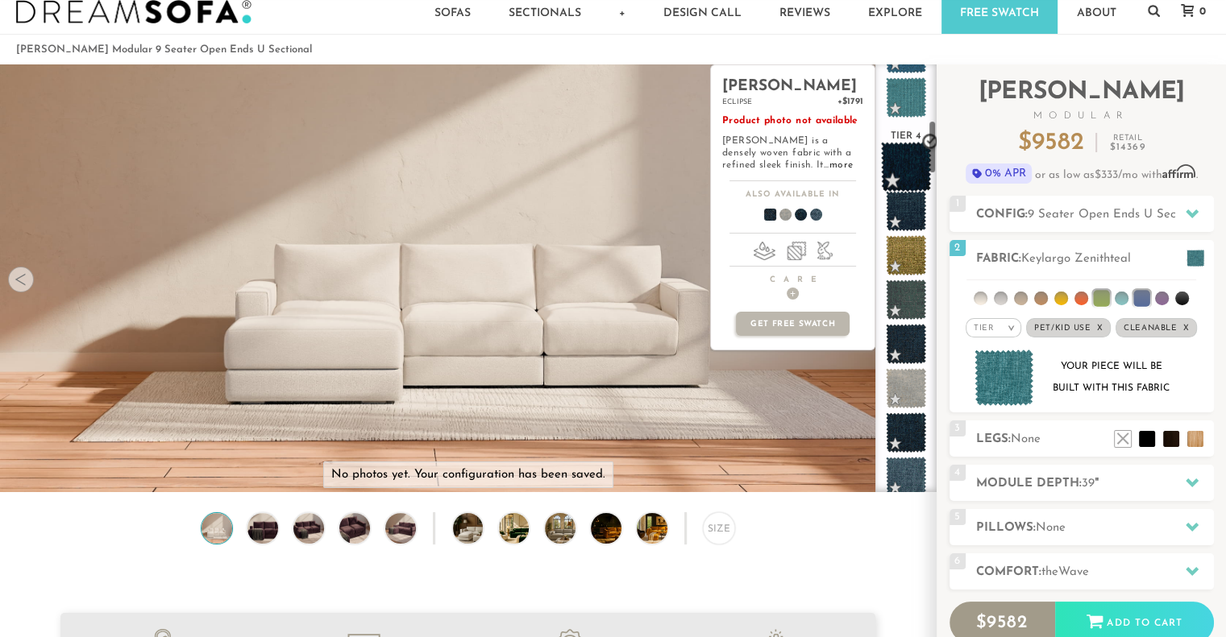
scroll to position [445, 0]
click at [909, 345] on span at bounding box center [906, 343] width 51 height 51
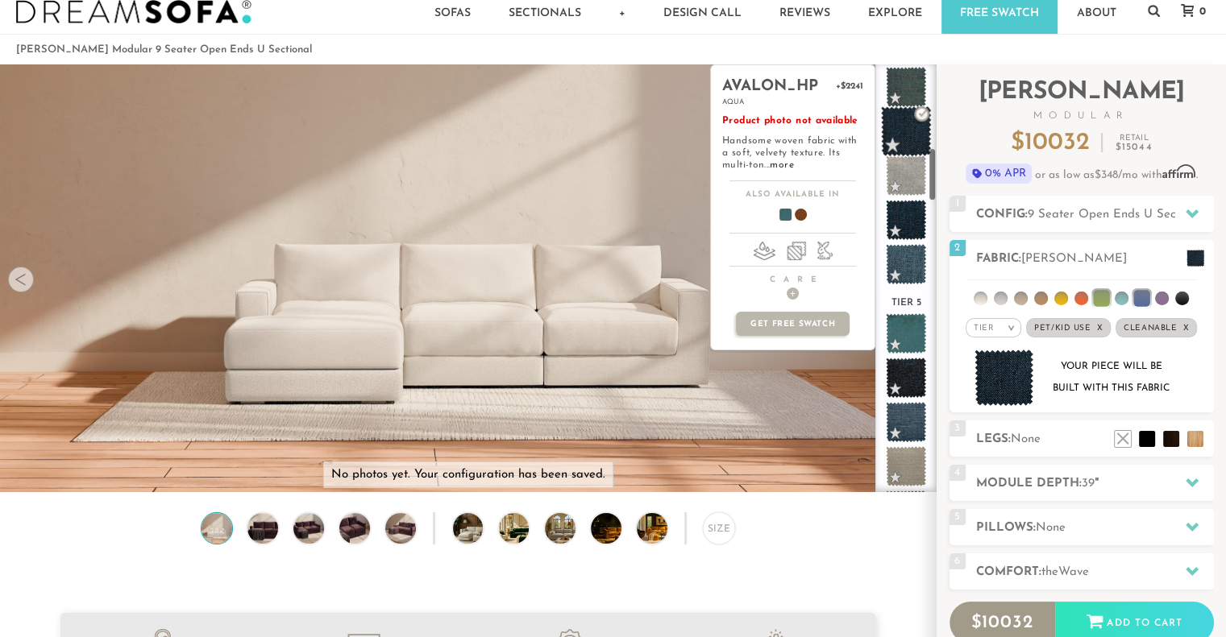
scroll to position [658, 0]
click at [909, 338] on span at bounding box center [906, 333] width 40 height 40
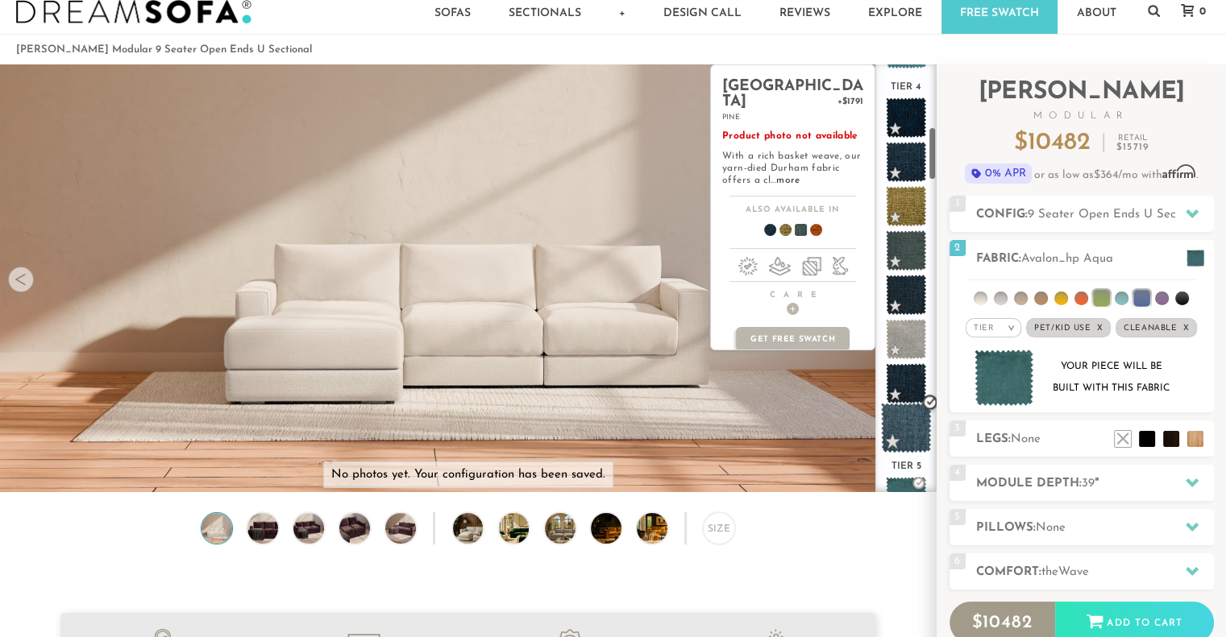
scroll to position [491, 0]
click at [909, 259] on span at bounding box center [906, 253] width 40 height 40
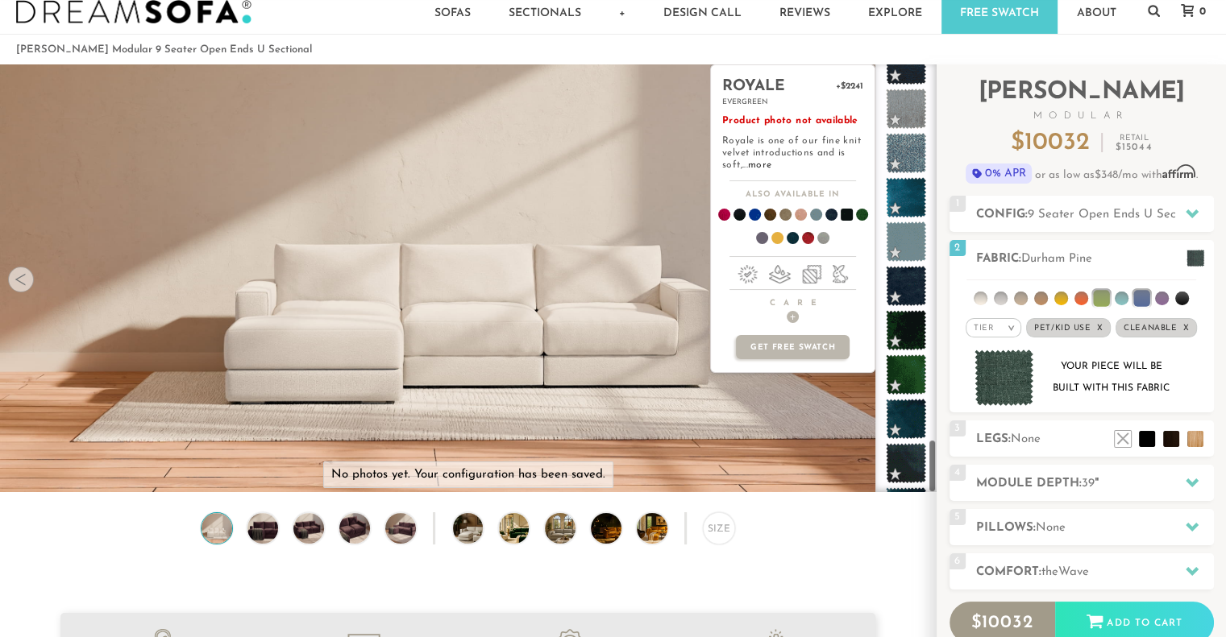
scroll to position [2966, 0]
click at [899, 380] on span at bounding box center [906, 374] width 51 height 51
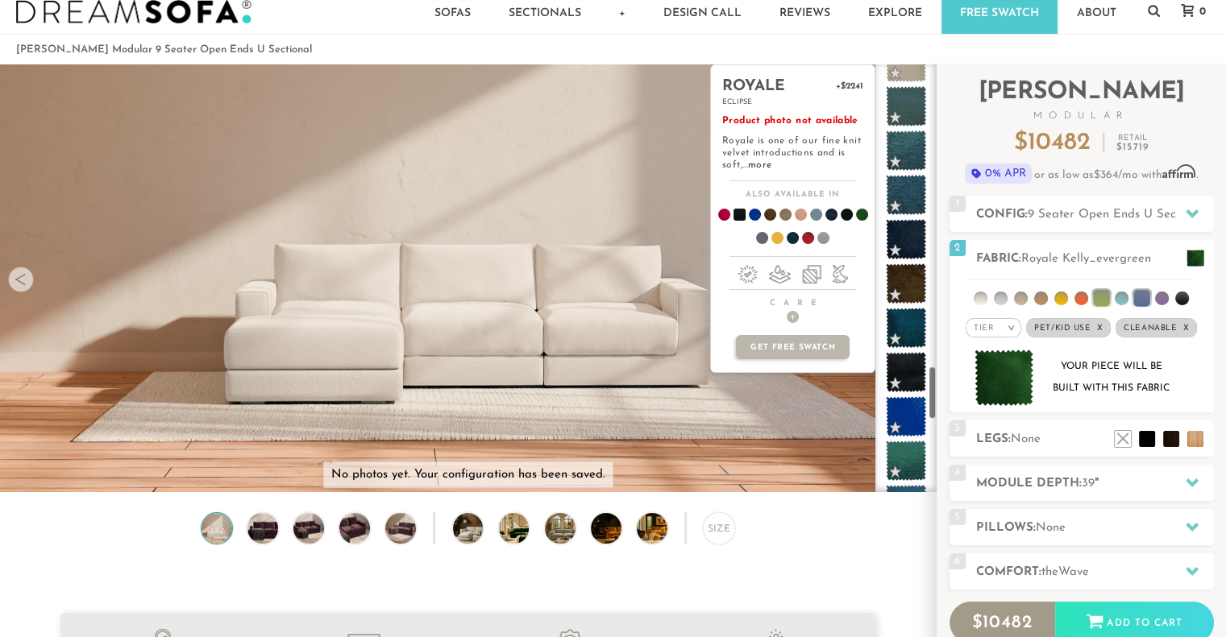
scroll to position [2390, 0]
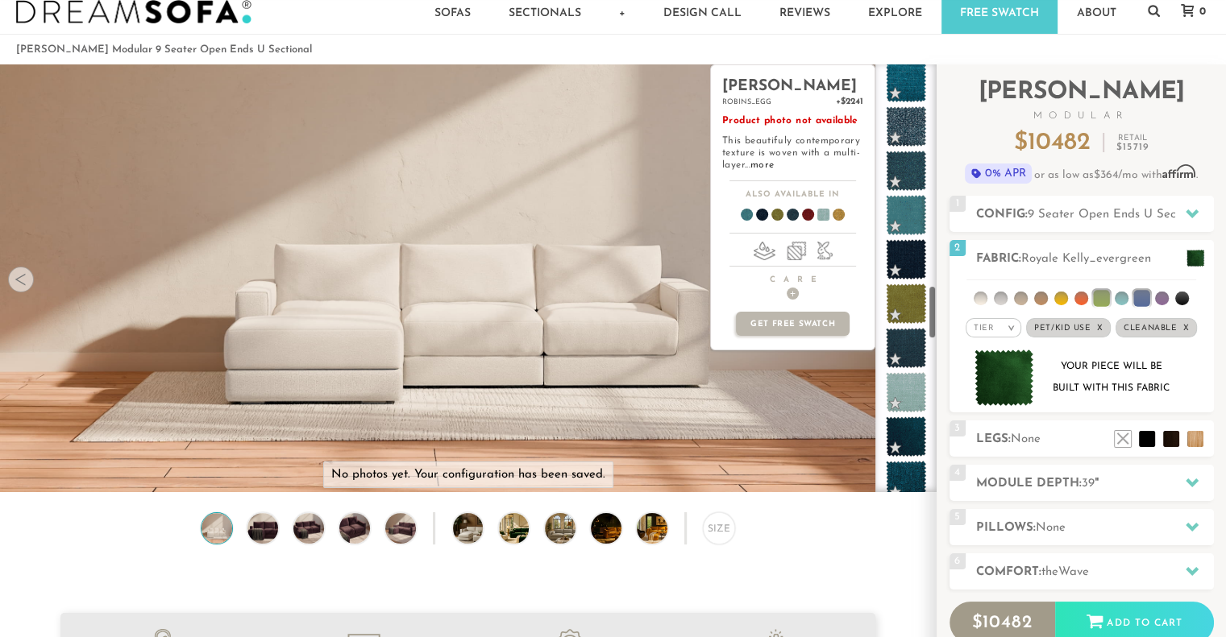
click at [899, 380] on span at bounding box center [906, 392] width 40 height 40
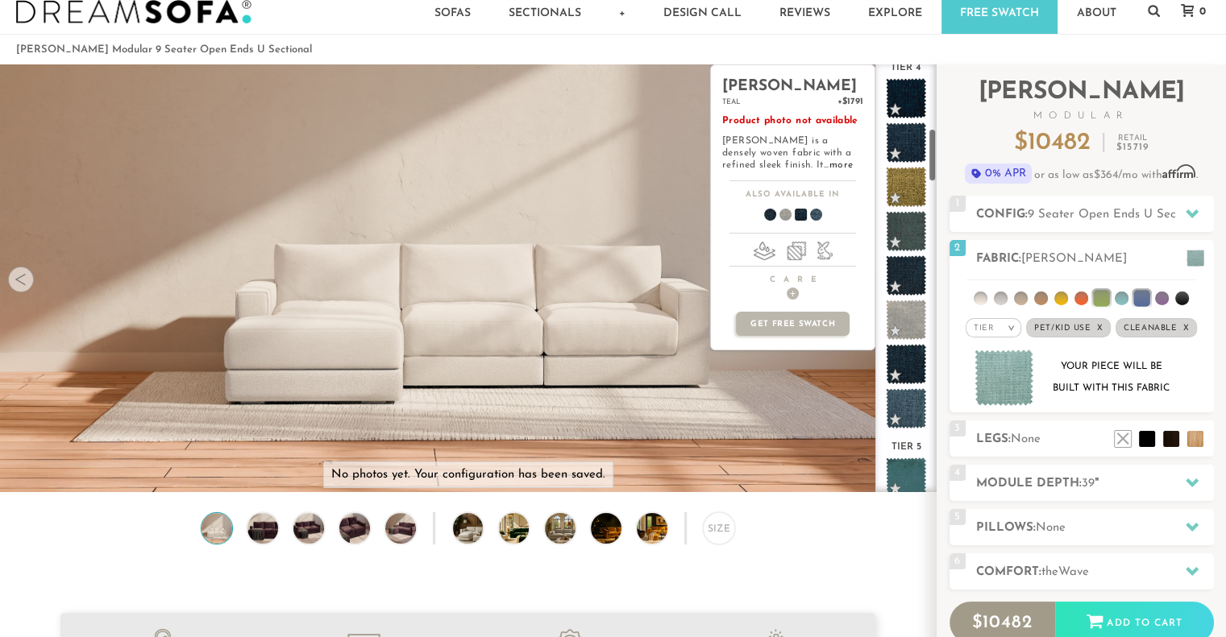
scroll to position [509, 0]
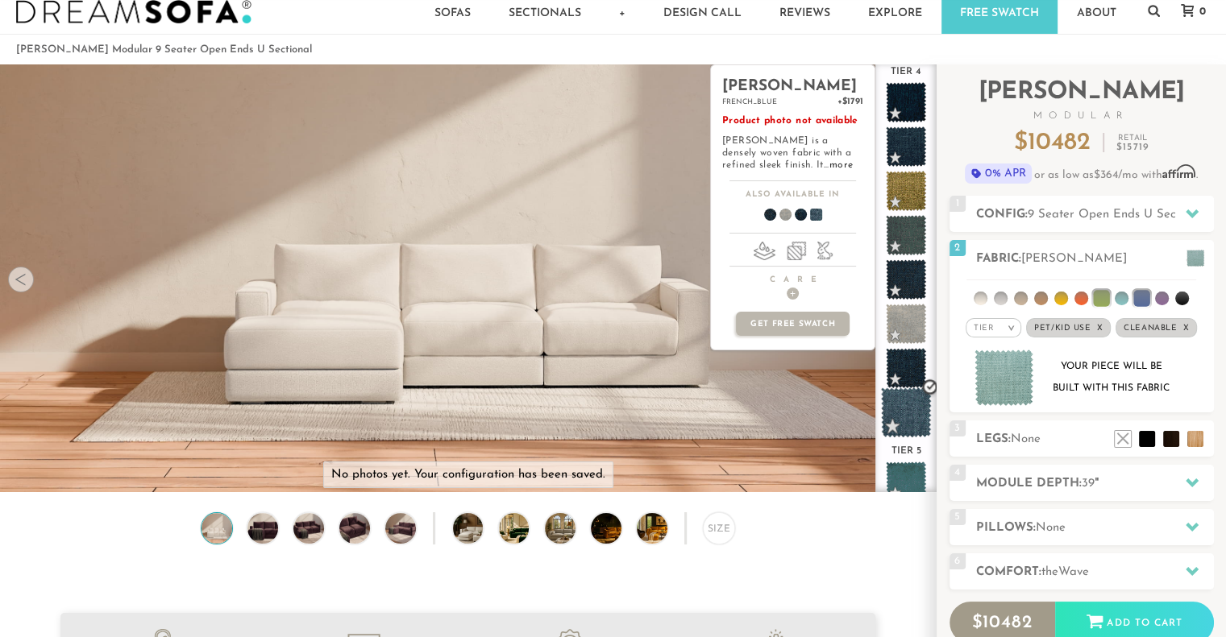
click at [910, 401] on span at bounding box center [906, 413] width 51 height 51
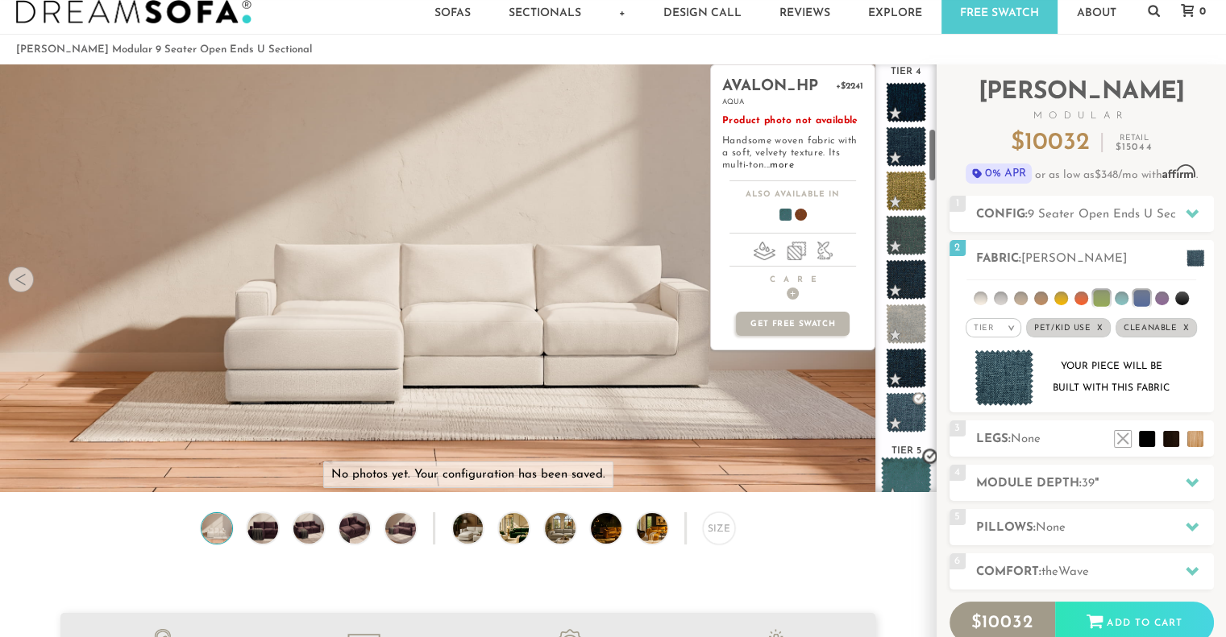
click at [906, 475] on span at bounding box center [906, 482] width 51 height 51
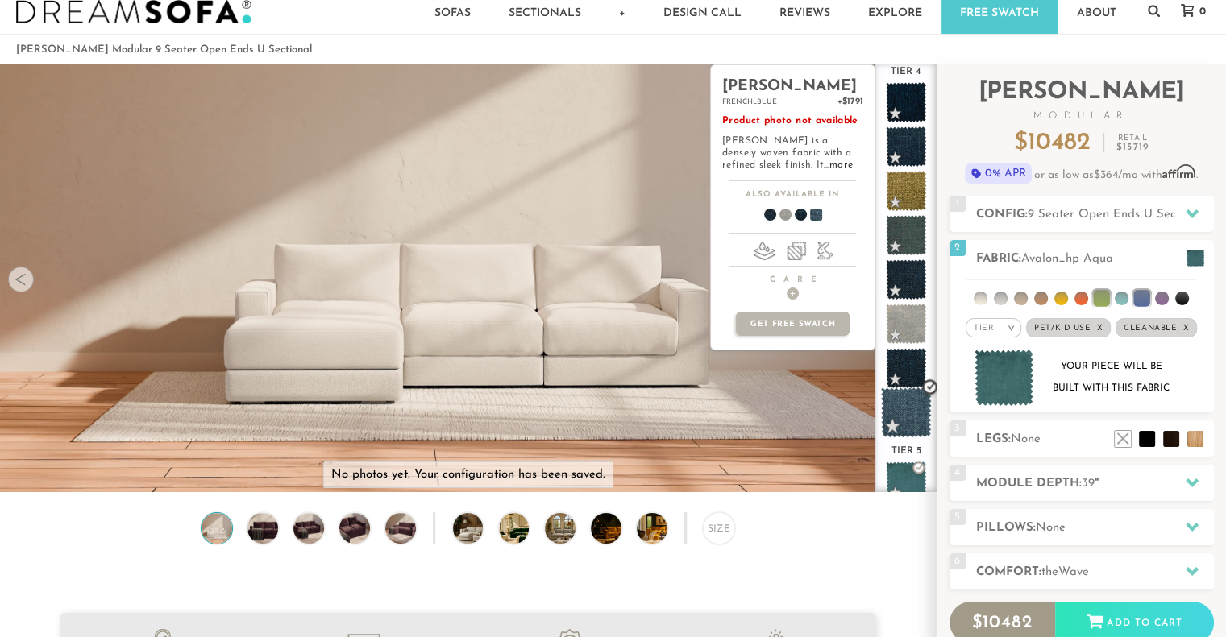
click at [906, 410] on span at bounding box center [906, 413] width 51 height 51
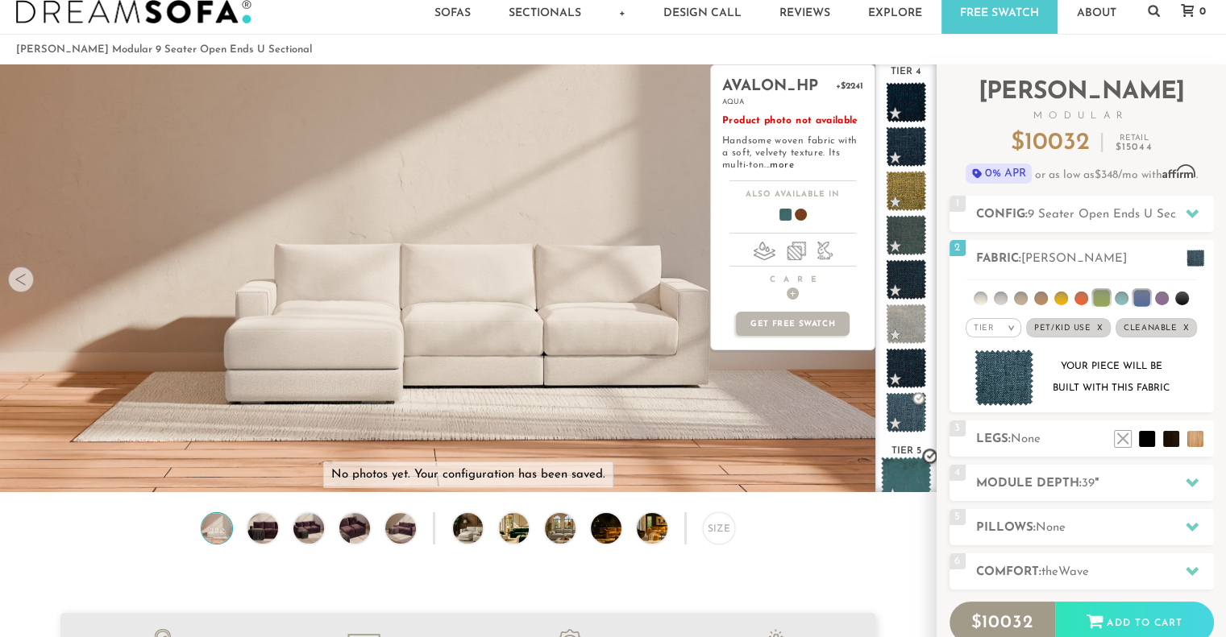
click at [907, 470] on span at bounding box center [906, 482] width 51 height 51
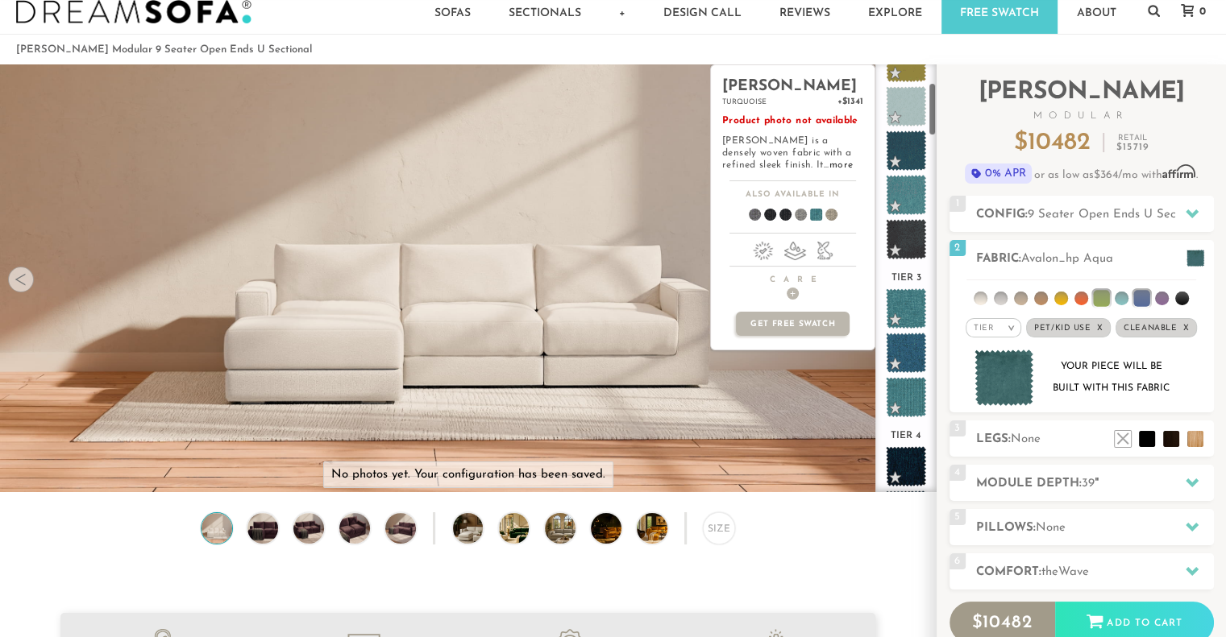
scroll to position [141, 0]
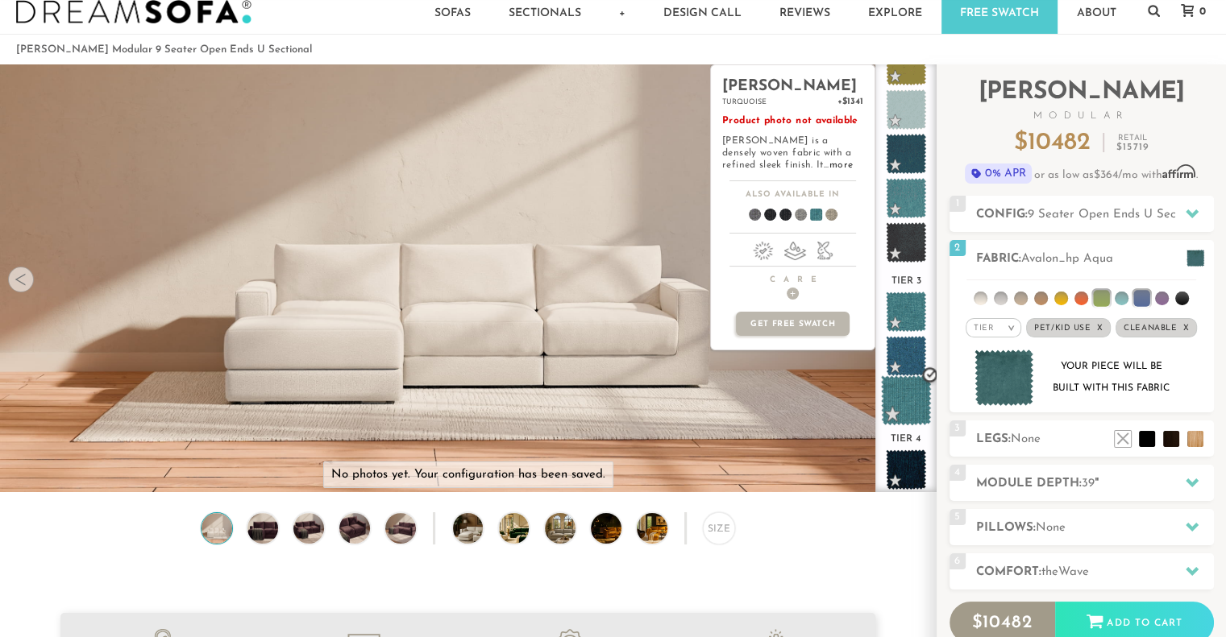
click at [910, 397] on span at bounding box center [906, 401] width 51 height 51
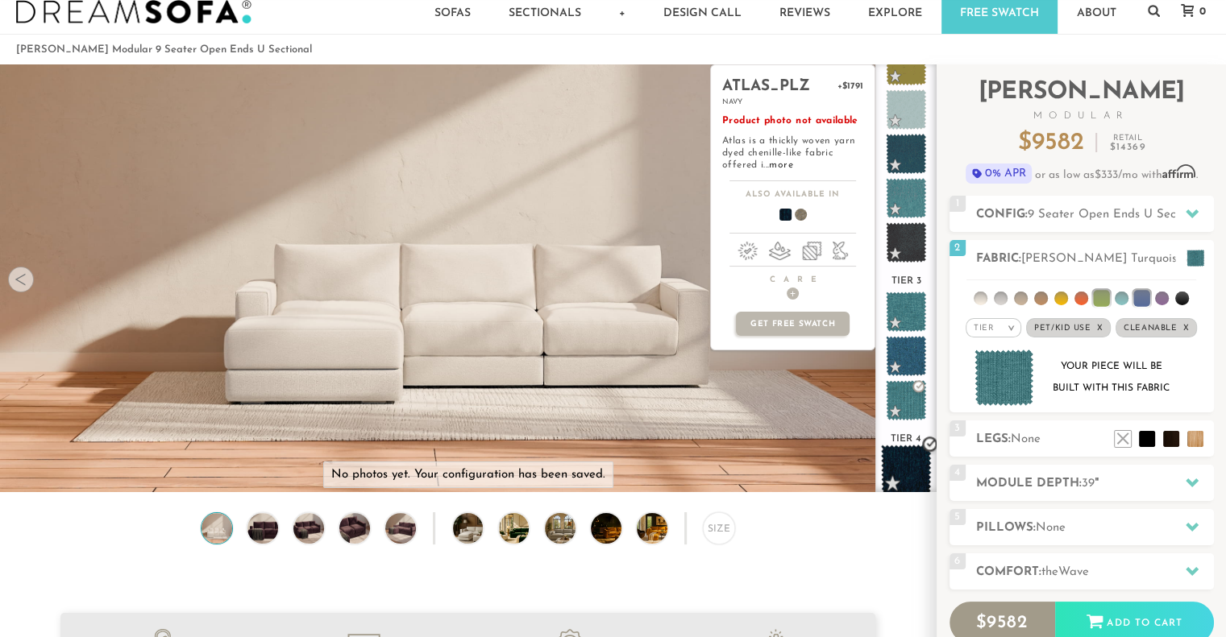
click at [912, 463] on span at bounding box center [906, 470] width 51 height 51
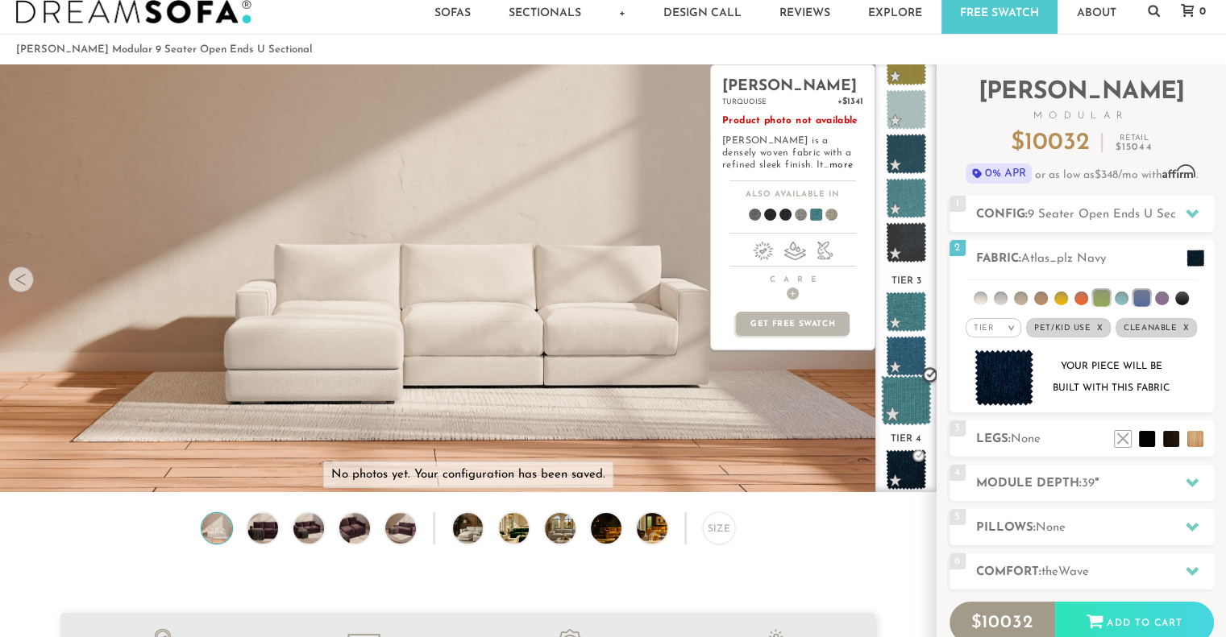
click at [899, 402] on span at bounding box center [906, 401] width 51 height 51
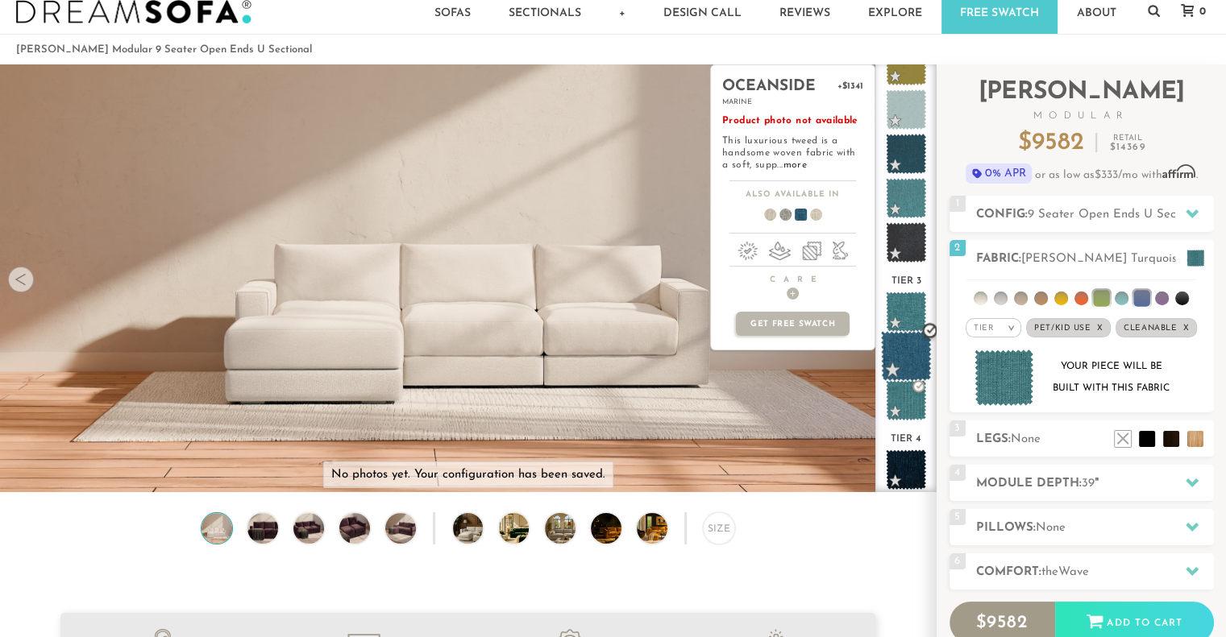
click at [916, 357] on span at bounding box center [906, 356] width 51 height 51
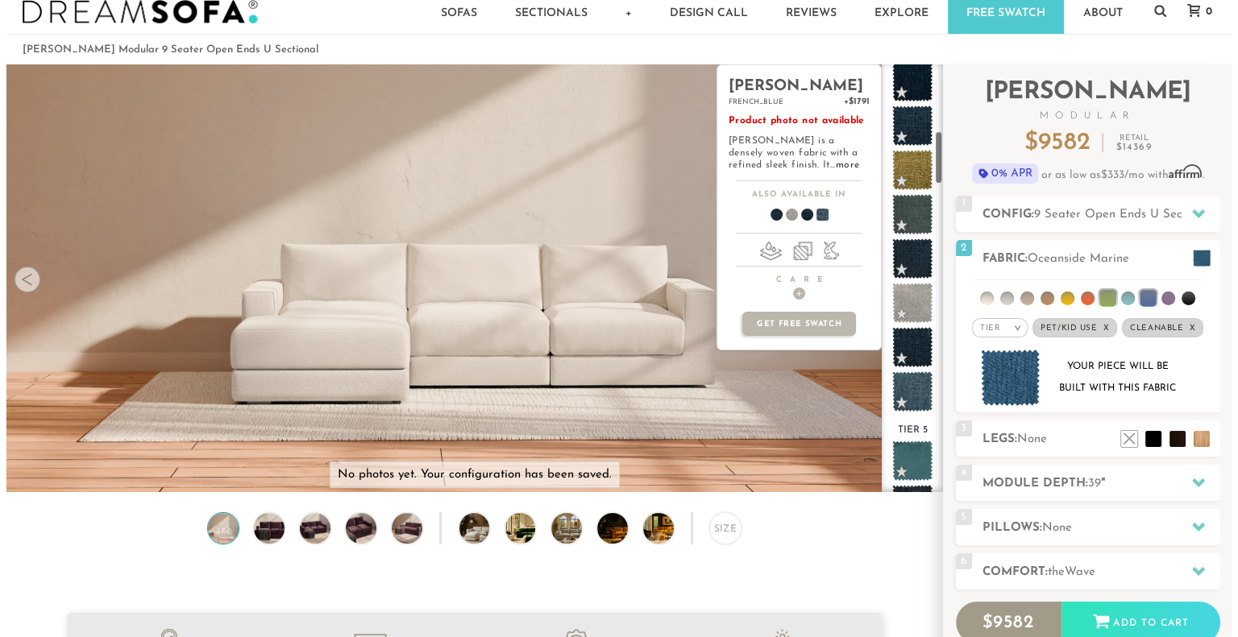
scroll to position [534, 0]
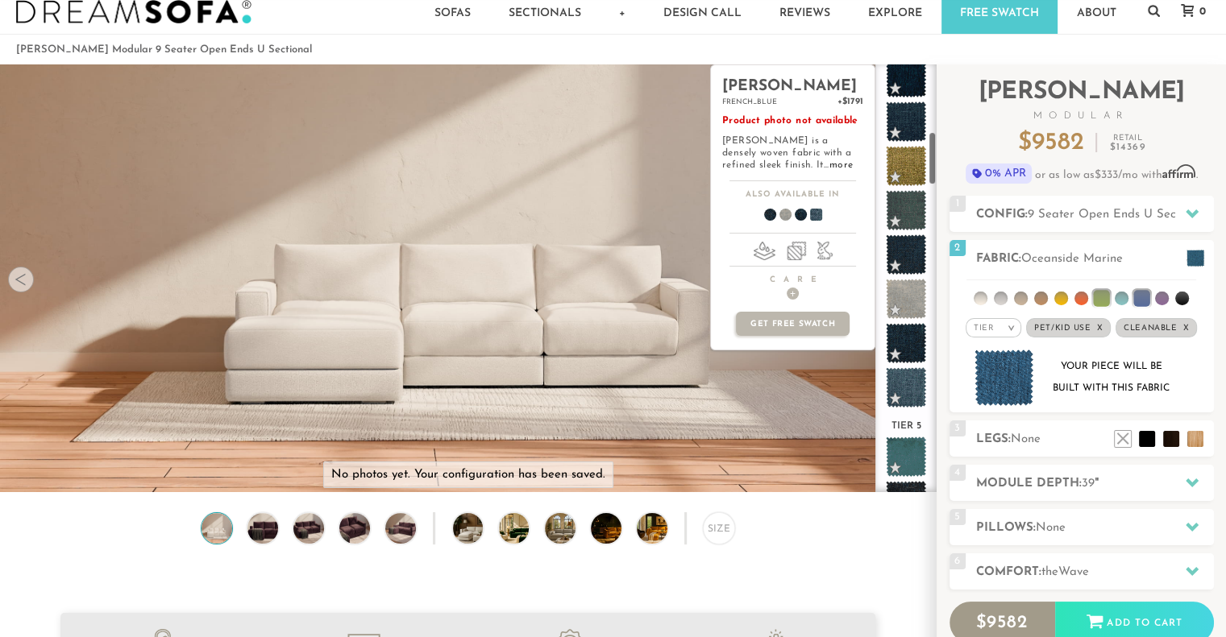
click at [916, 386] on span at bounding box center [906, 387] width 40 height 40
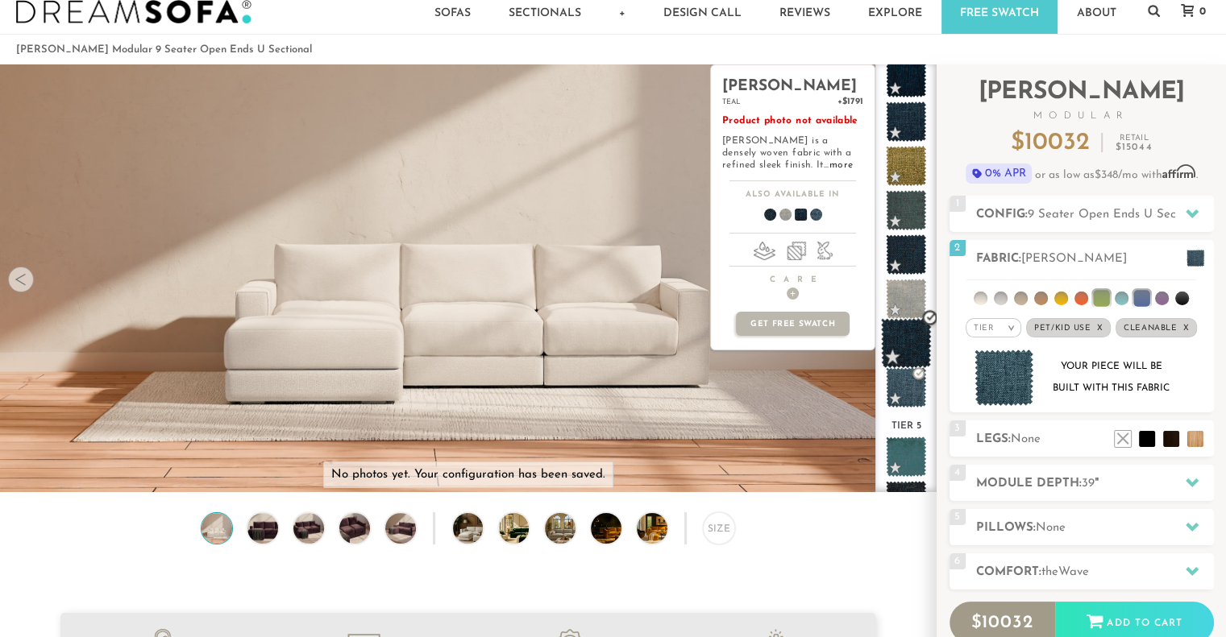
click at [911, 345] on span at bounding box center [906, 343] width 51 height 51
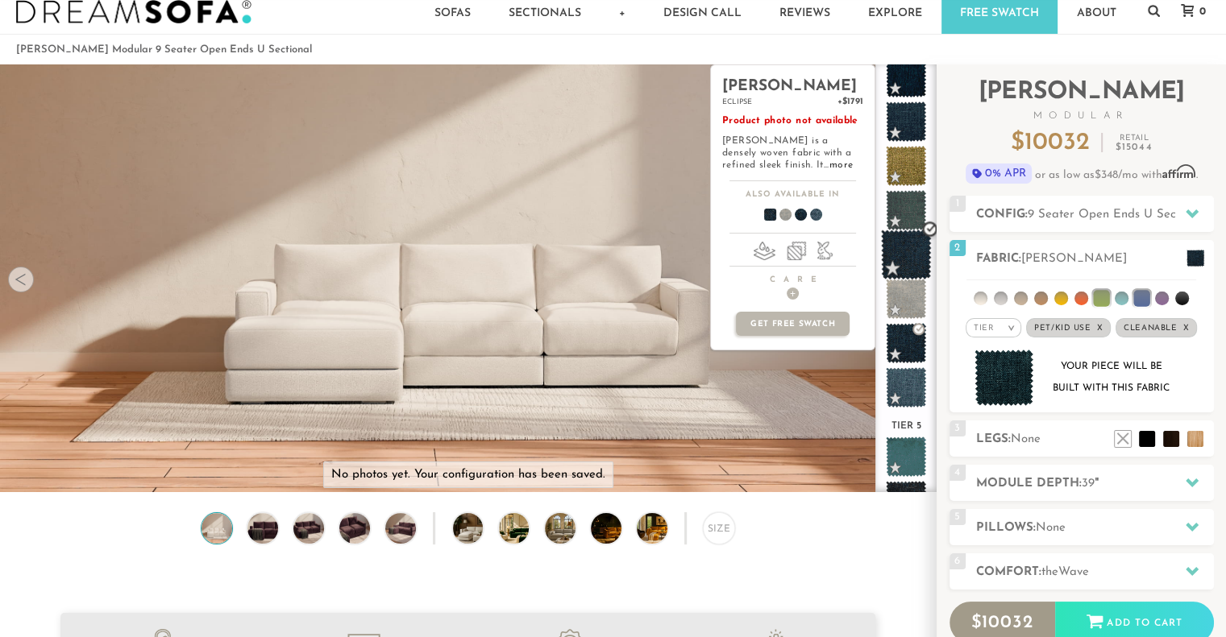
click at [899, 243] on span at bounding box center [906, 255] width 51 height 51
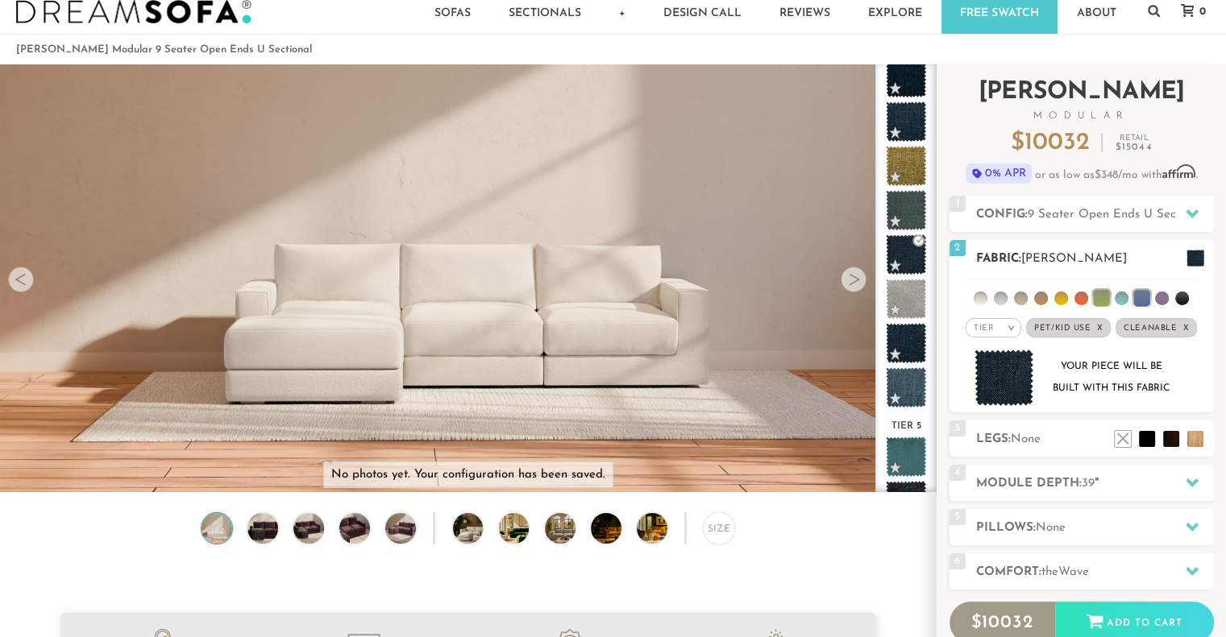
click at [1004, 372] on img at bounding box center [1004, 378] width 60 height 57
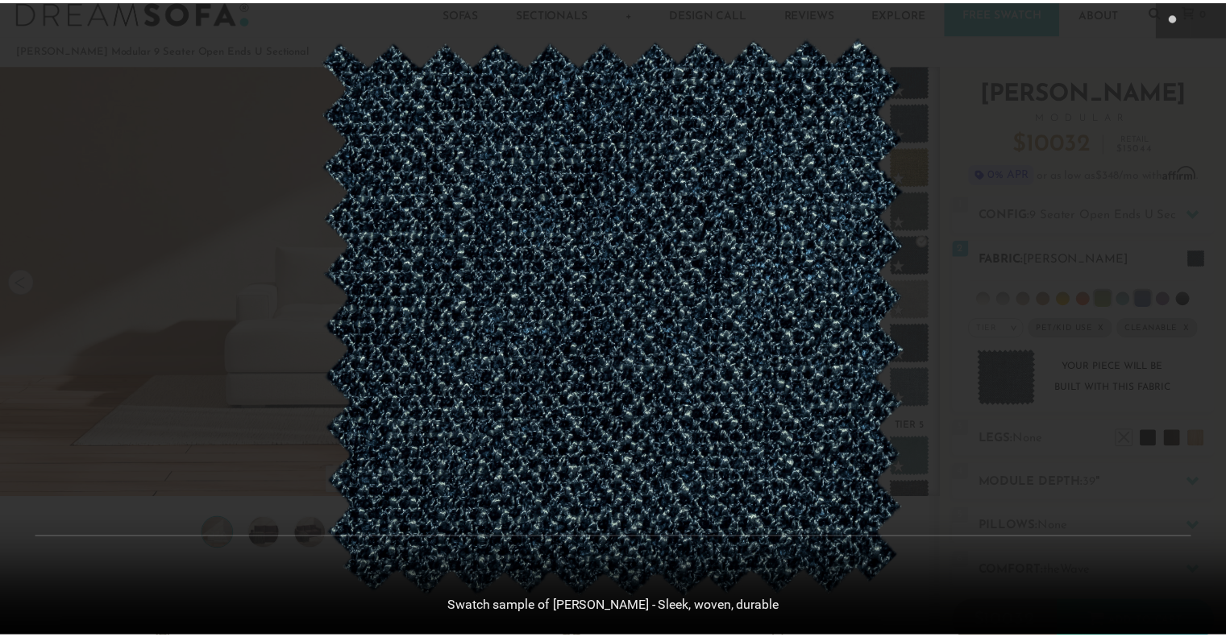
scroll to position [17951, 1225]
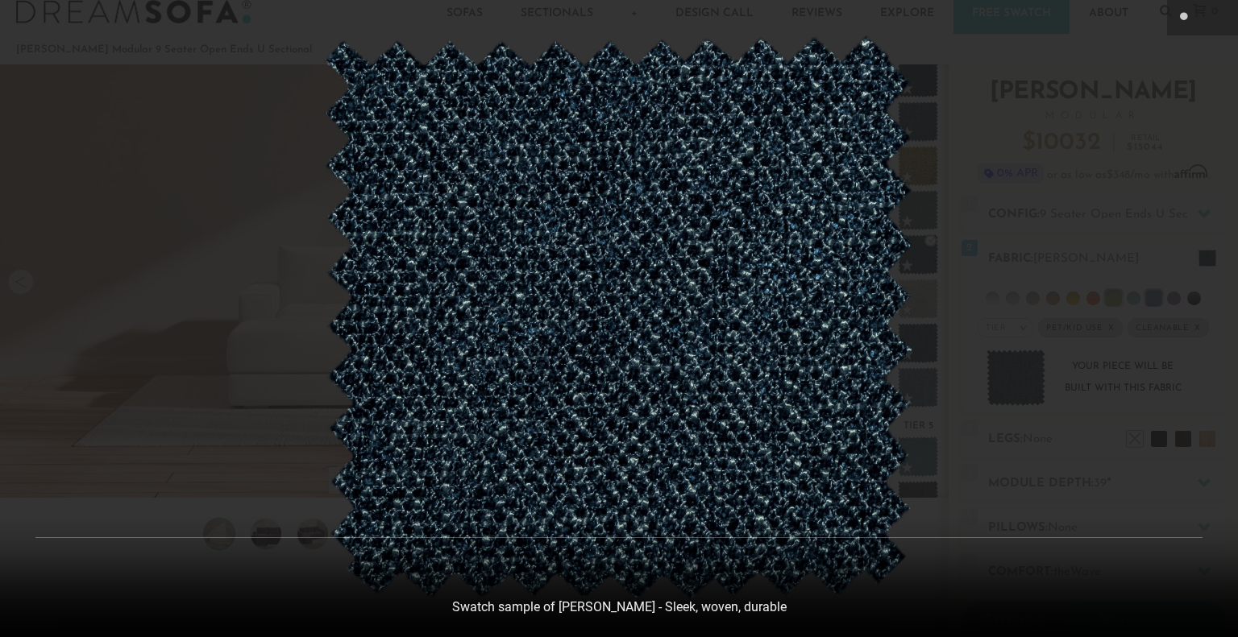
click at [1044, 267] on div at bounding box center [619, 318] width 1238 height 637
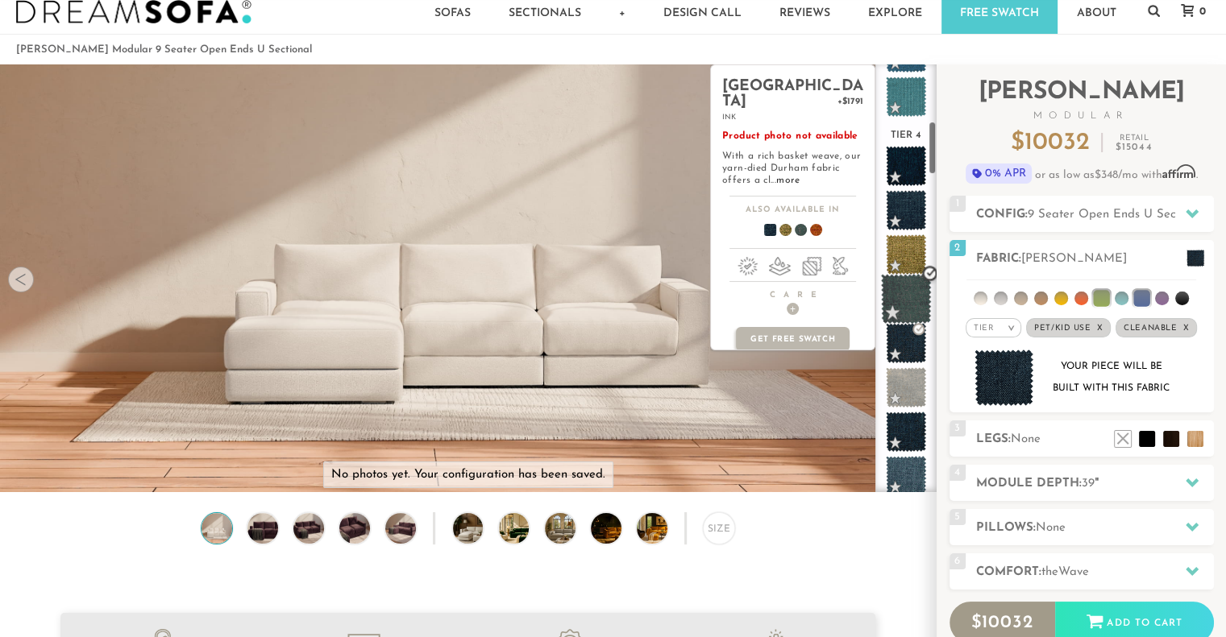
scroll to position [446, 0]
click at [909, 255] on span at bounding box center [906, 253] width 51 height 51
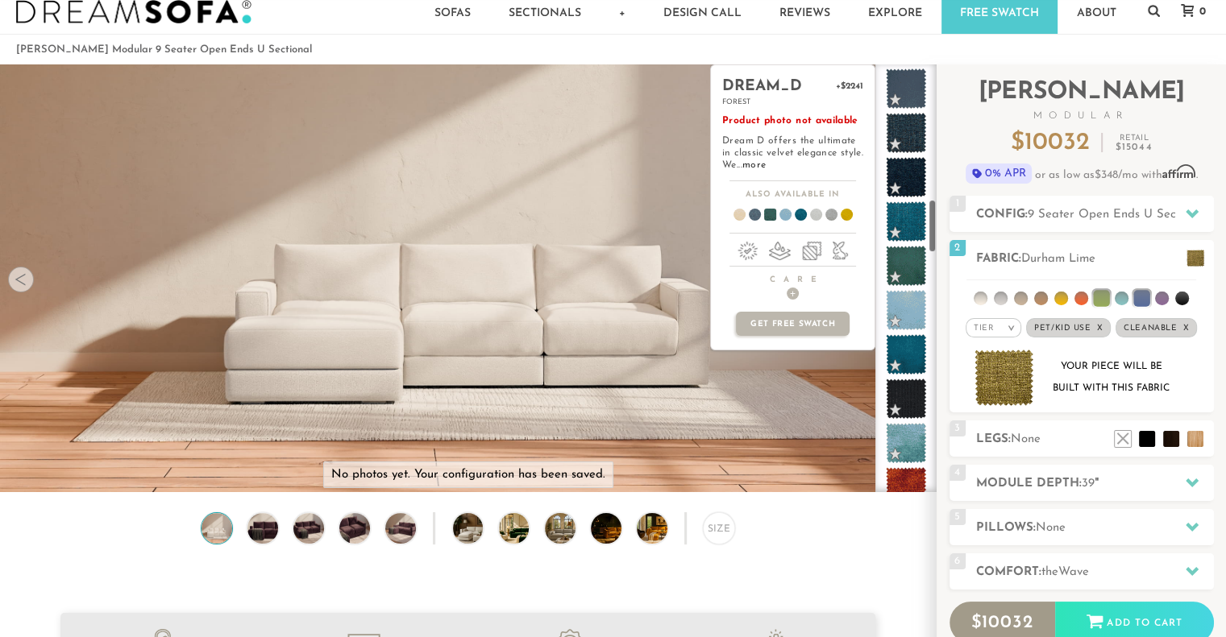
scroll to position [1063, 0]
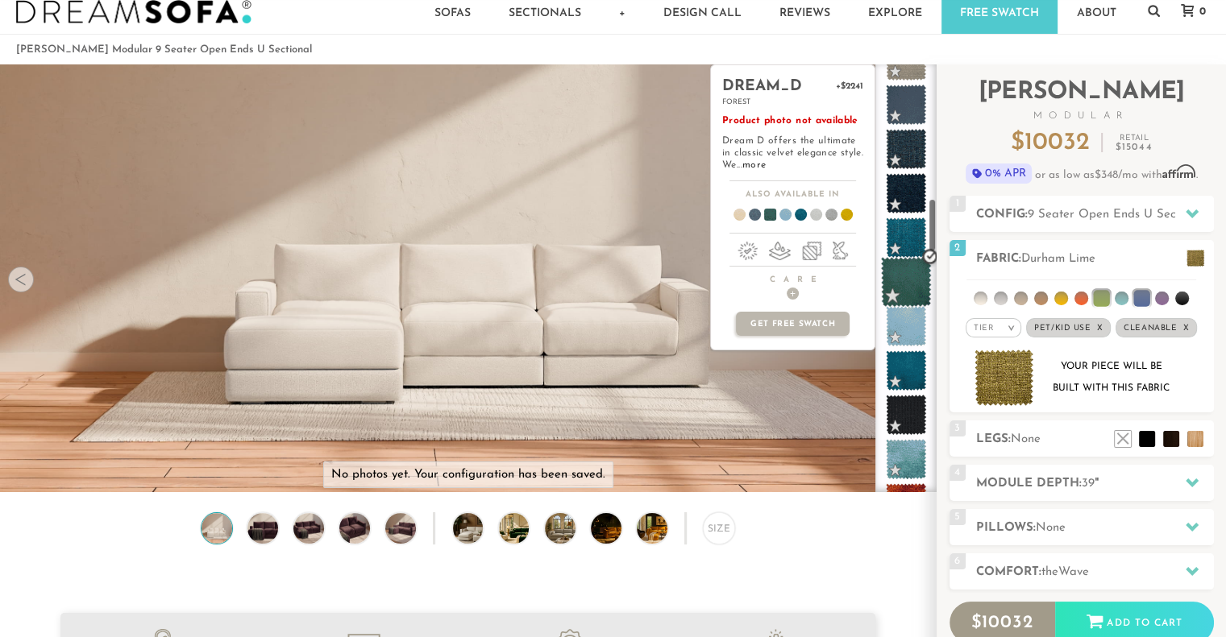
click at [911, 264] on span at bounding box center [906, 282] width 51 height 51
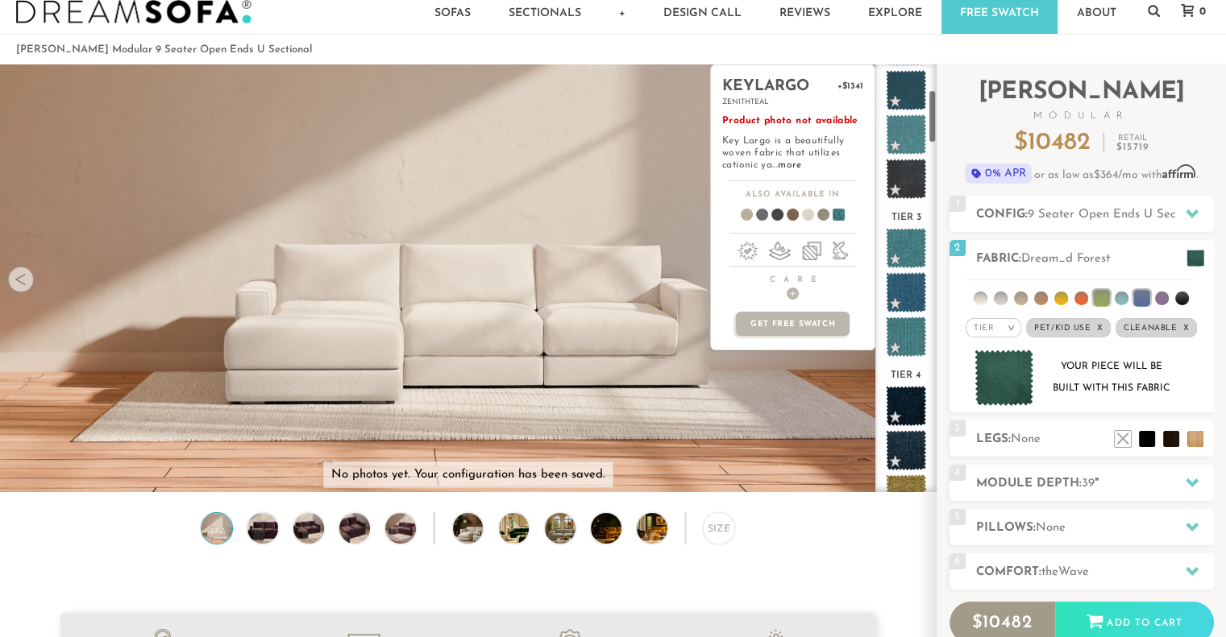
scroll to position [201, 0]
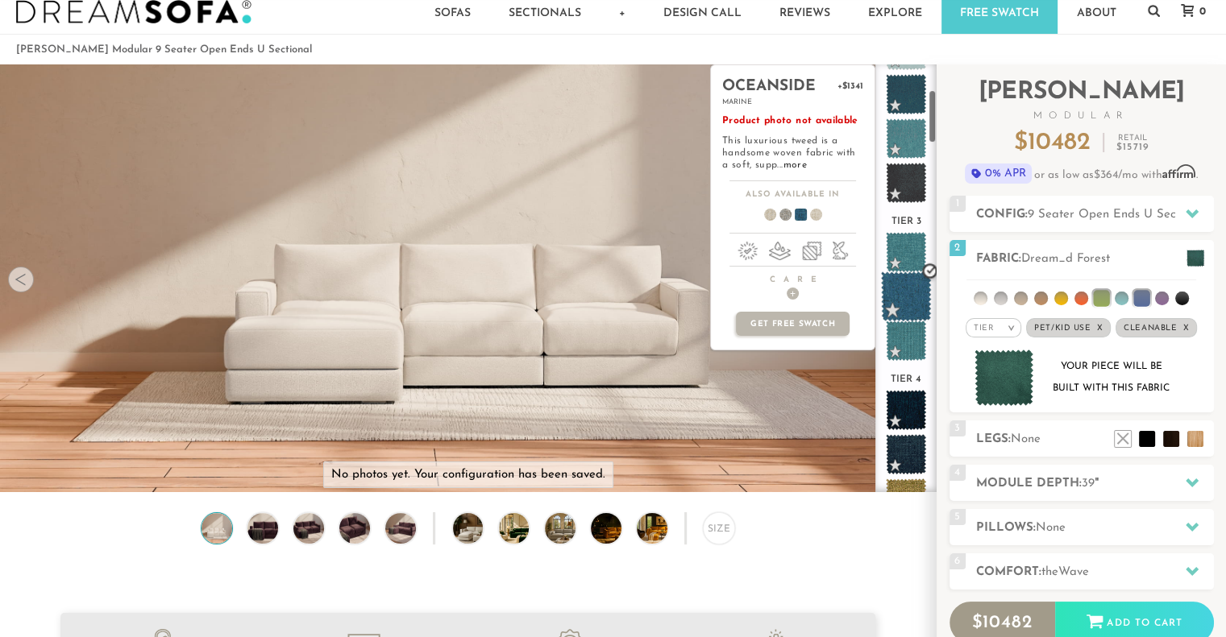
click at [909, 289] on span at bounding box center [906, 297] width 51 height 51
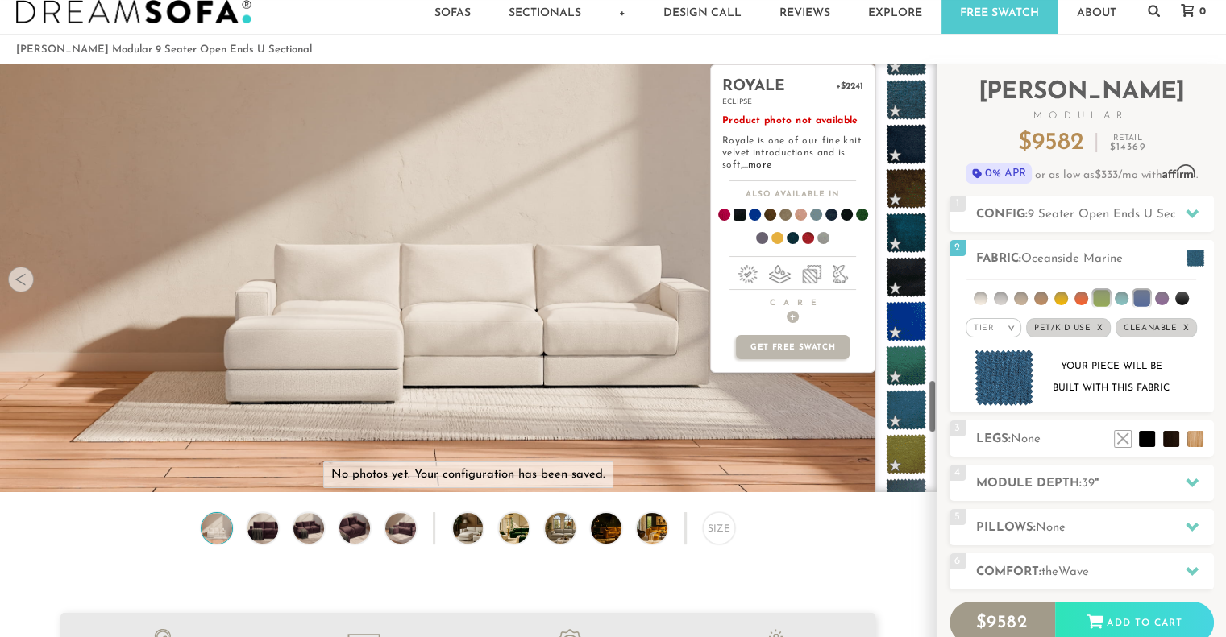
scroll to position [2499, 0]
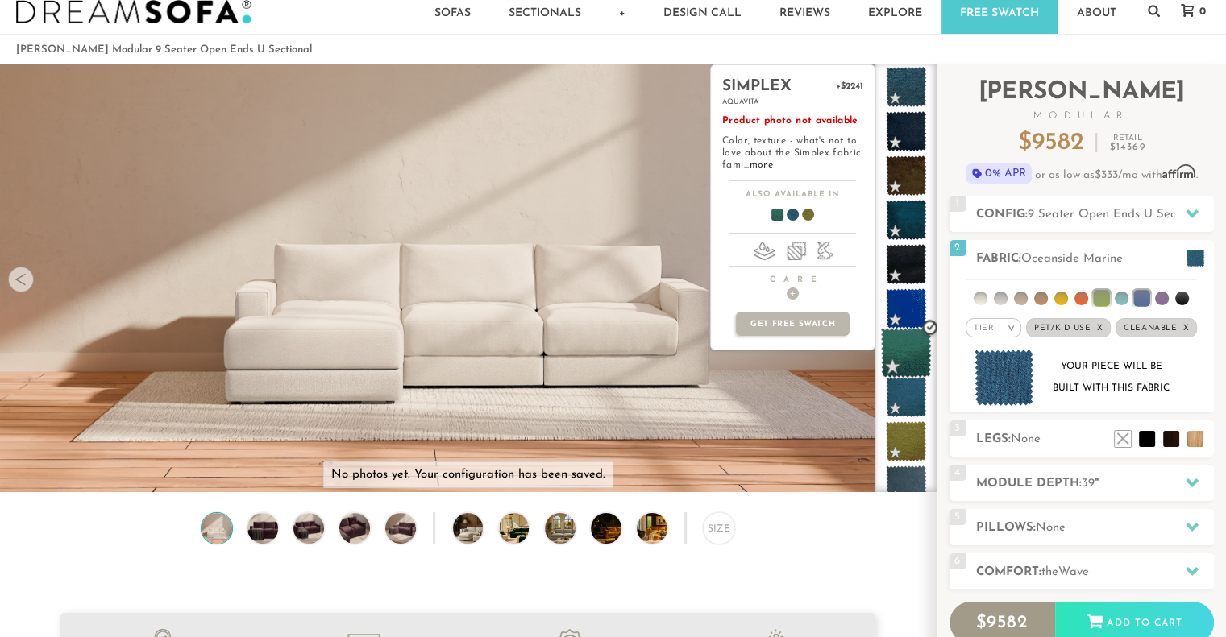
click at [912, 348] on span at bounding box center [906, 353] width 51 height 51
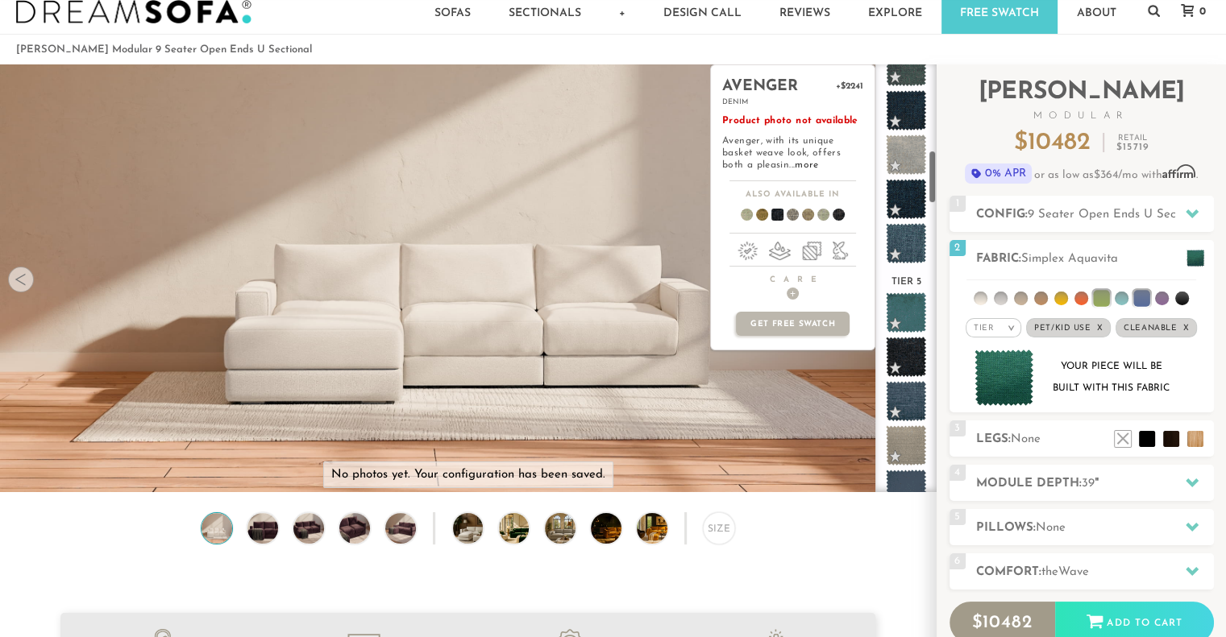
scroll to position [677, 0]
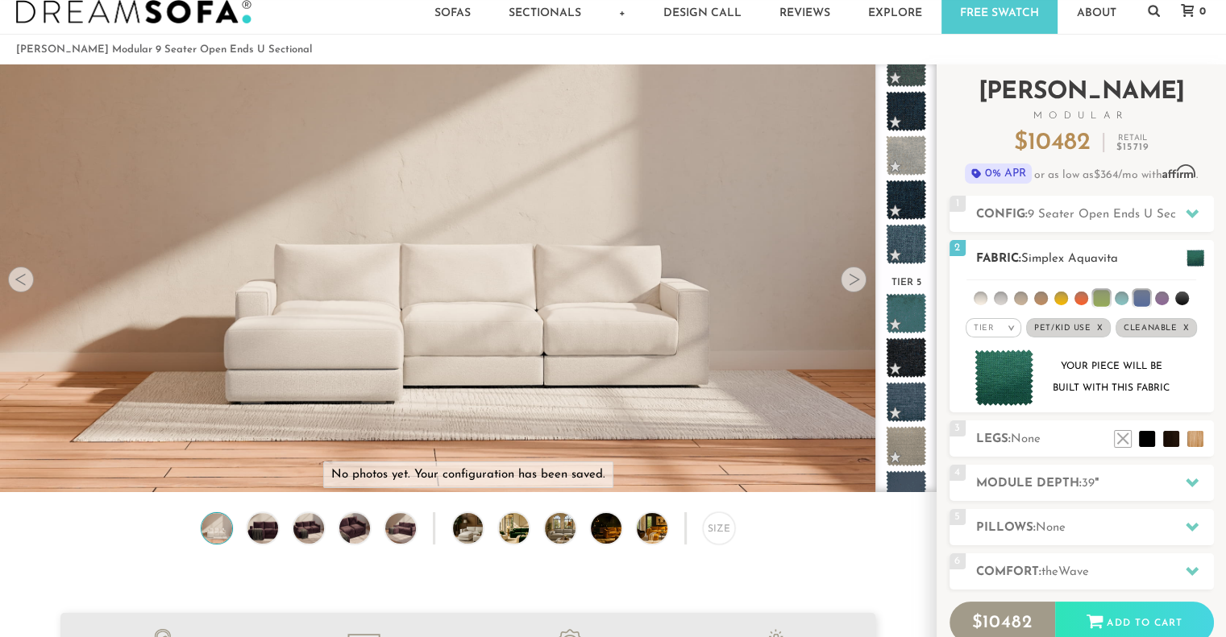
click at [1003, 324] on div "Tier >" at bounding box center [993, 327] width 56 height 19
click at [1005, 351] on li "All" at bounding box center [993, 349] width 56 height 23
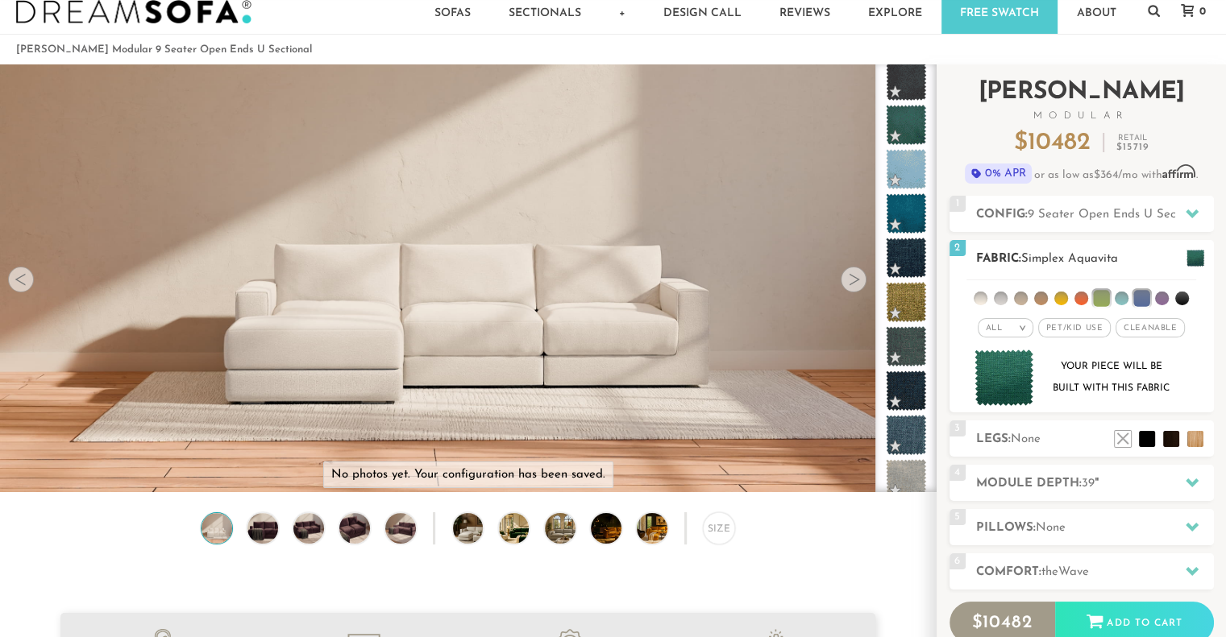
click at [990, 331] on em "All" at bounding box center [994, 328] width 17 height 9
click at [1008, 372] on li "Tier" at bounding box center [1006, 371] width 56 height 23
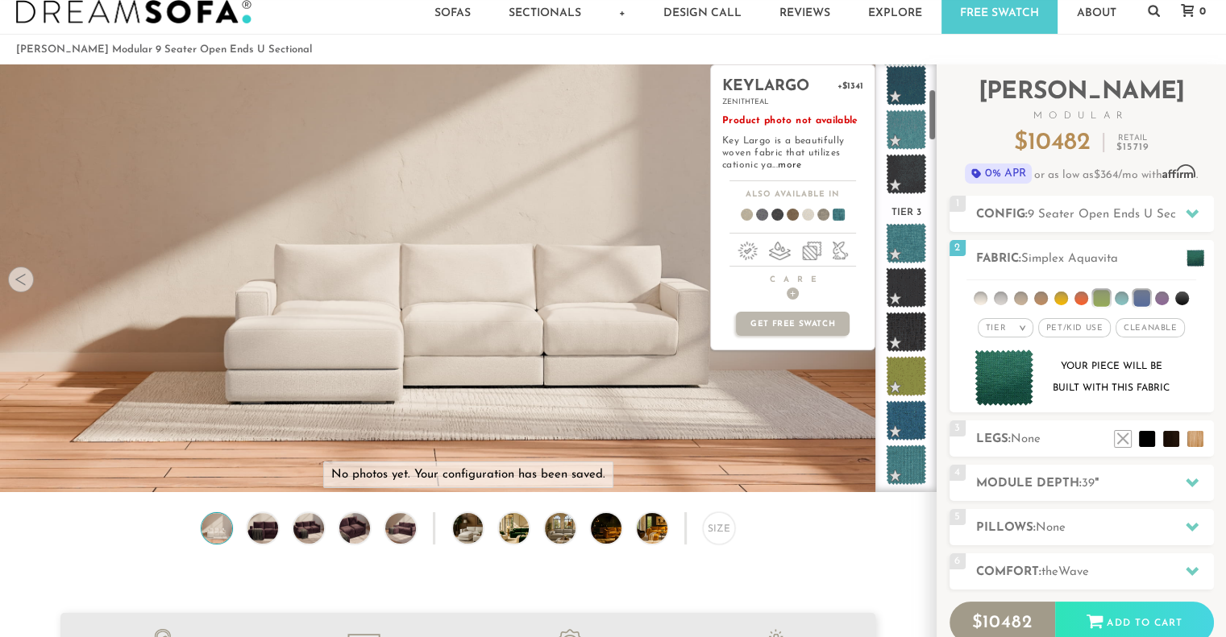
scroll to position [210, 0]
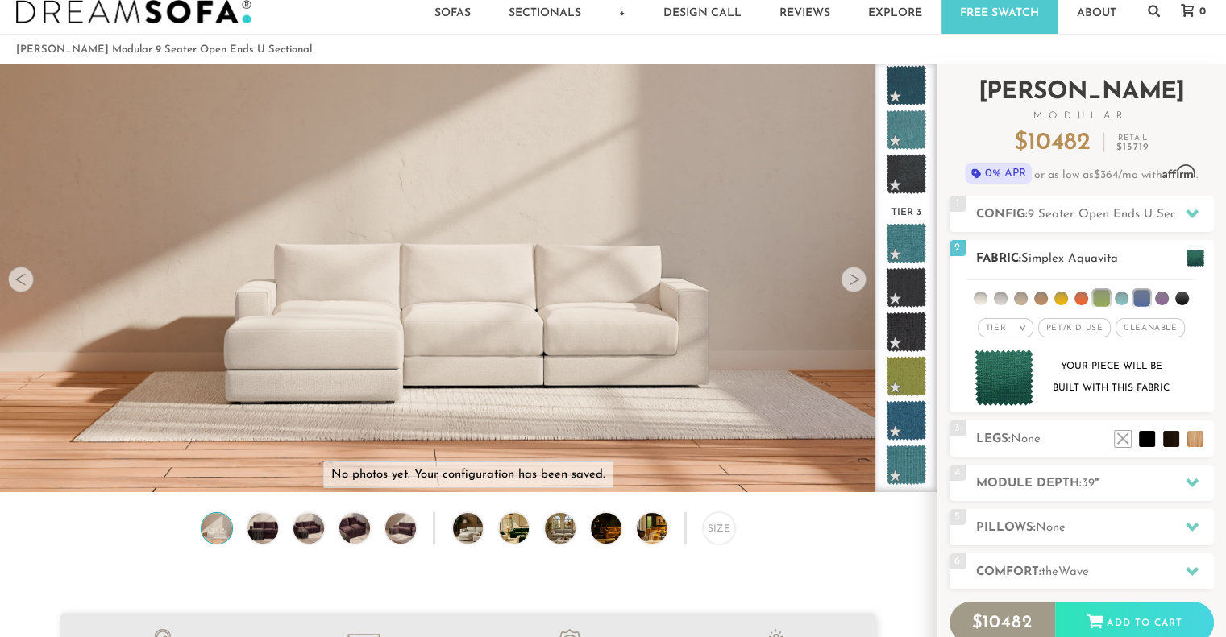
click at [1086, 321] on span "Pet/Kid Use x" at bounding box center [1074, 327] width 73 height 19
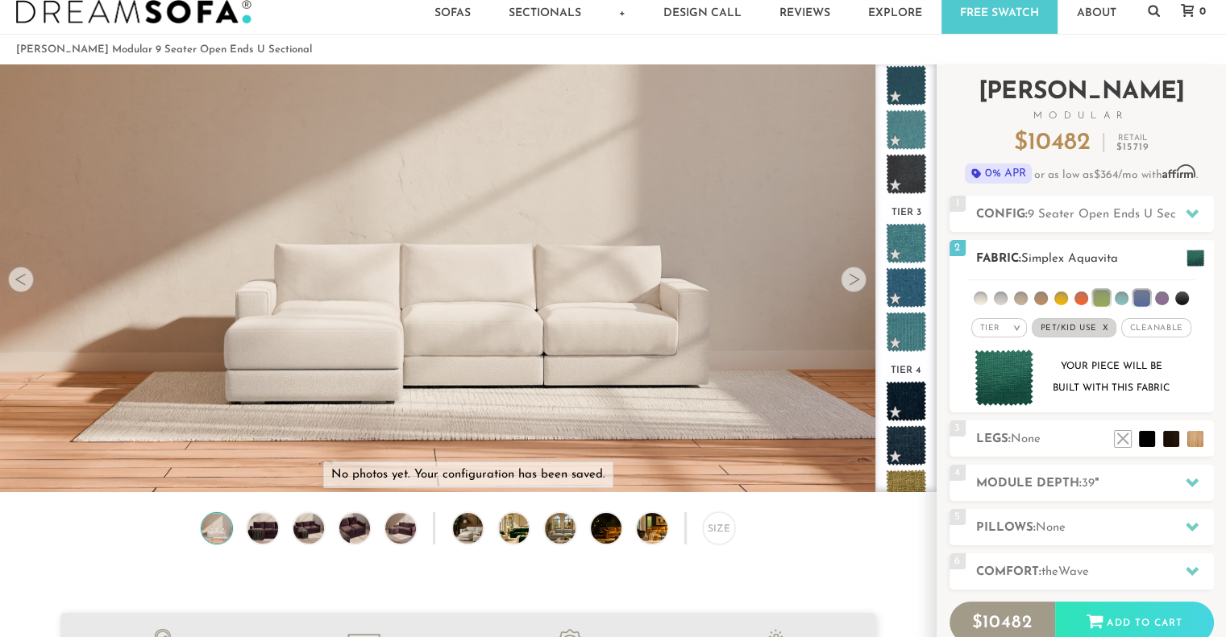
click at [1145, 334] on span "Cleanable x" at bounding box center [1155, 327] width 69 height 19
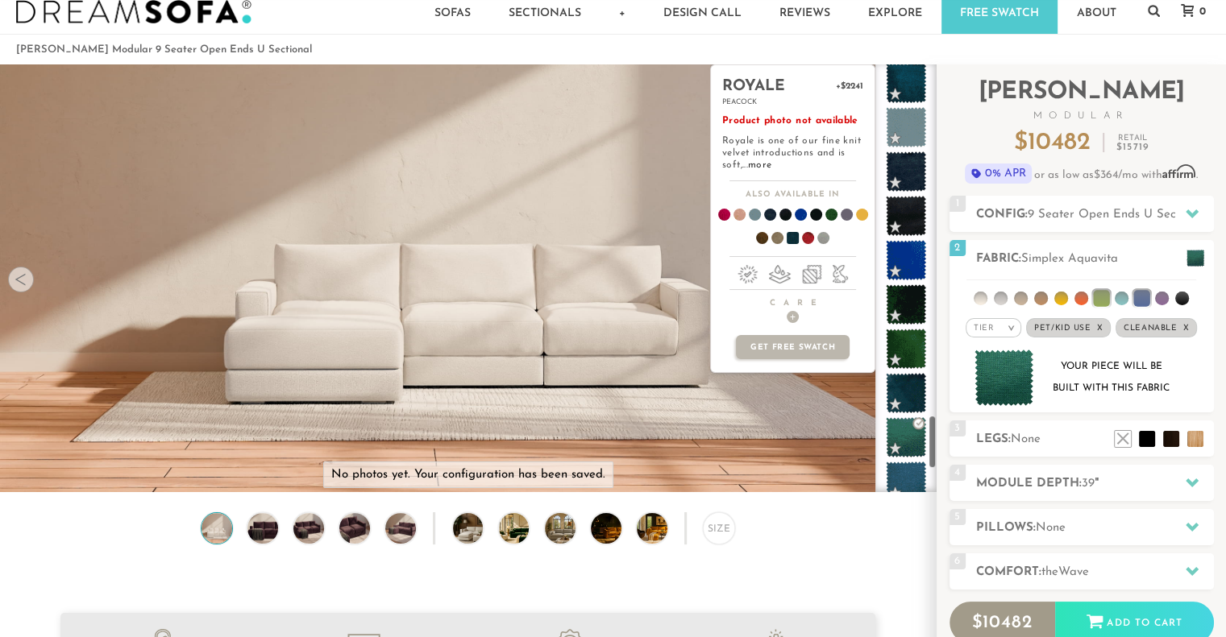
scroll to position [2775, 0]
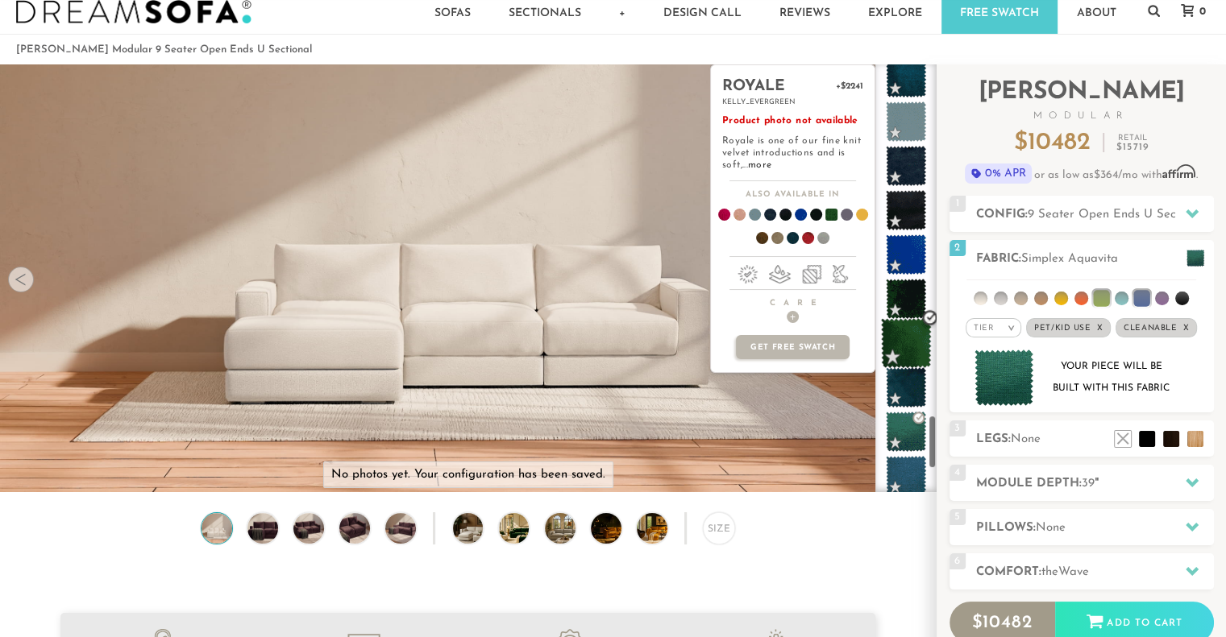
click at [906, 344] on span at bounding box center [906, 343] width 51 height 51
